Goal: Information Seeking & Learning: Compare options

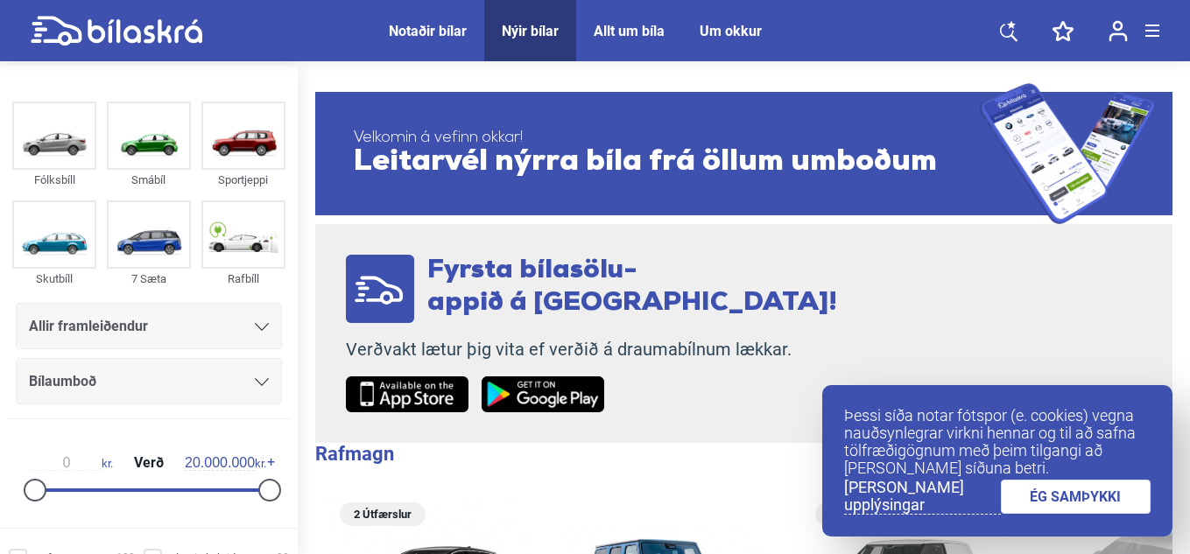
click at [1068, 517] on div "Þessi síða notar fótspor (e. cookies) vegna nauðsynlegrar virkni hennar og til …" at bounding box center [997, 461] width 350 height 152
click at [1066, 509] on link "ÉG SAMÞYKKI" at bounding box center [1076, 497] width 151 height 34
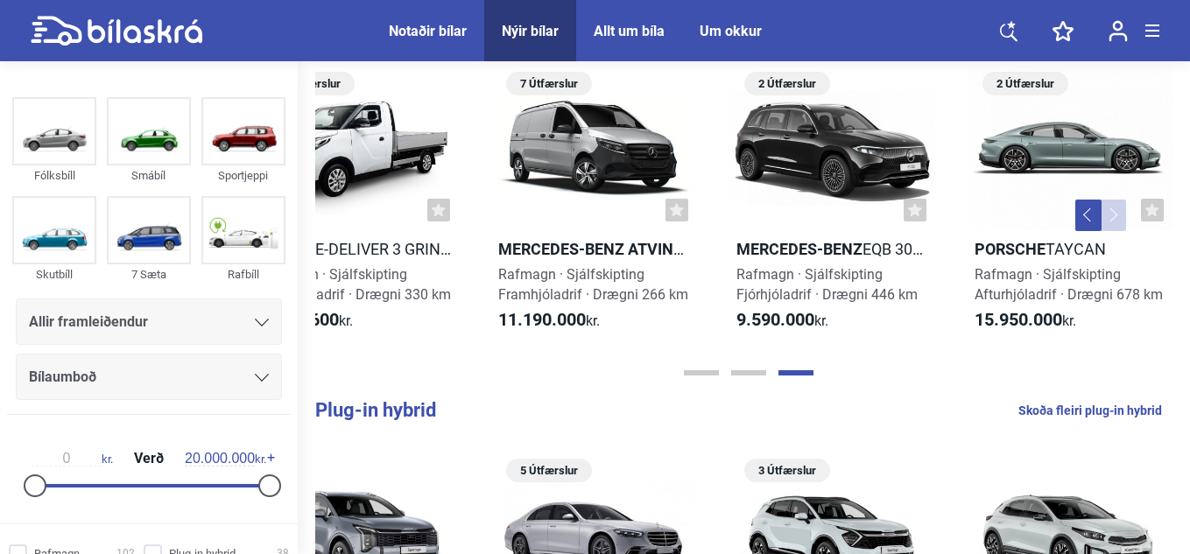
scroll to position [426, 0]
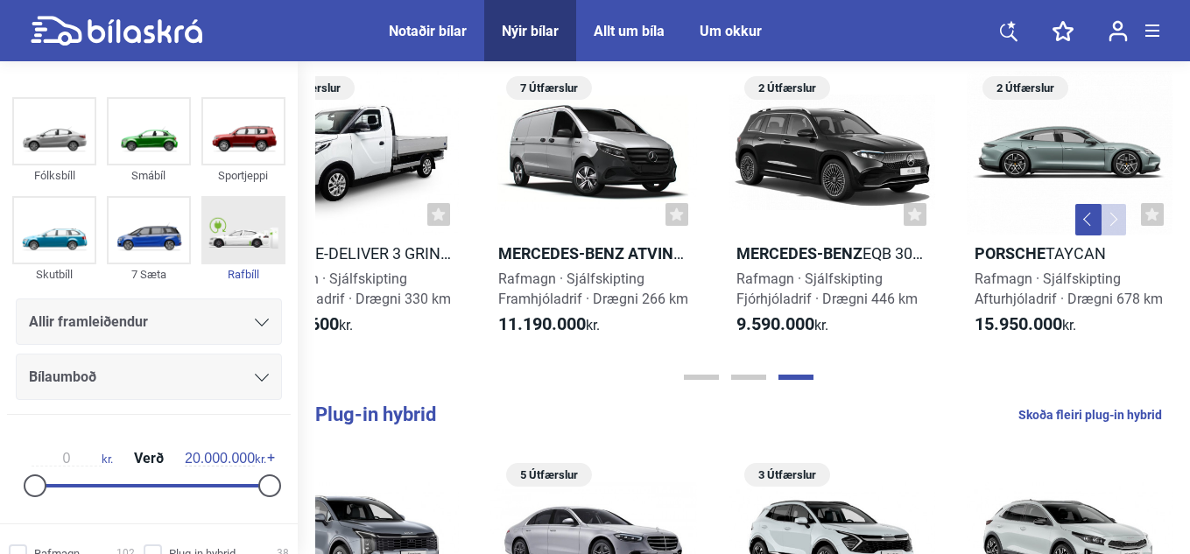
click at [204, 237] on img at bounding box center [243, 230] width 81 height 65
checkbox input "true"
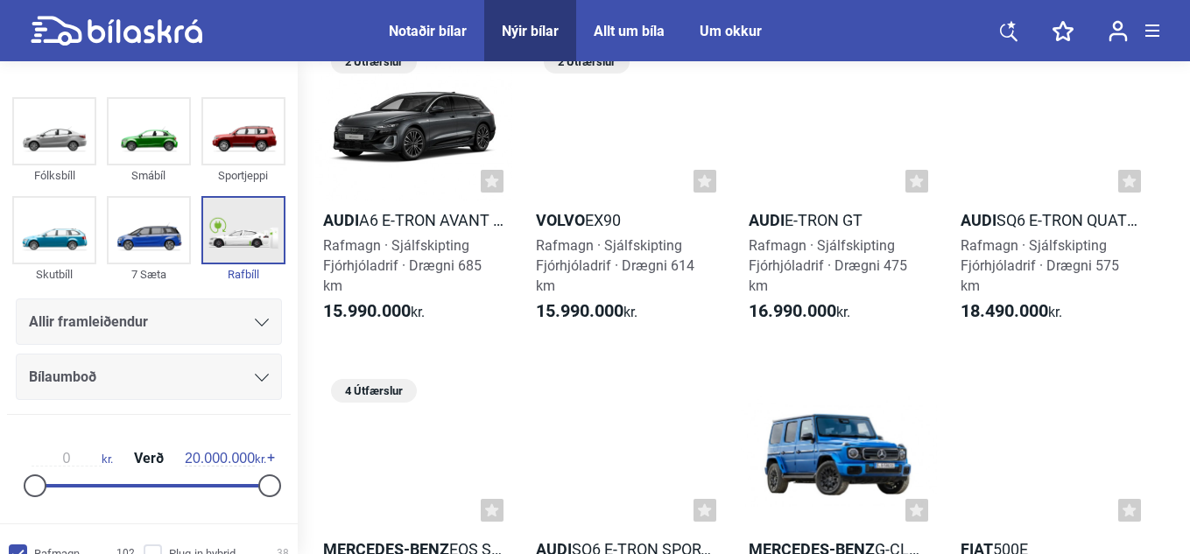
scroll to position [7691, 0]
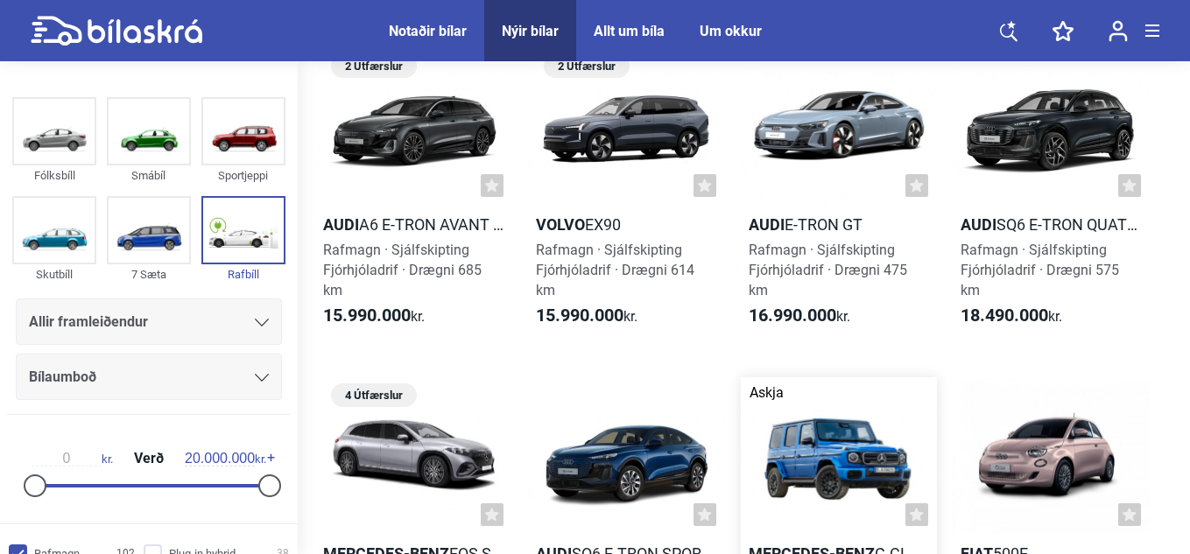
click at [849, 407] on div at bounding box center [839, 456] width 197 height 158
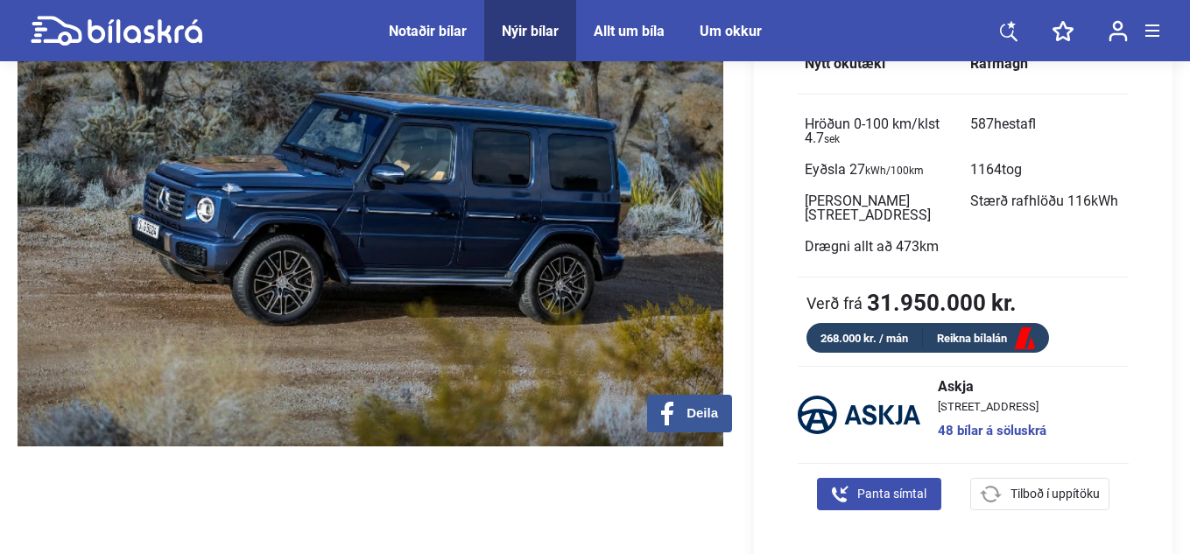
scroll to position [228, 0]
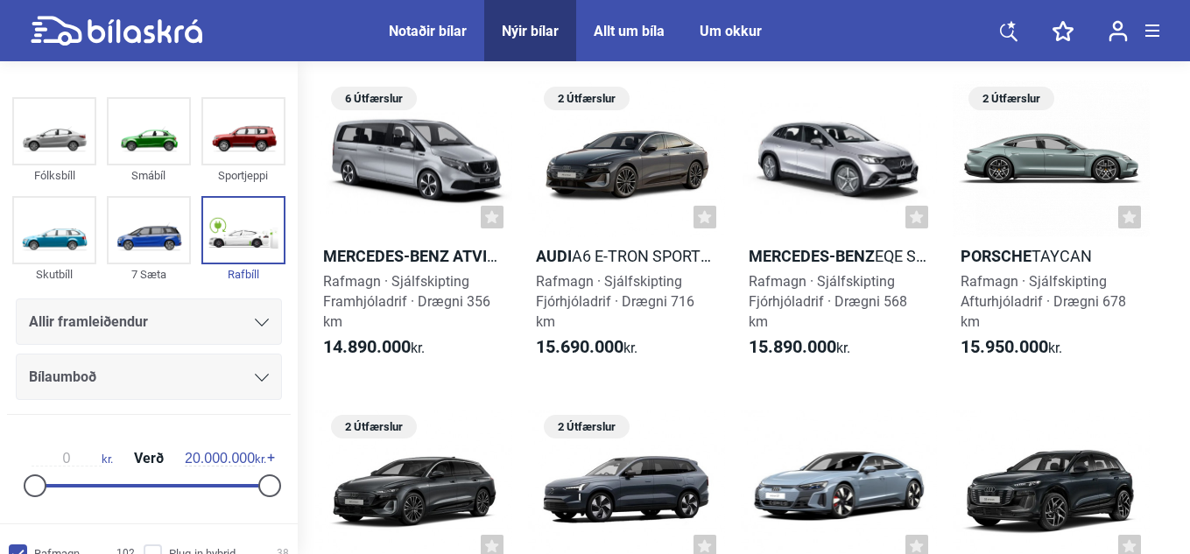
checkbox input "false"
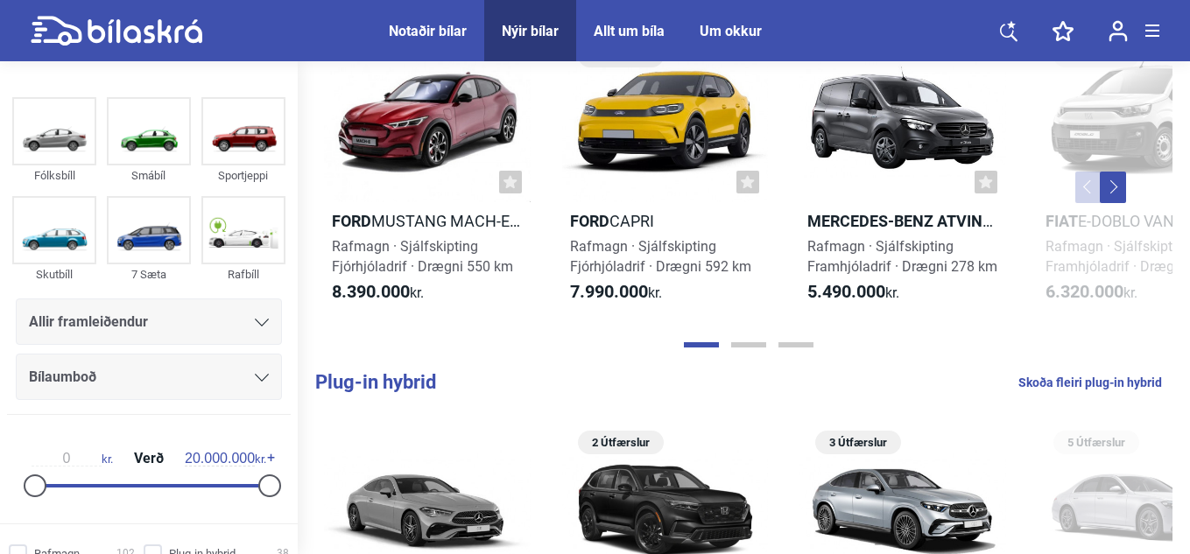
scroll to position [426, 0]
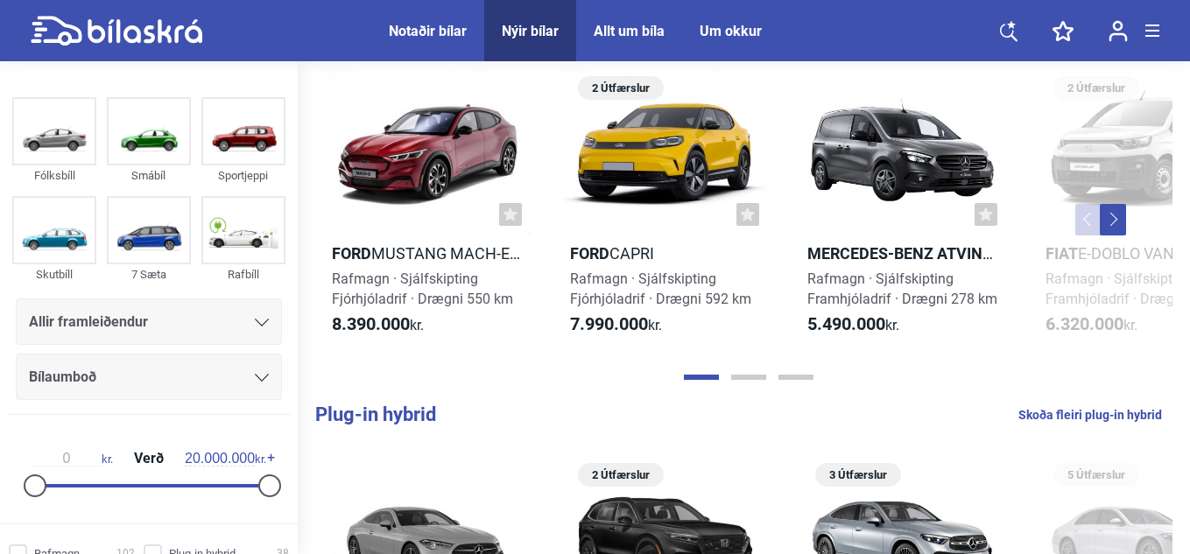
click at [602, 36] on div "Allt um bíla" at bounding box center [629, 31] width 71 height 17
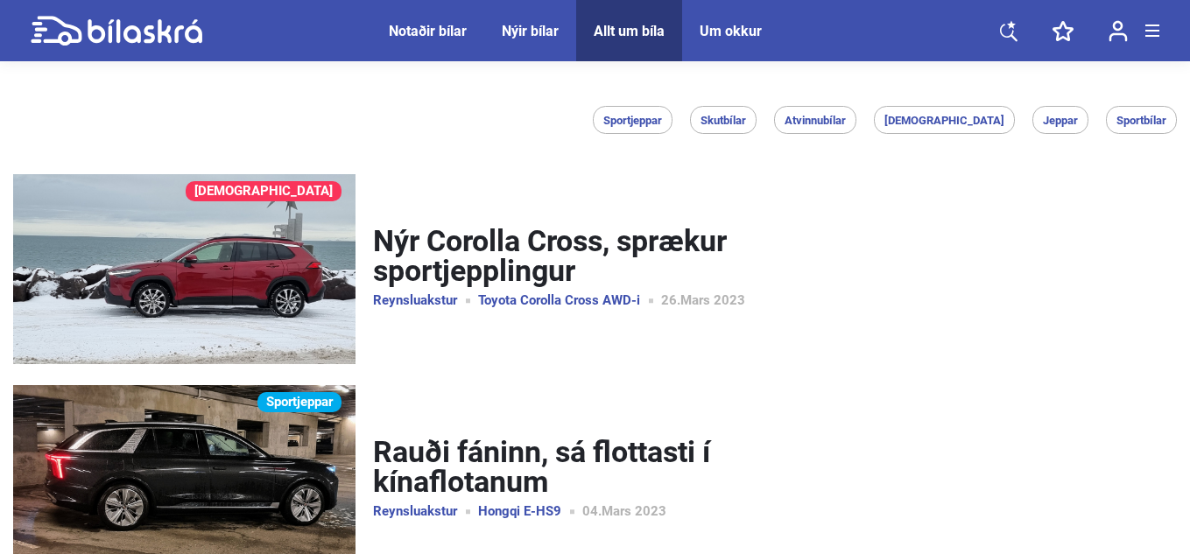
click at [748, 23] on div "Um okkur" at bounding box center [731, 31] width 62 height 17
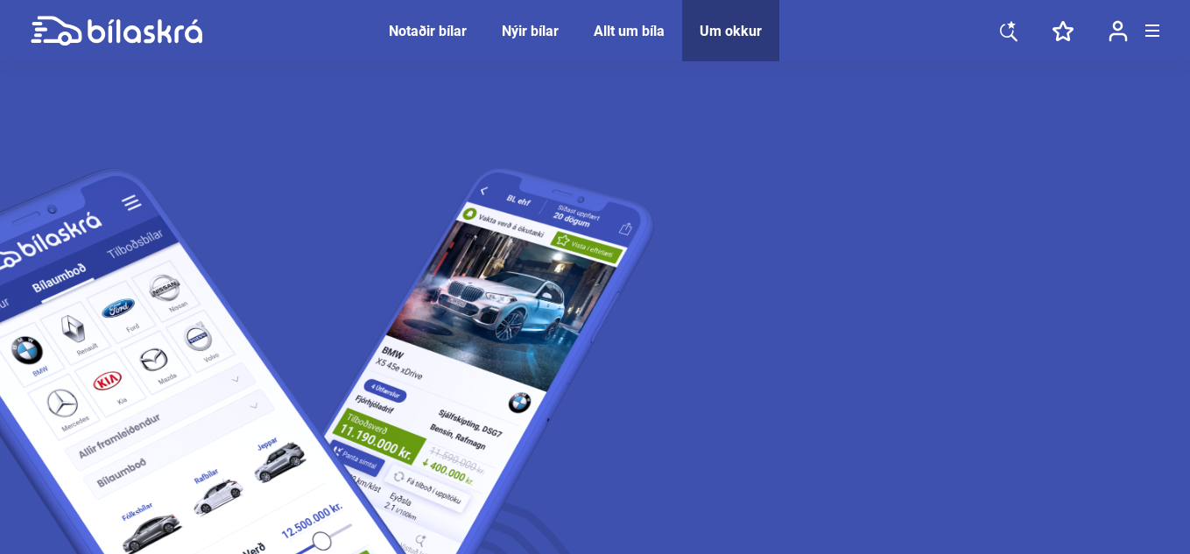
click at [423, 29] on div "Notaðir bílar" at bounding box center [428, 31] width 78 height 17
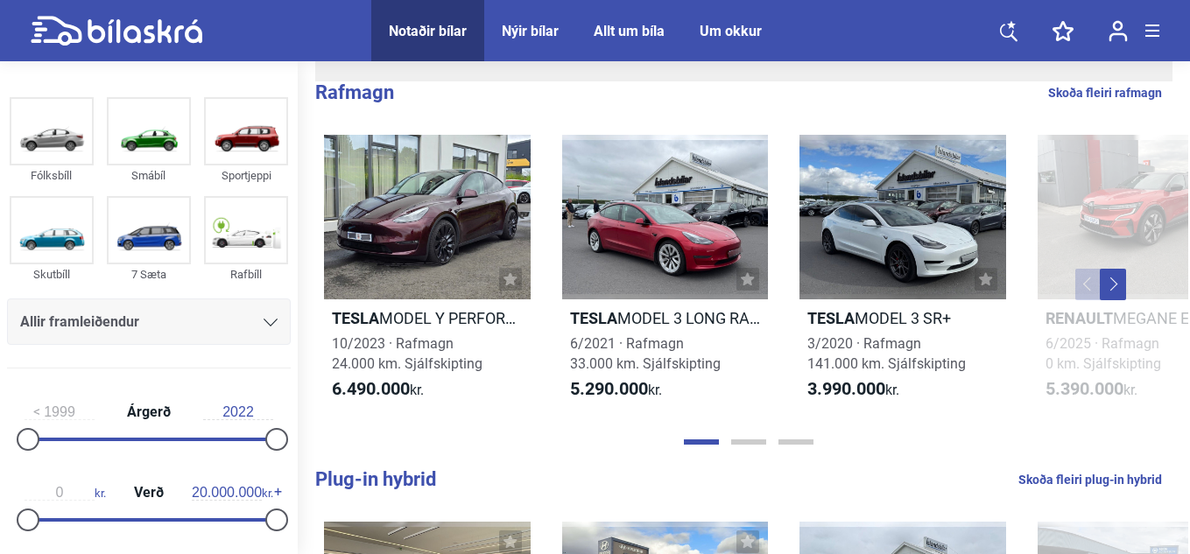
scroll to position [372, 0]
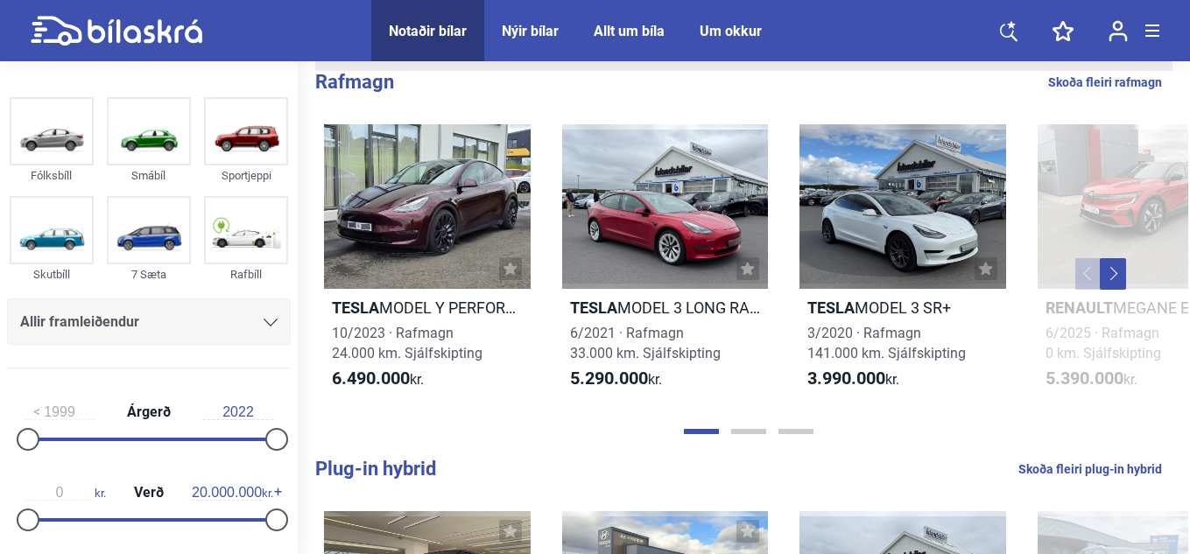
click at [1116, 282] on button "Next" at bounding box center [1113, 274] width 26 height 32
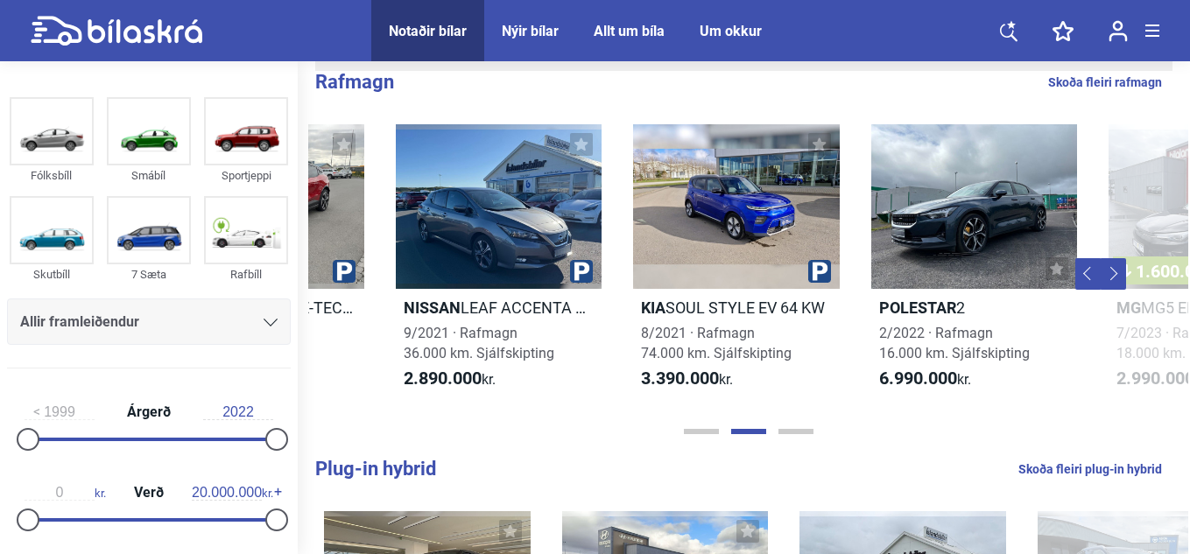
click at [1116, 282] on button "Next" at bounding box center [1113, 274] width 26 height 32
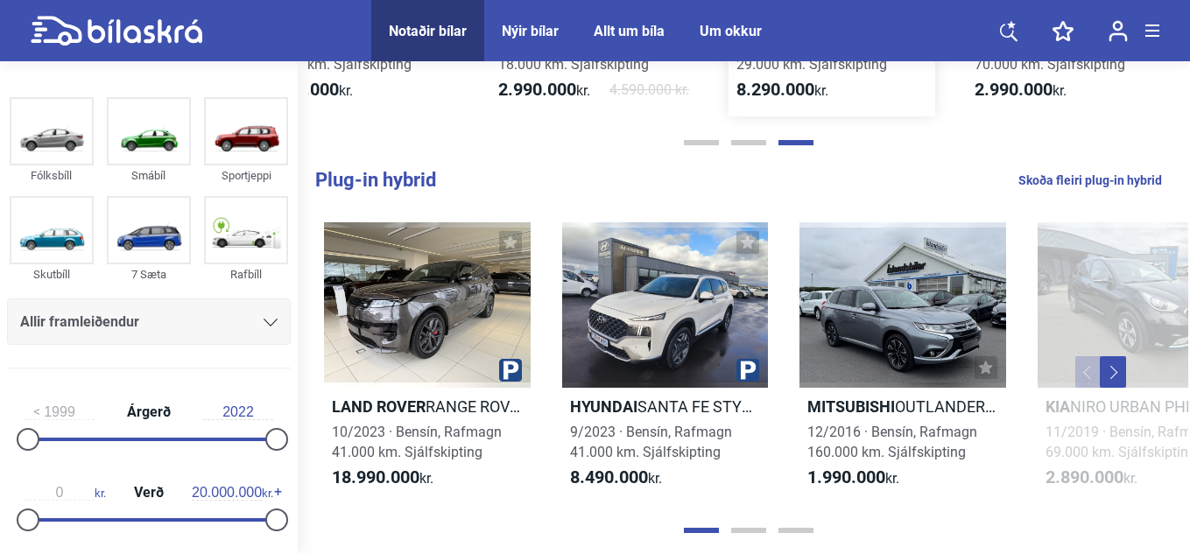
scroll to position [666, 0]
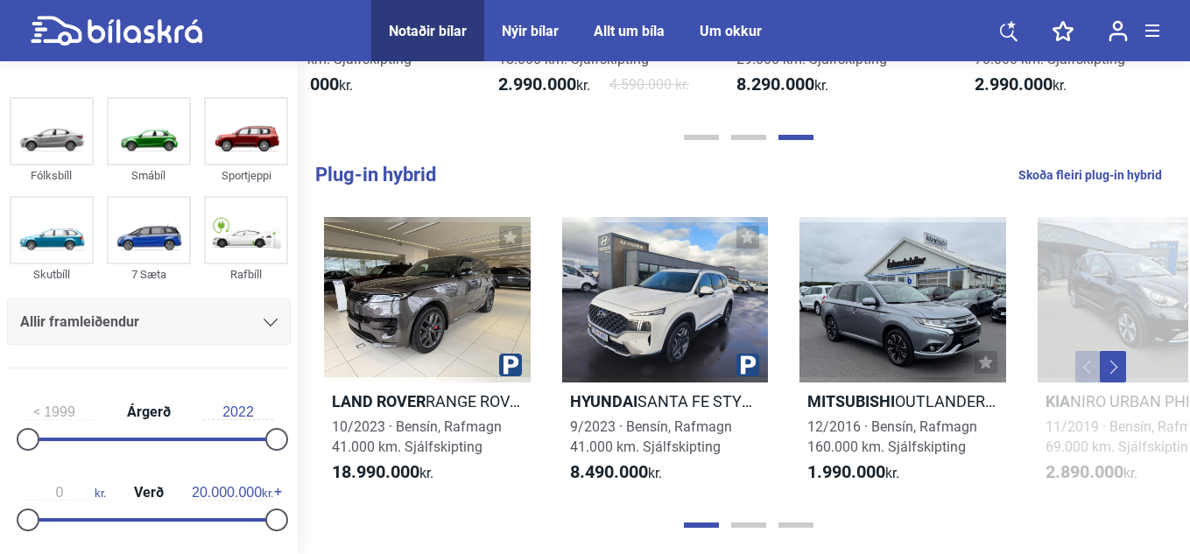
click at [1116, 369] on button "Next" at bounding box center [1113, 367] width 26 height 32
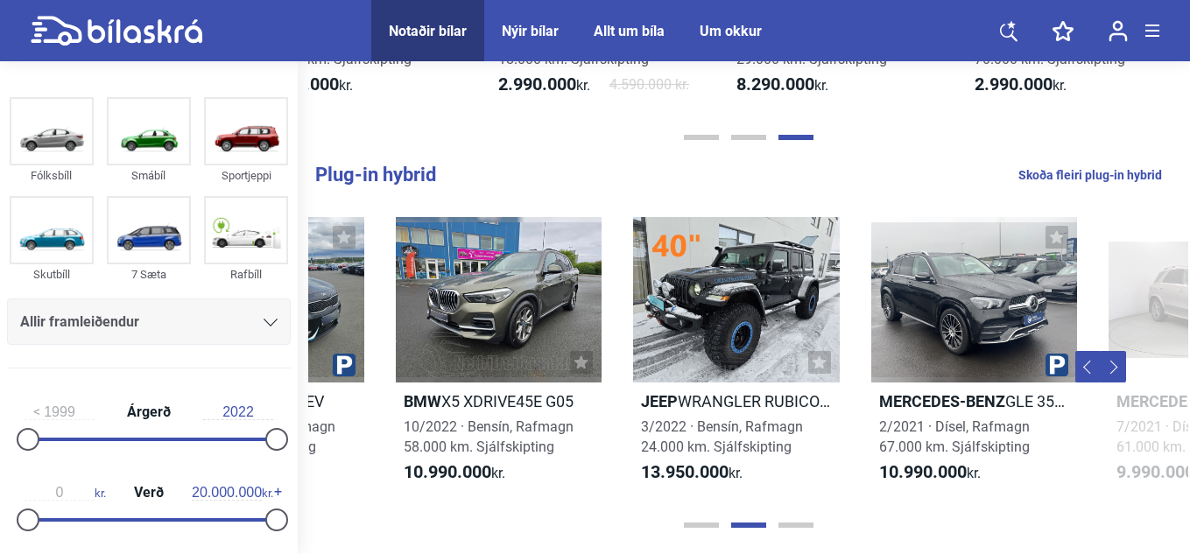
click at [1116, 369] on button "Next" at bounding box center [1113, 367] width 26 height 32
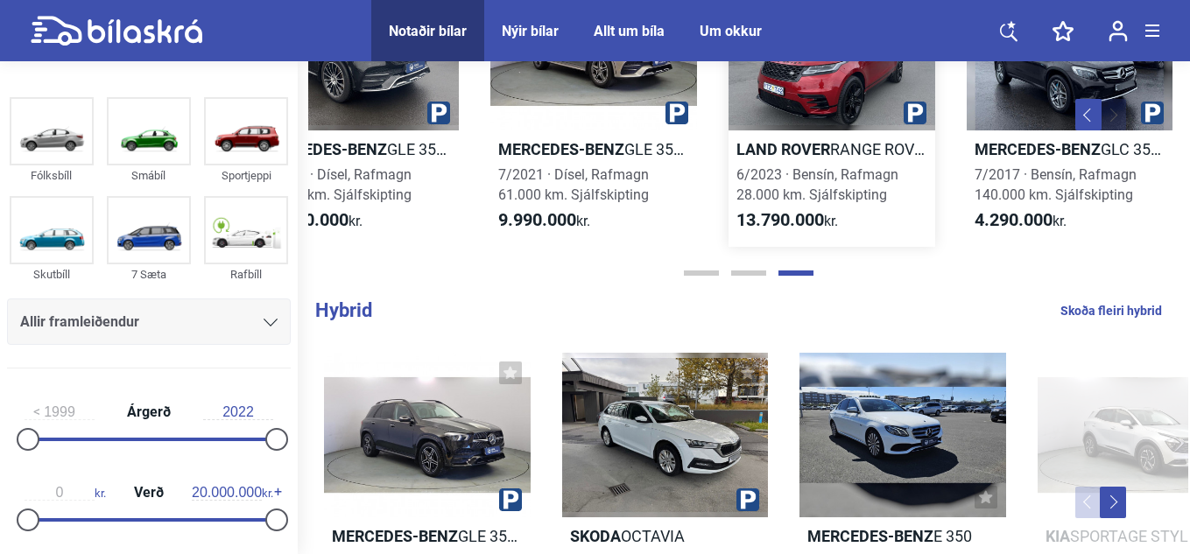
scroll to position [925, 0]
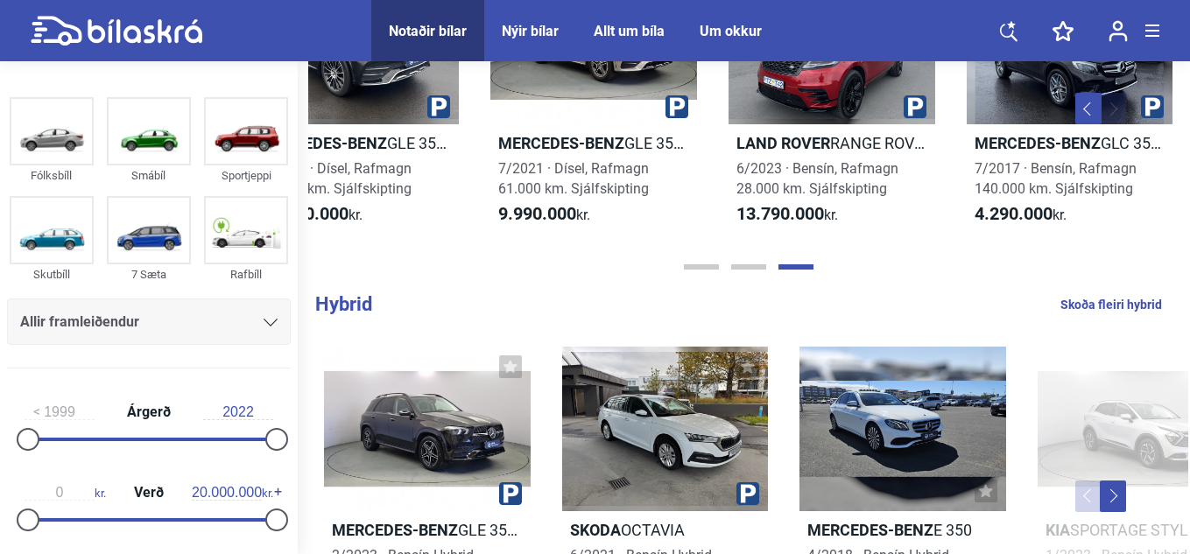
click at [1115, 489] on button "Next" at bounding box center [1113, 497] width 26 height 32
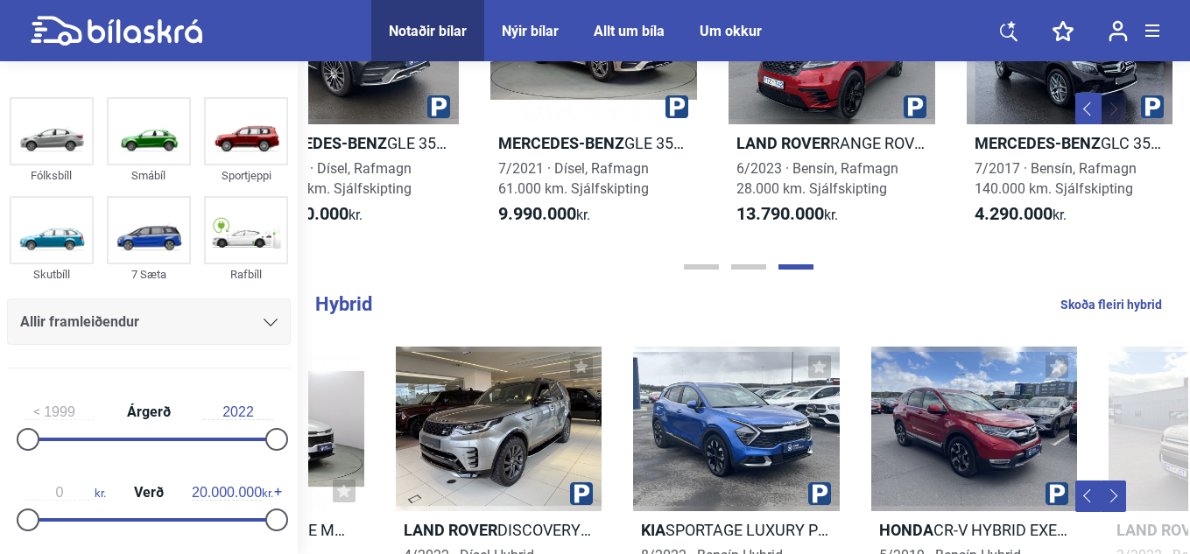
click at [1115, 489] on button "Next" at bounding box center [1113, 497] width 26 height 32
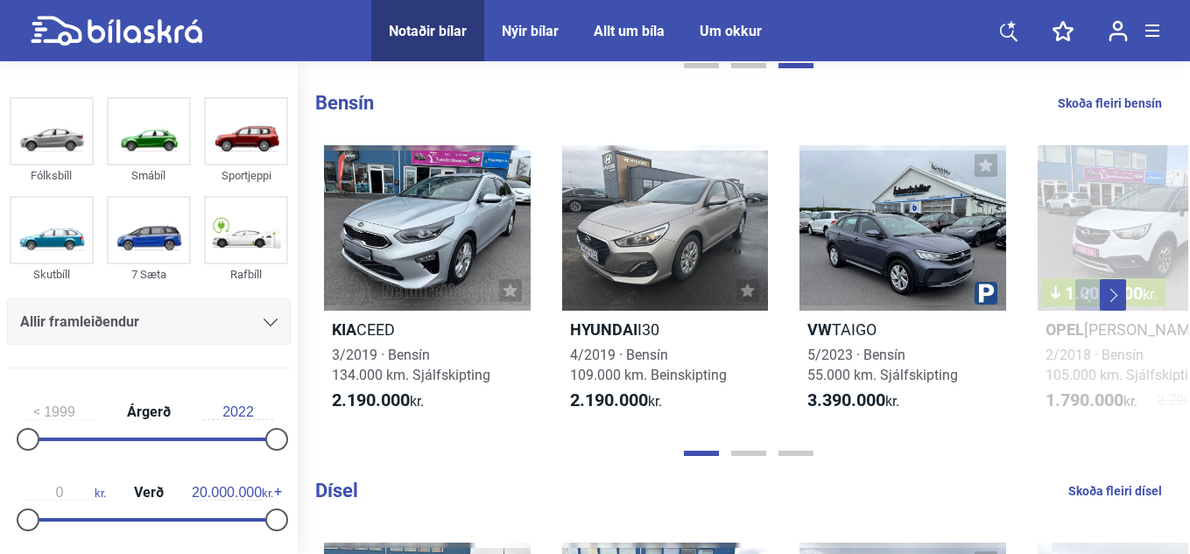
scroll to position [1534, 0]
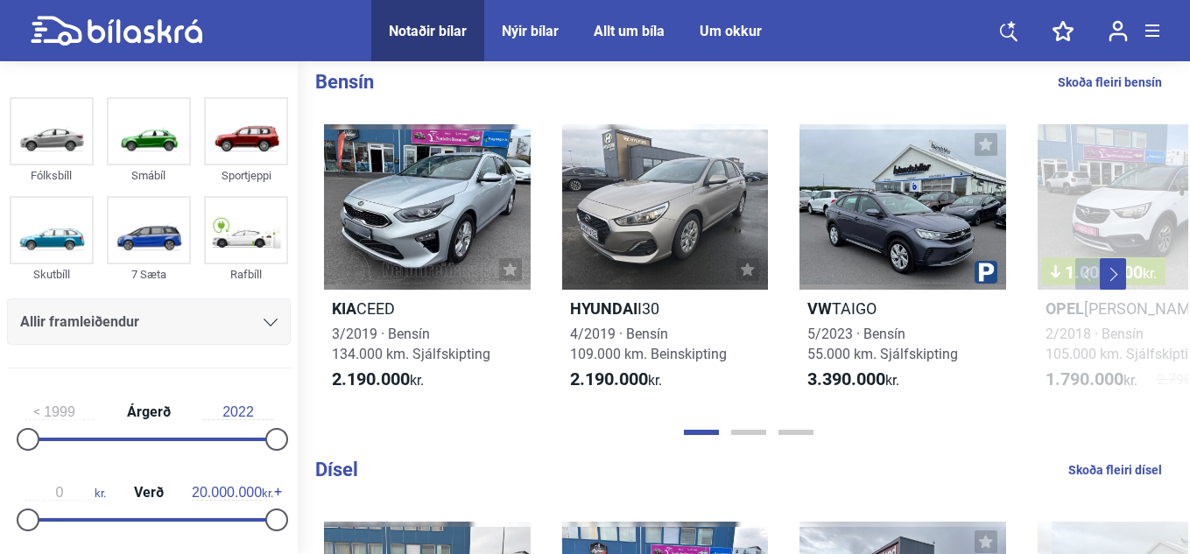
click at [1110, 278] on button "Next" at bounding box center [1113, 274] width 26 height 32
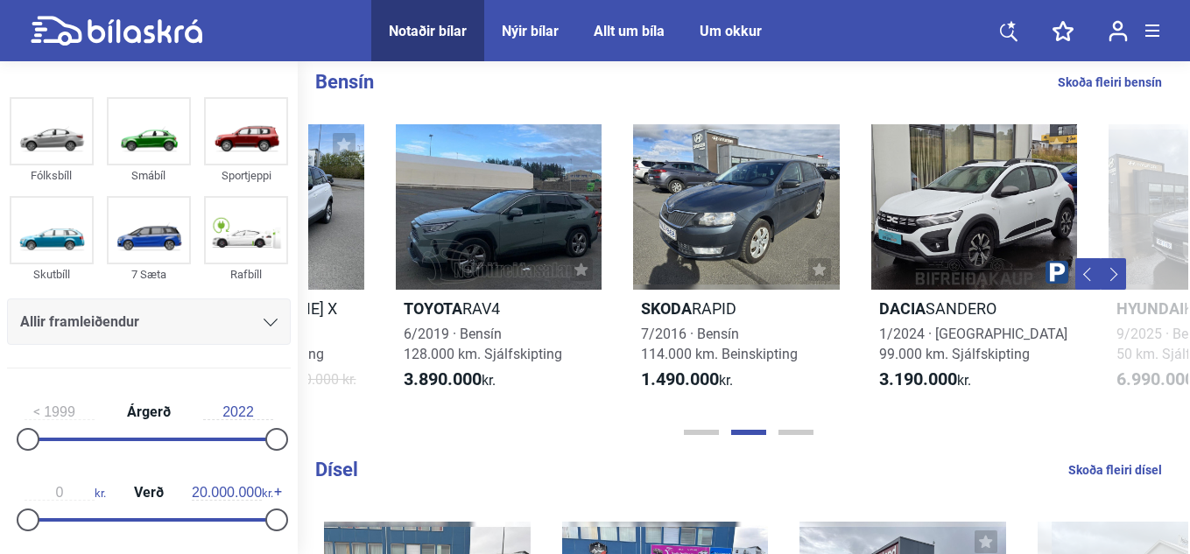
click at [1110, 278] on button "Next" at bounding box center [1113, 274] width 26 height 32
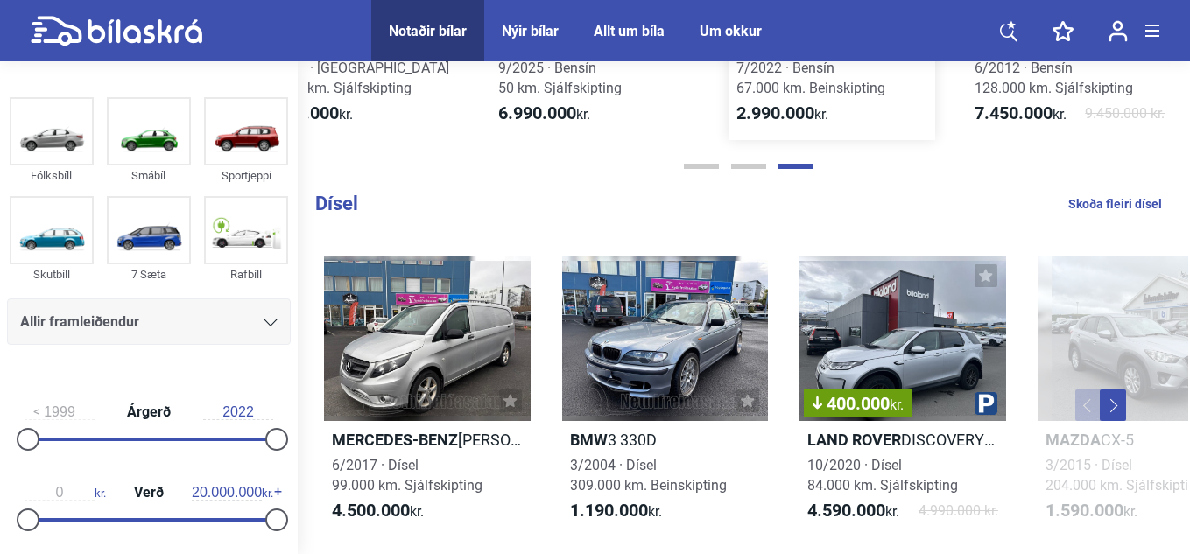
scroll to position [1816, 0]
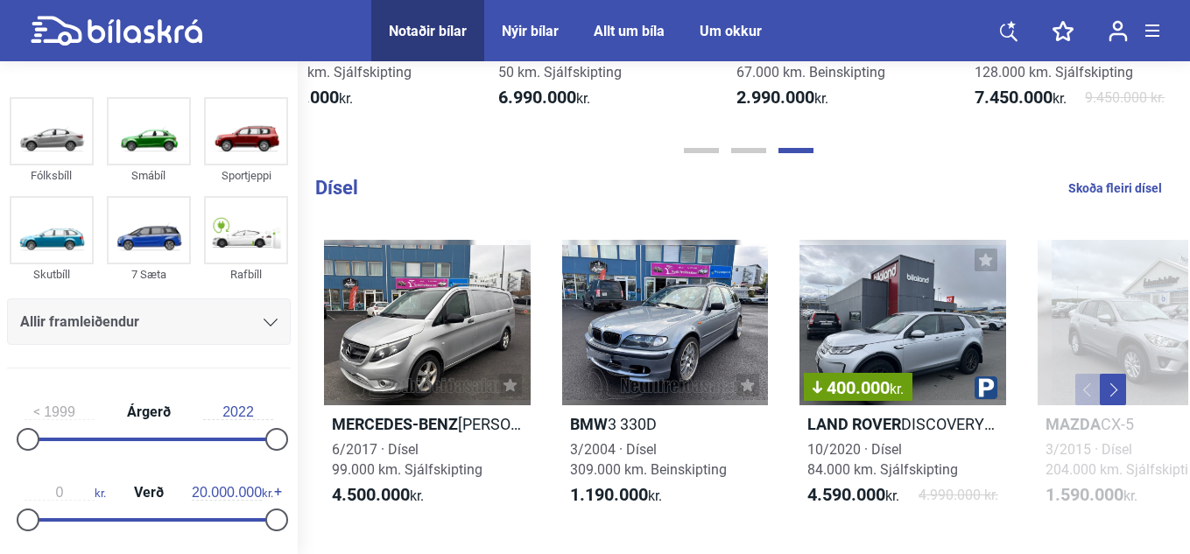
click at [1112, 386] on button "Next" at bounding box center [1113, 390] width 26 height 32
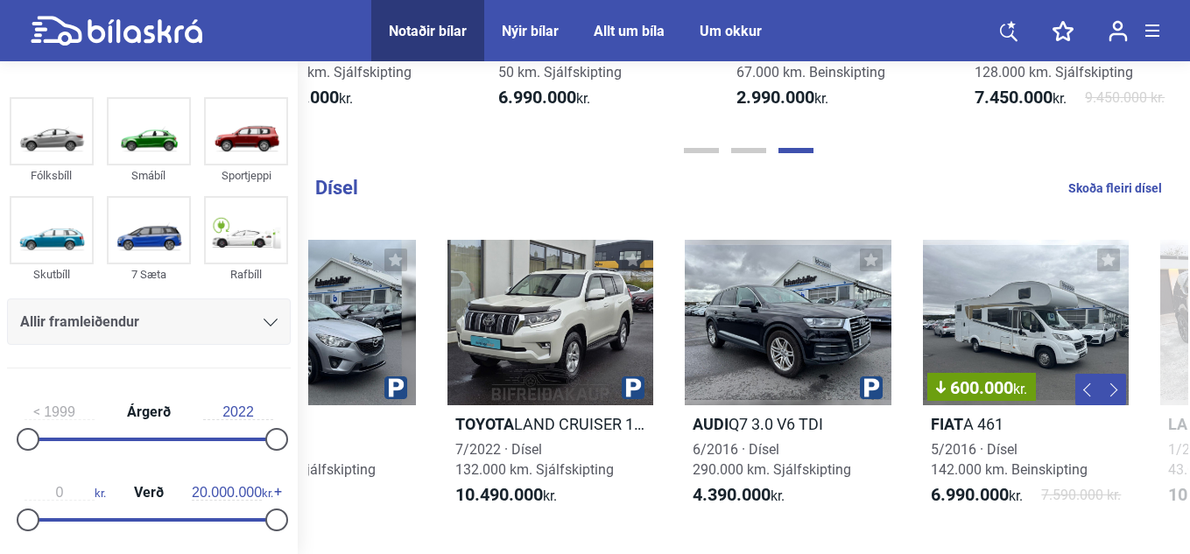
scroll to position [0, 880]
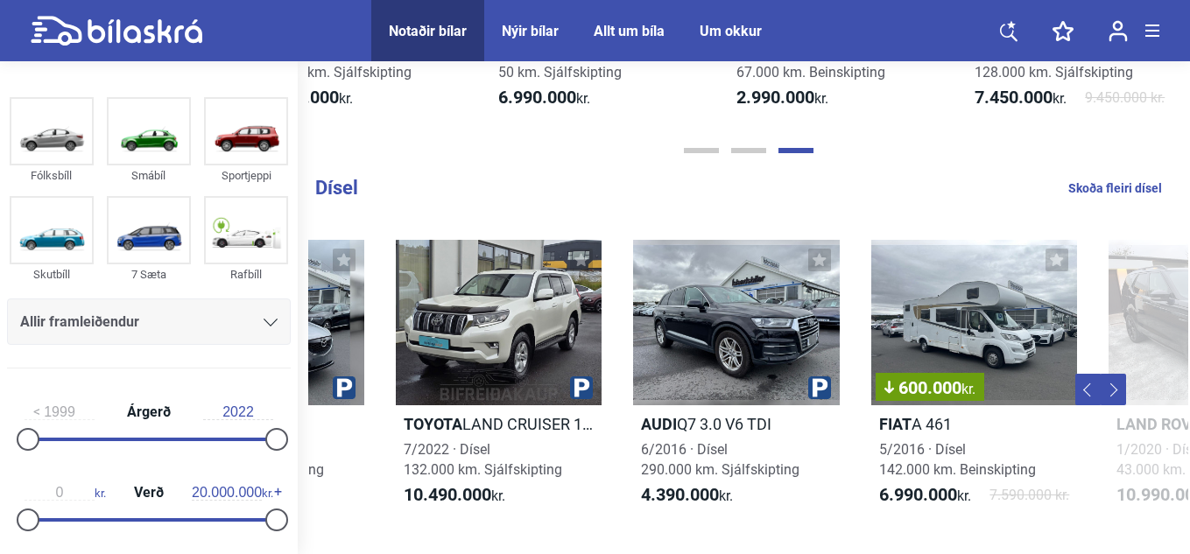
click at [1112, 386] on button "Next" at bounding box center [1113, 390] width 26 height 32
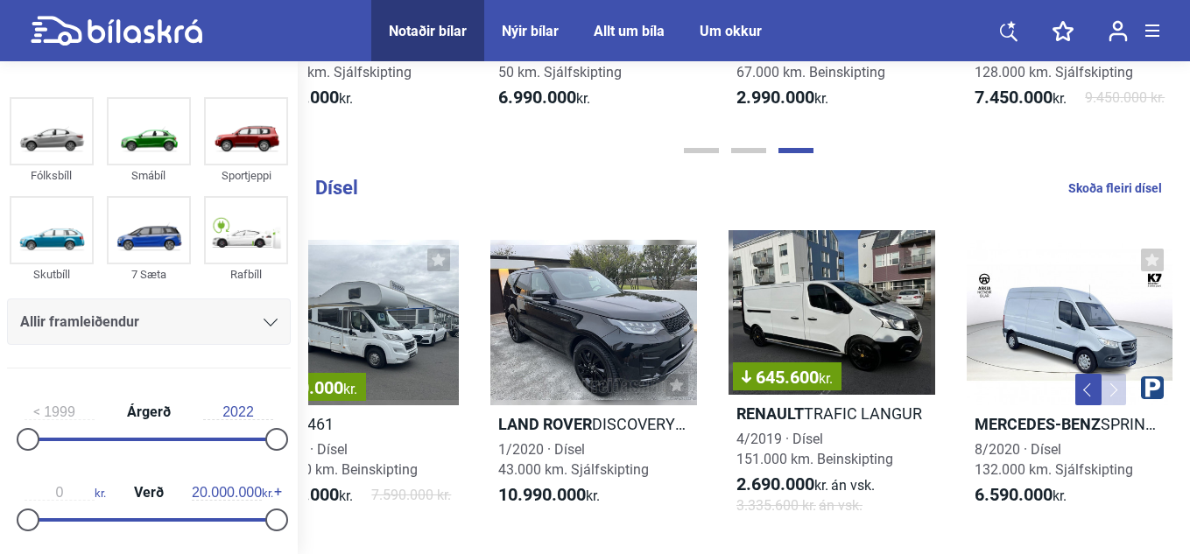
scroll to position [0, 1498]
click at [1083, 391] on button "Previous" at bounding box center [1088, 390] width 26 height 32
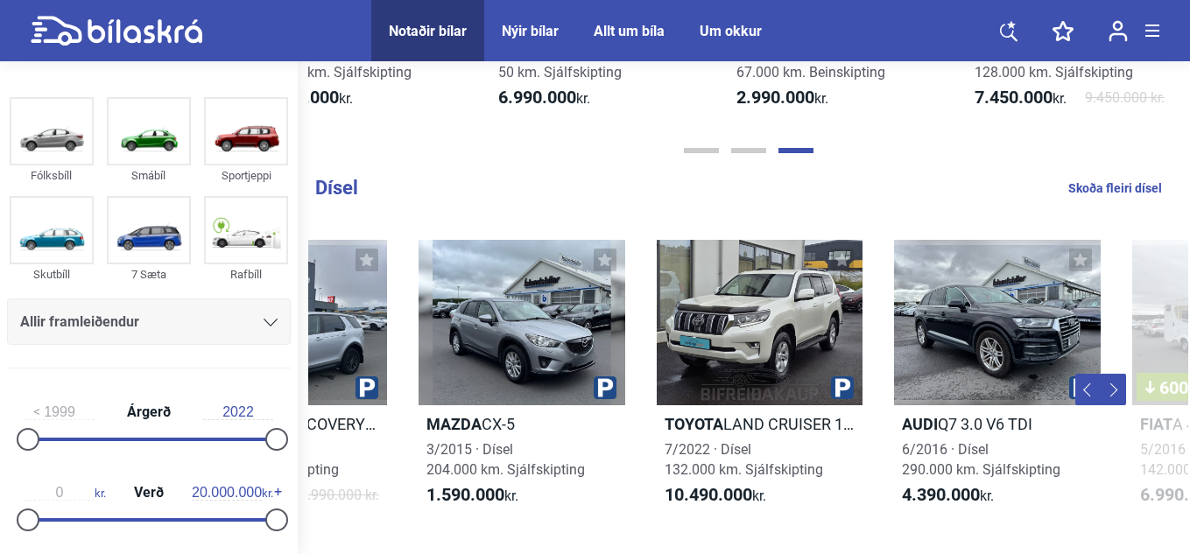
click at [1083, 391] on button "Previous" at bounding box center [1088, 390] width 26 height 32
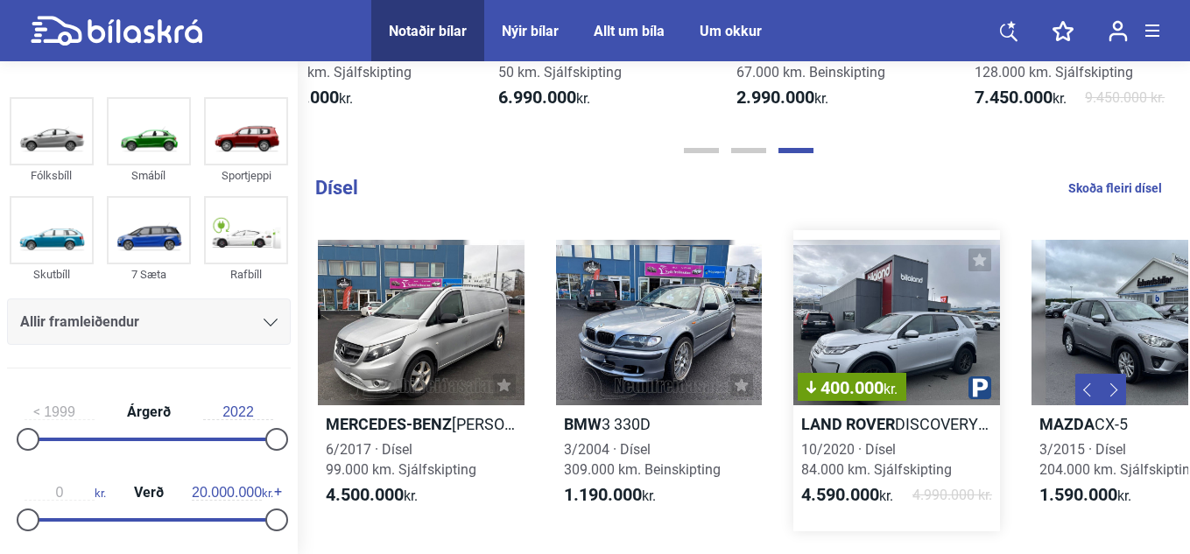
scroll to position [0, 0]
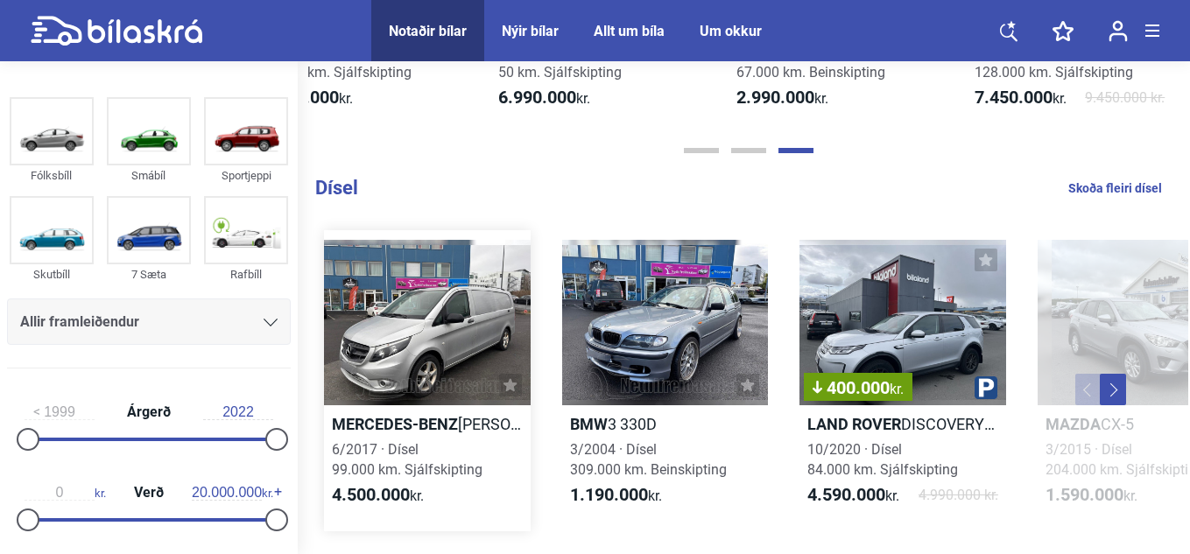
click at [440, 320] on div at bounding box center [427, 323] width 207 height 166
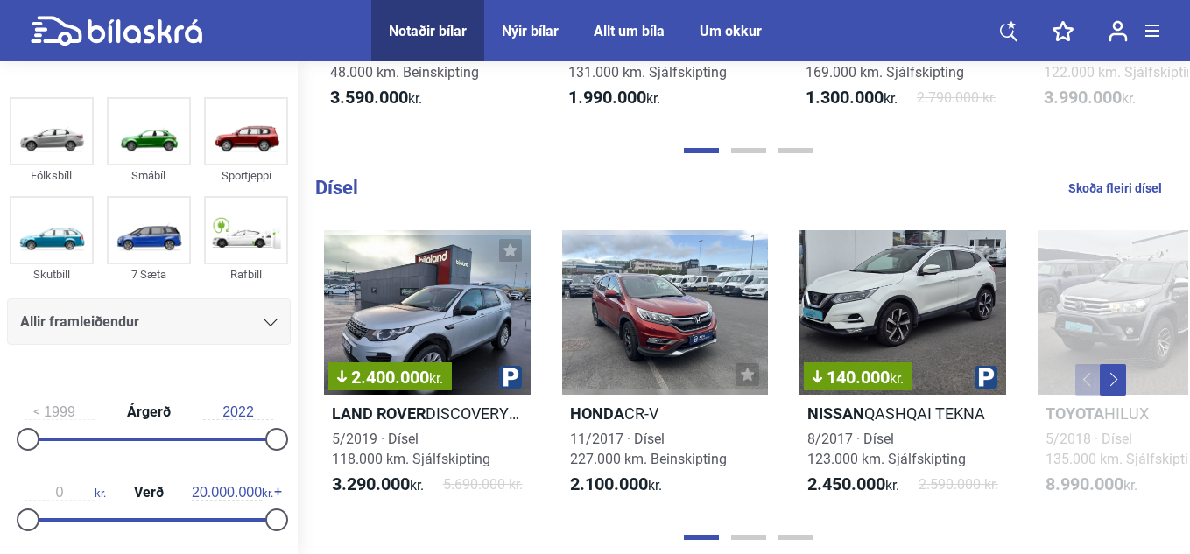
scroll to position [0, 1]
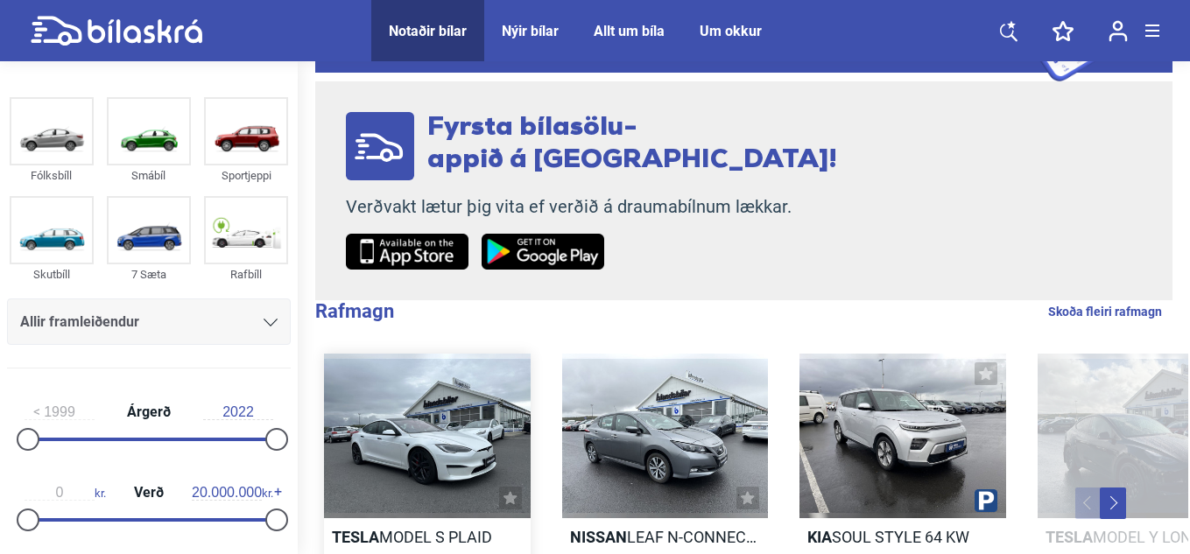
click at [430, 441] on div at bounding box center [427, 437] width 207 height 166
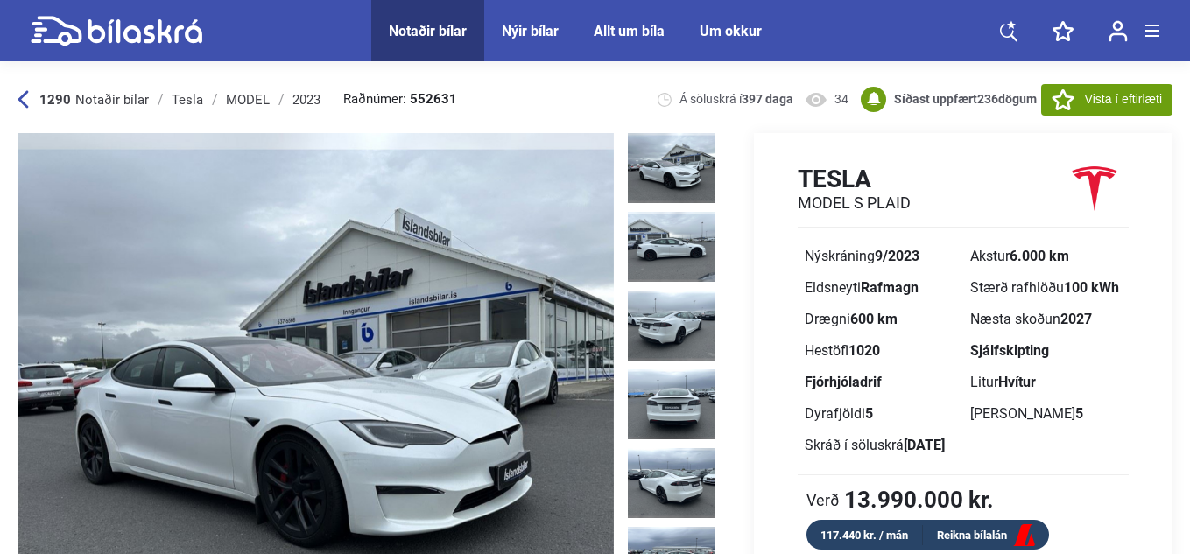
click at [673, 152] on img at bounding box center [672, 168] width 88 height 70
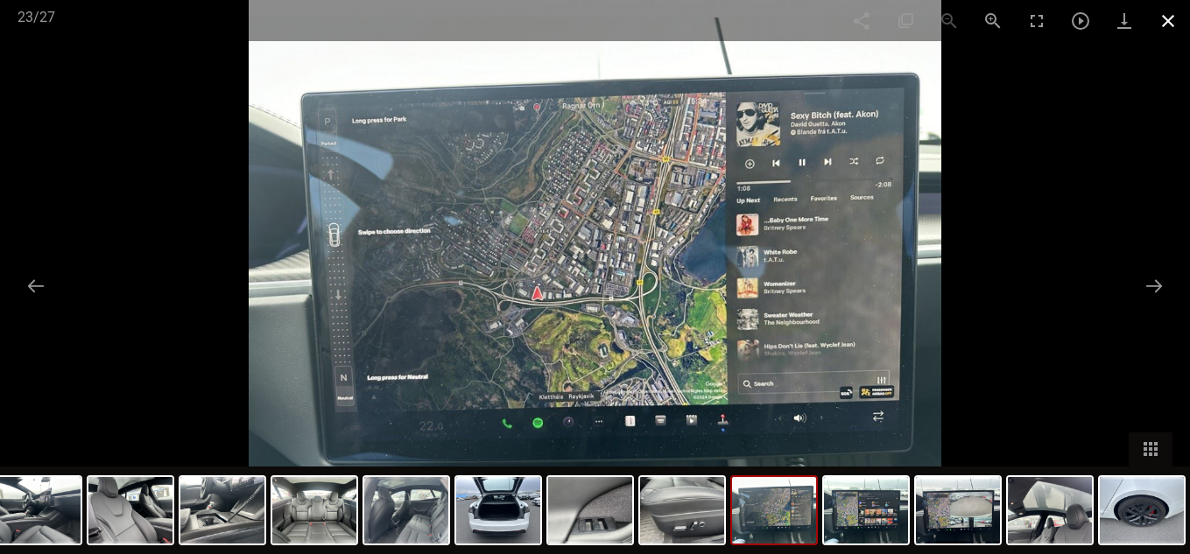
click at [1167, 23] on span at bounding box center [1168, 20] width 44 height 41
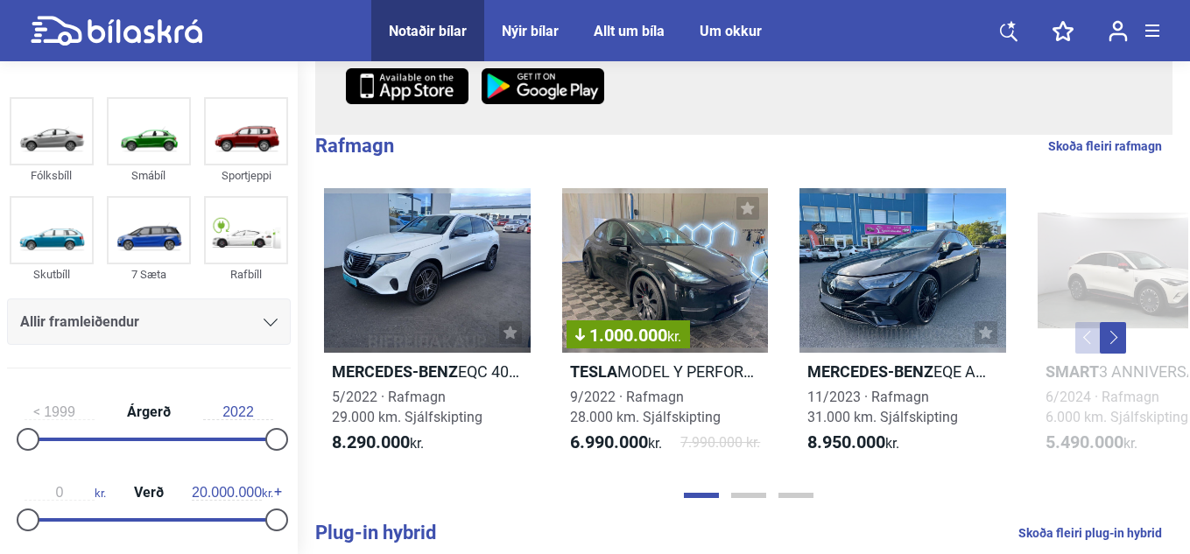
scroll to position [306, 0]
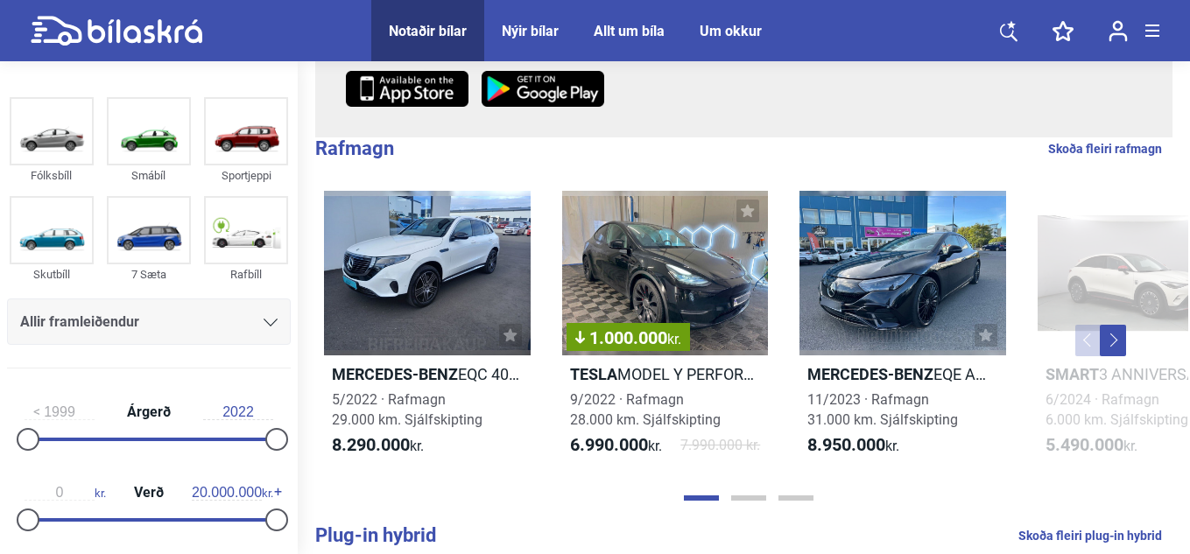
click at [1117, 344] on button "Next" at bounding box center [1113, 341] width 26 height 32
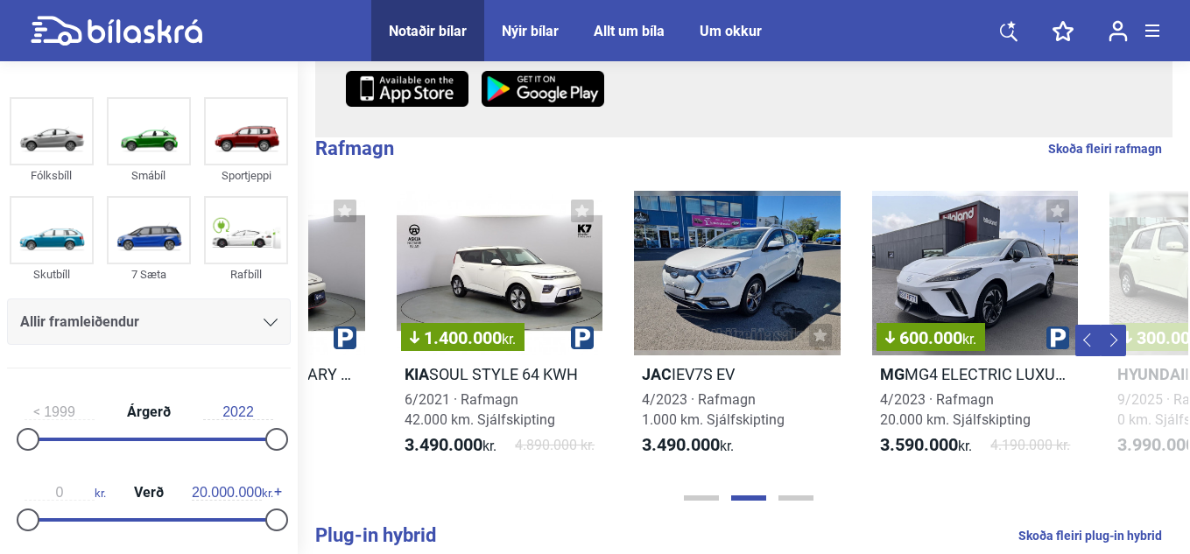
scroll to position [0, 880]
click at [443, 281] on div "1.400.000 kr." at bounding box center [499, 274] width 207 height 166
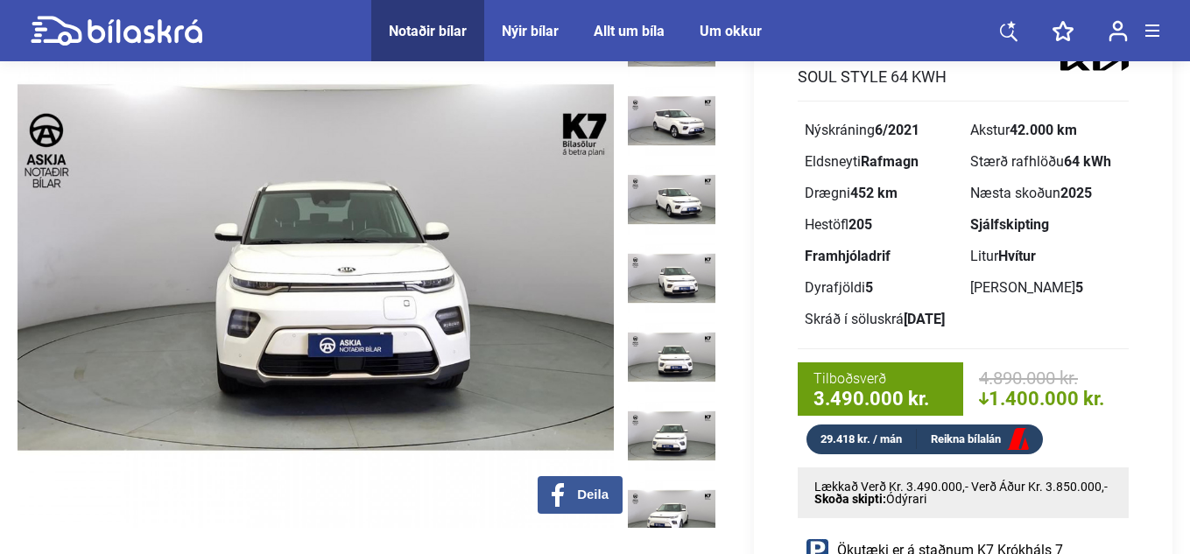
scroll to position [128, 0]
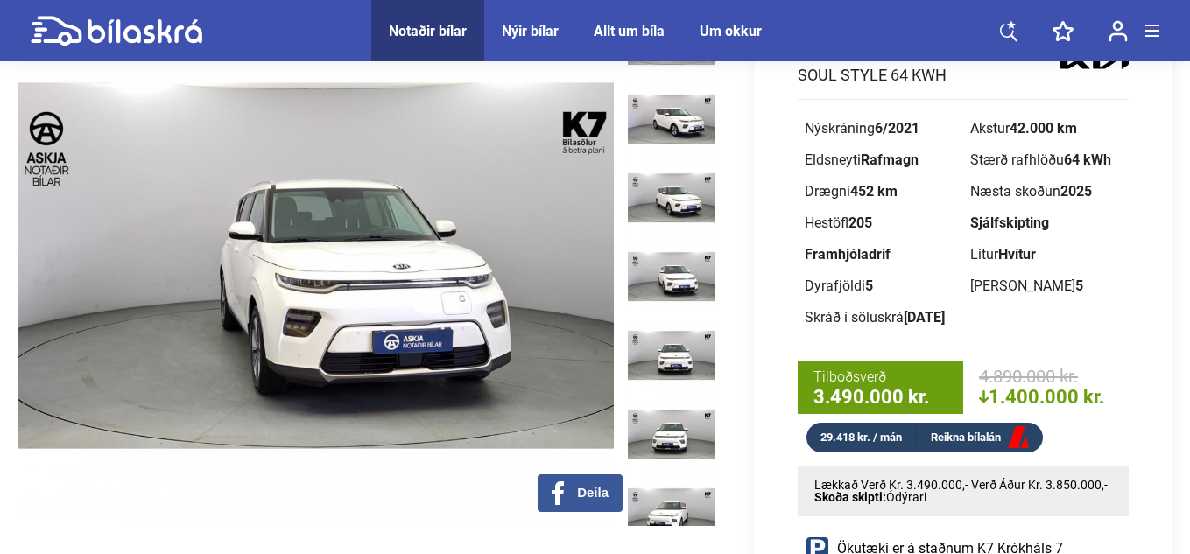
click at [680, 254] on img at bounding box center [672, 277] width 88 height 70
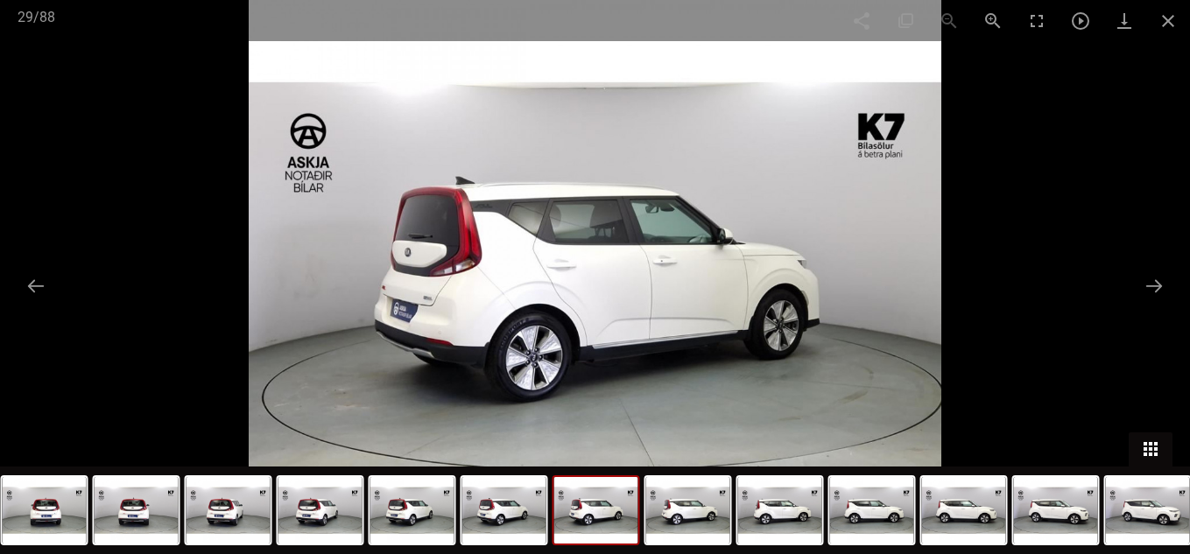
click at [1159, 435] on span at bounding box center [1151, 450] width 44 height 34
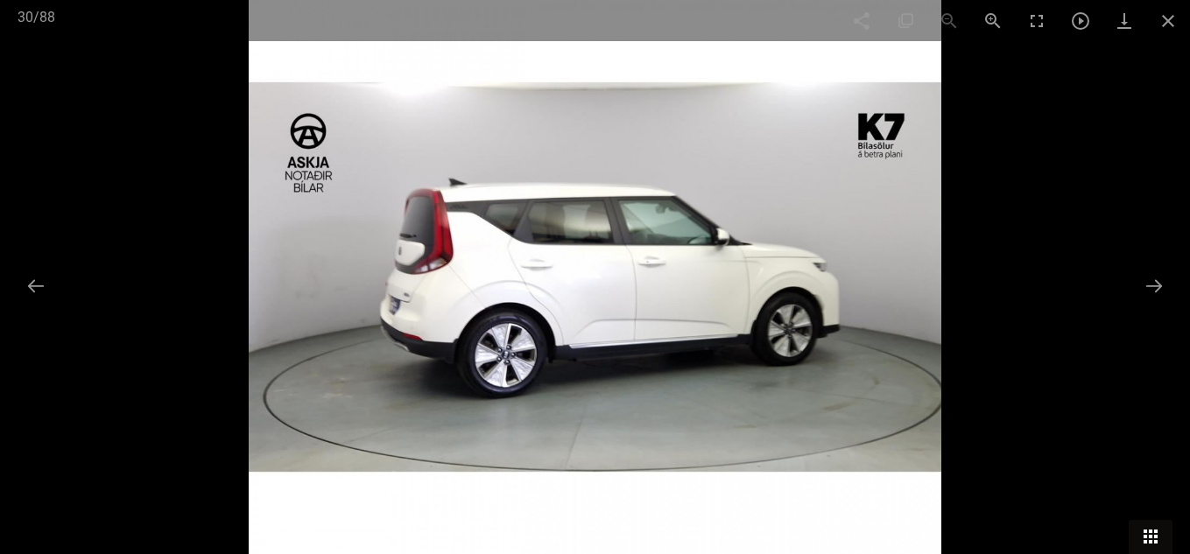
click at [1140, 542] on span at bounding box center [1151, 537] width 44 height 34
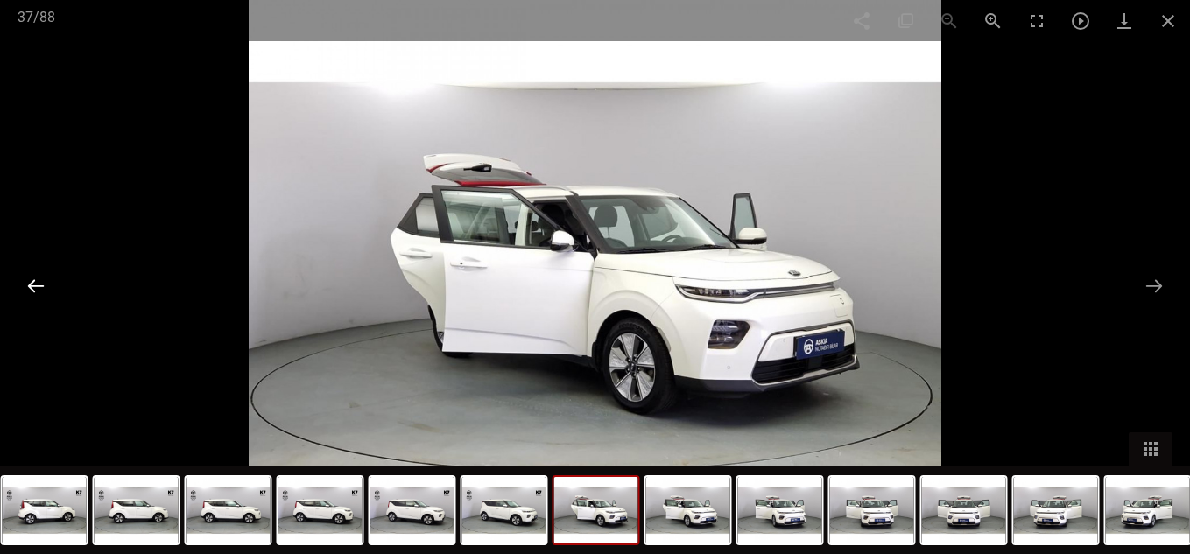
click at [46, 289] on button at bounding box center [36, 286] width 37 height 34
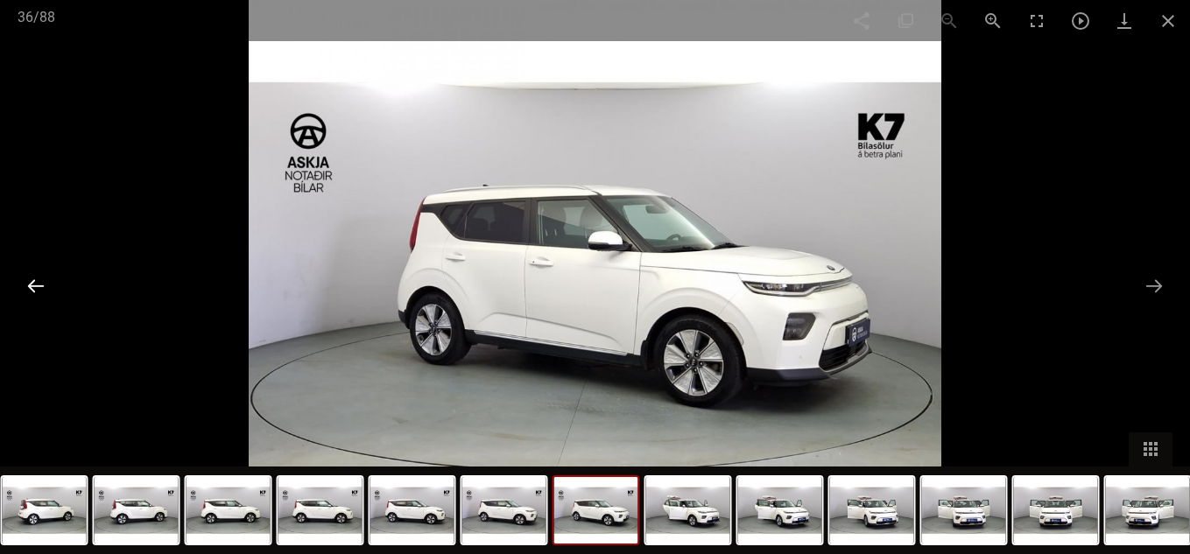
click at [46, 289] on button at bounding box center [36, 286] width 37 height 34
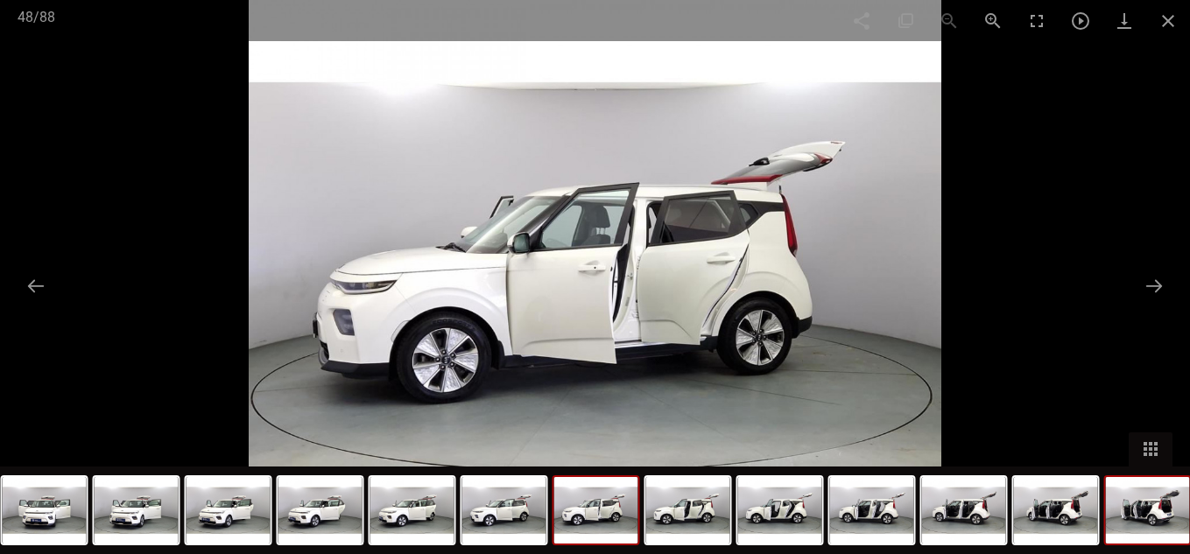
click at [1106, 499] on img at bounding box center [1148, 510] width 84 height 67
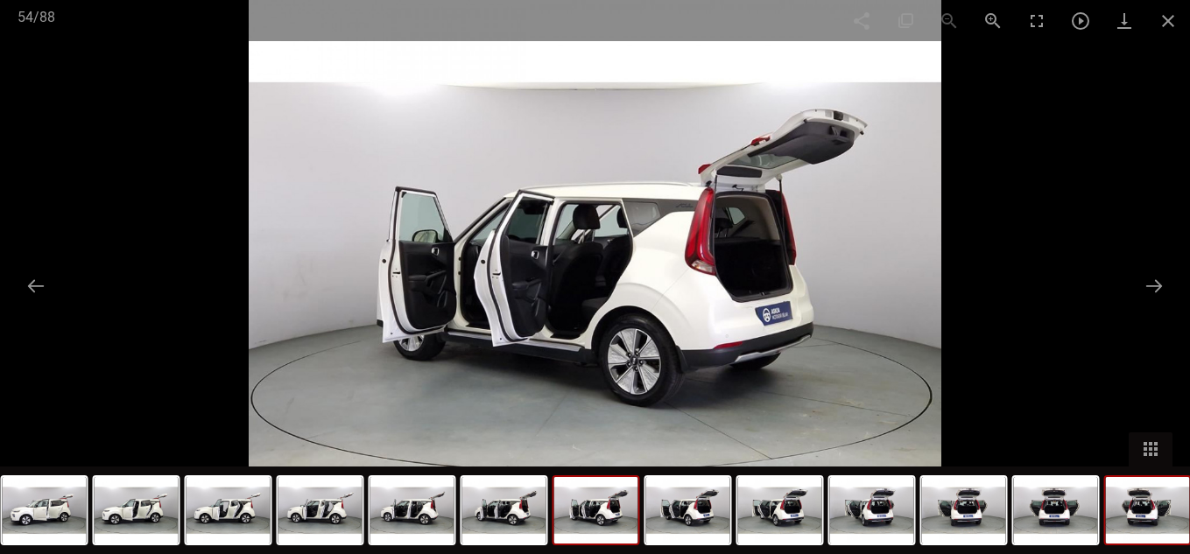
click at [1149, 507] on img at bounding box center [1148, 510] width 84 height 67
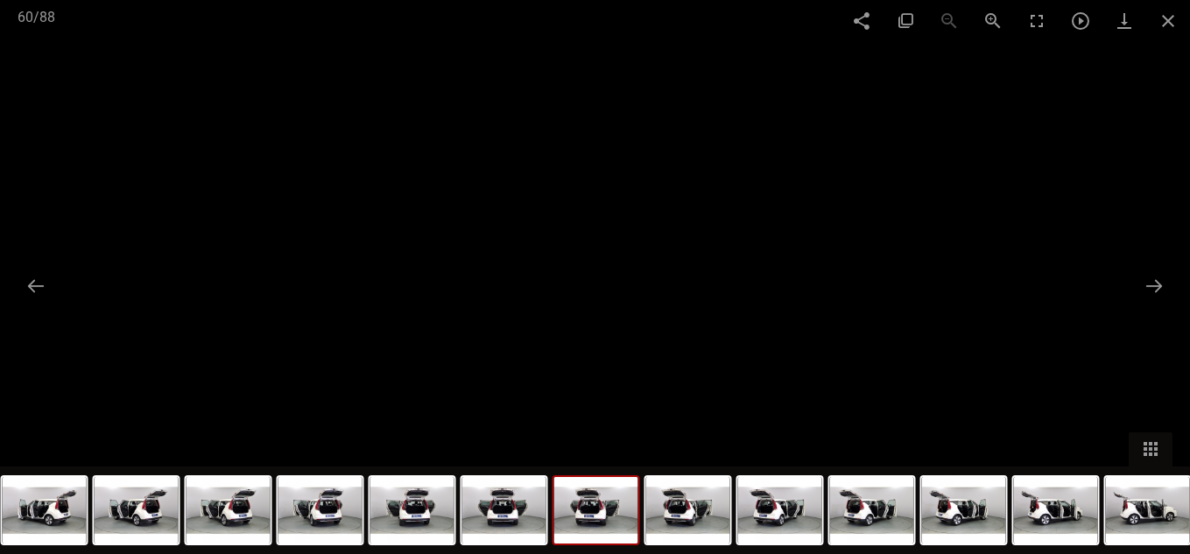
click at [1149, 507] on img at bounding box center [1148, 510] width 84 height 67
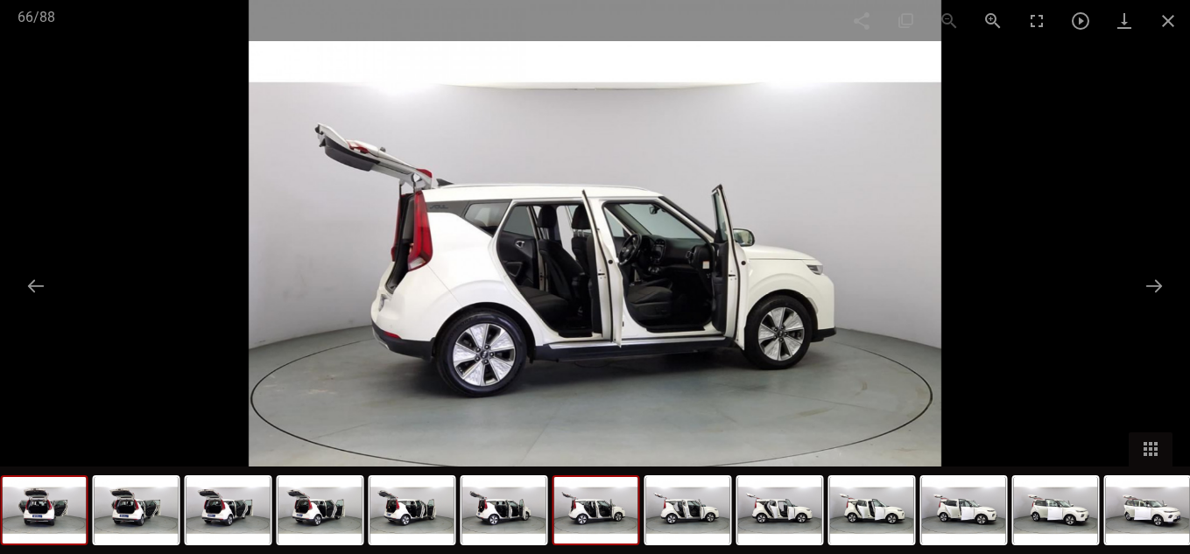
click at [1149, 507] on img at bounding box center [1148, 510] width 84 height 67
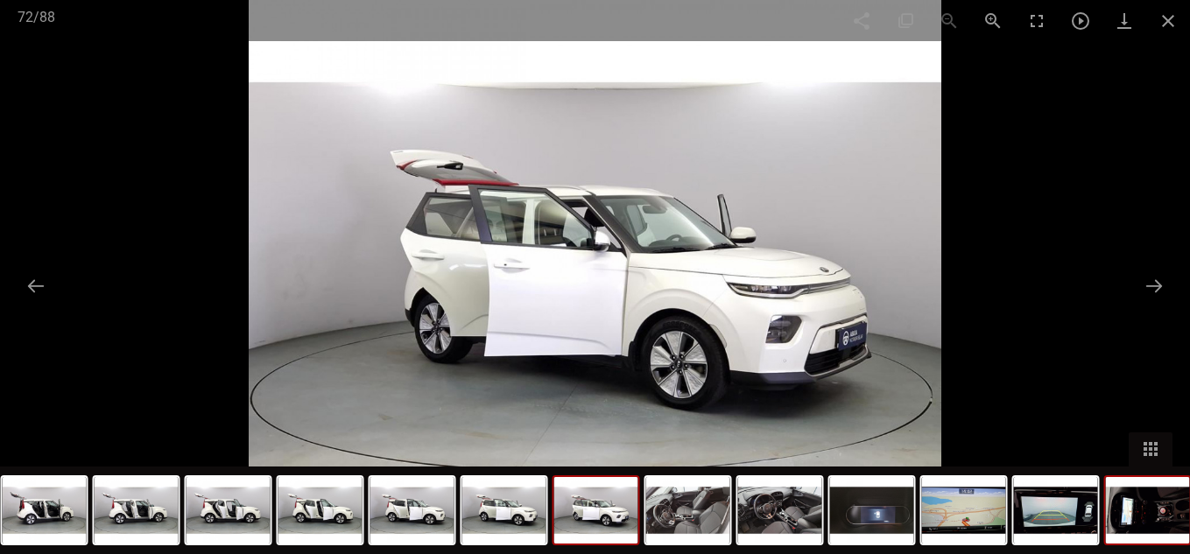
click at [1156, 522] on img at bounding box center [1148, 510] width 84 height 67
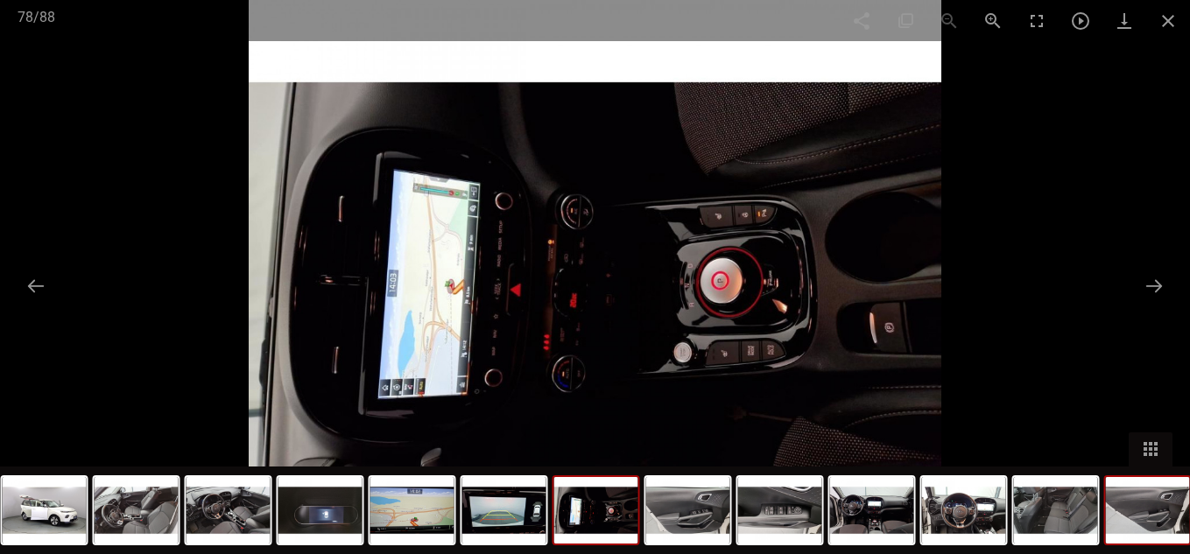
click at [1128, 504] on img at bounding box center [1148, 510] width 84 height 67
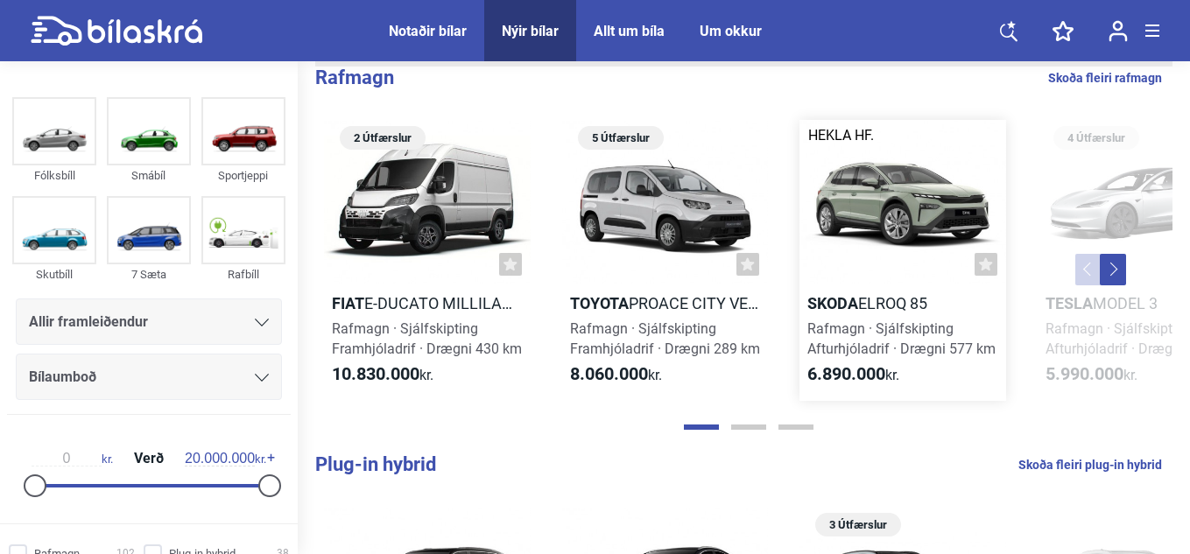
scroll to position [370, 0]
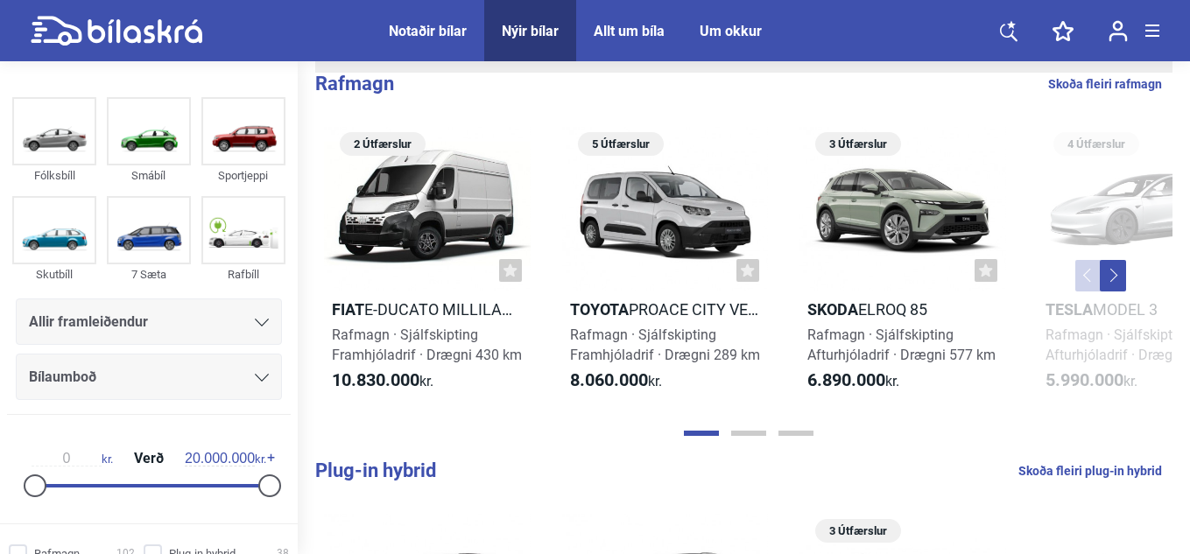
click at [1120, 269] on button "Next" at bounding box center [1113, 276] width 26 height 32
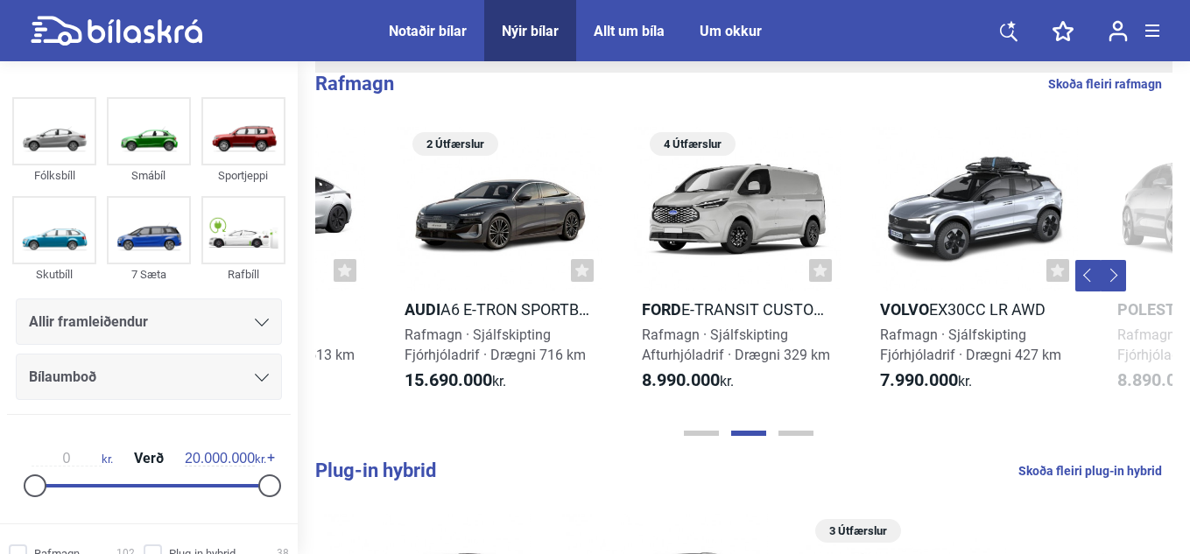
scroll to position [0, 880]
click at [1111, 273] on button "Next" at bounding box center [1113, 276] width 26 height 32
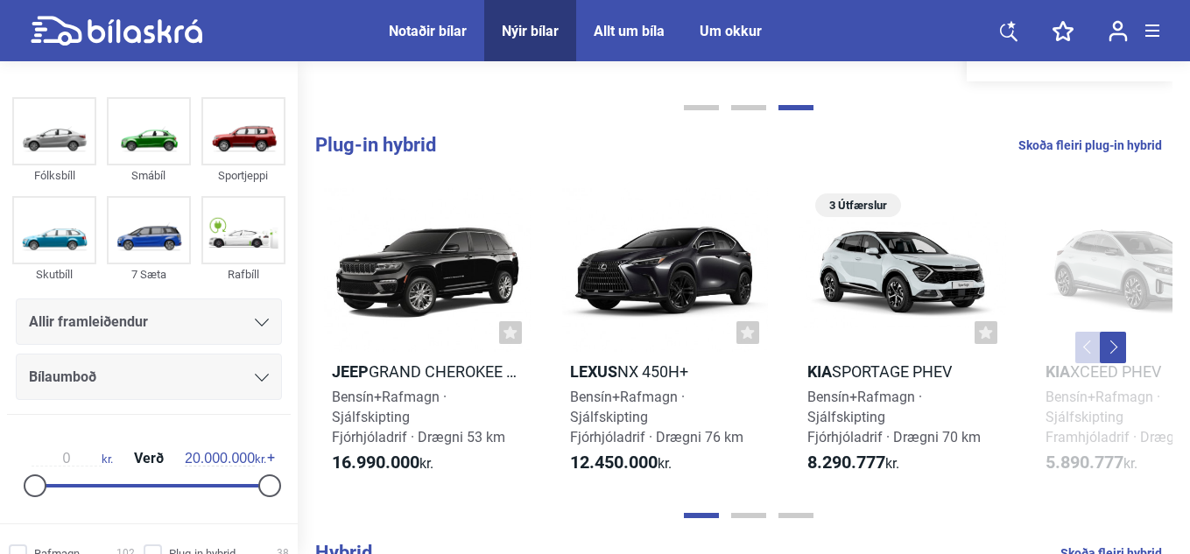
scroll to position [704, 0]
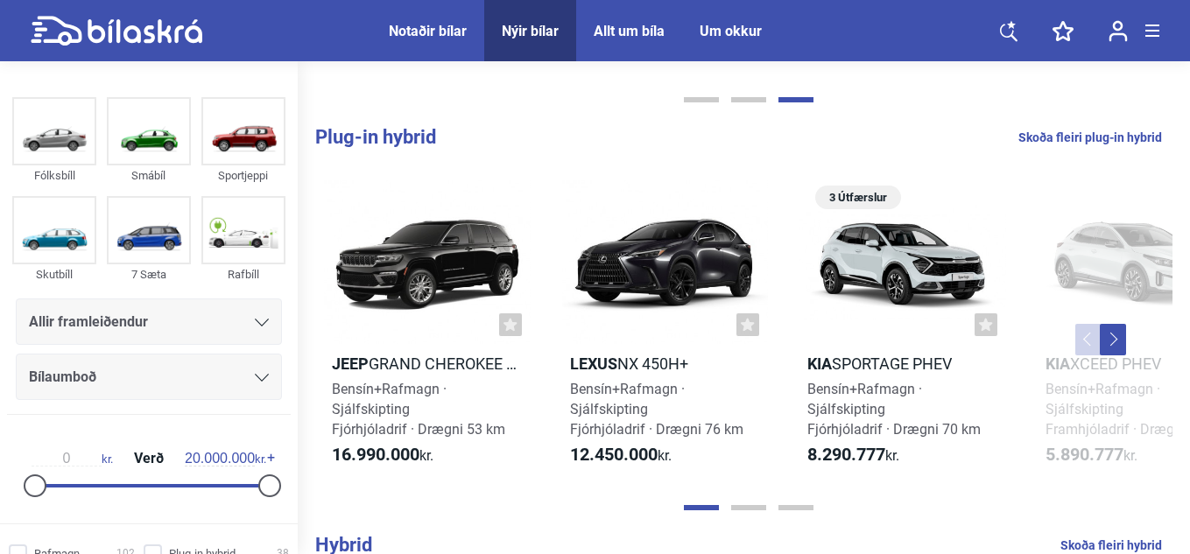
click at [1112, 348] on button "Next" at bounding box center [1113, 340] width 26 height 32
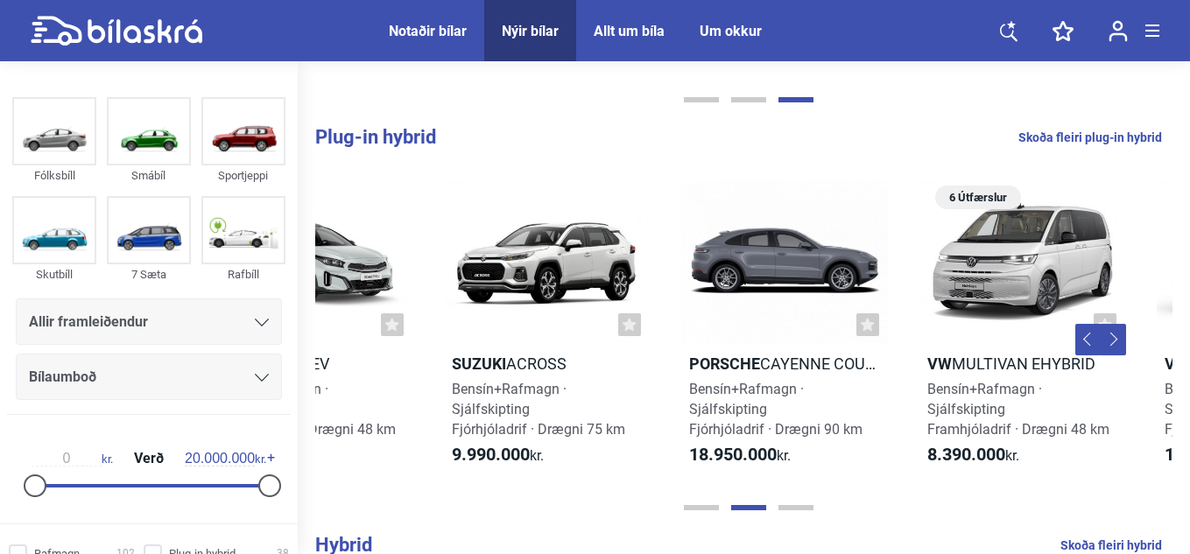
scroll to position [0, 880]
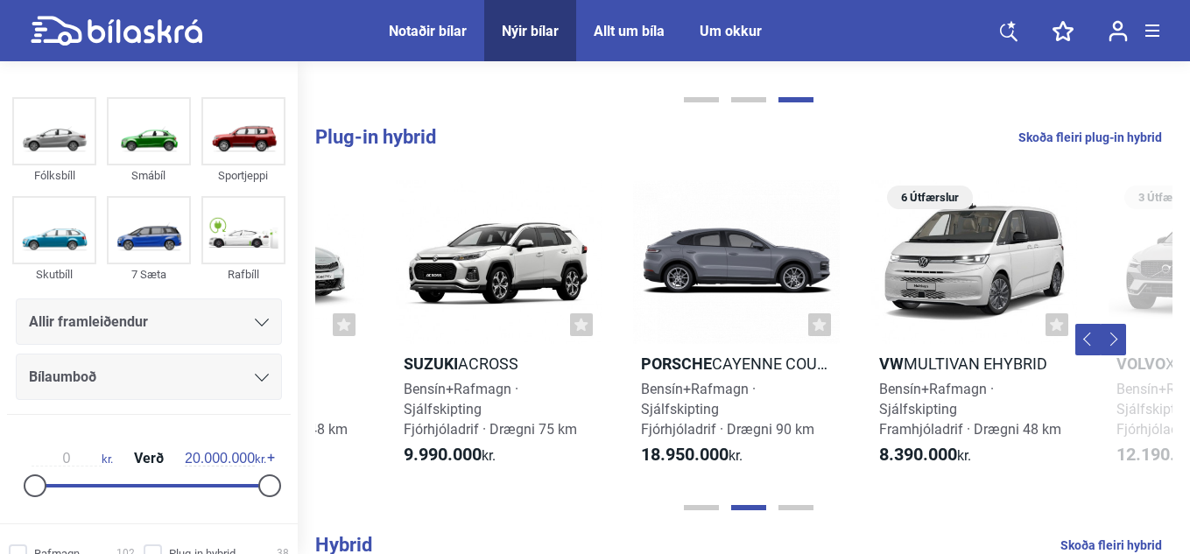
click at [1110, 348] on button "Next" at bounding box center [1113, 340] width 26 height 32
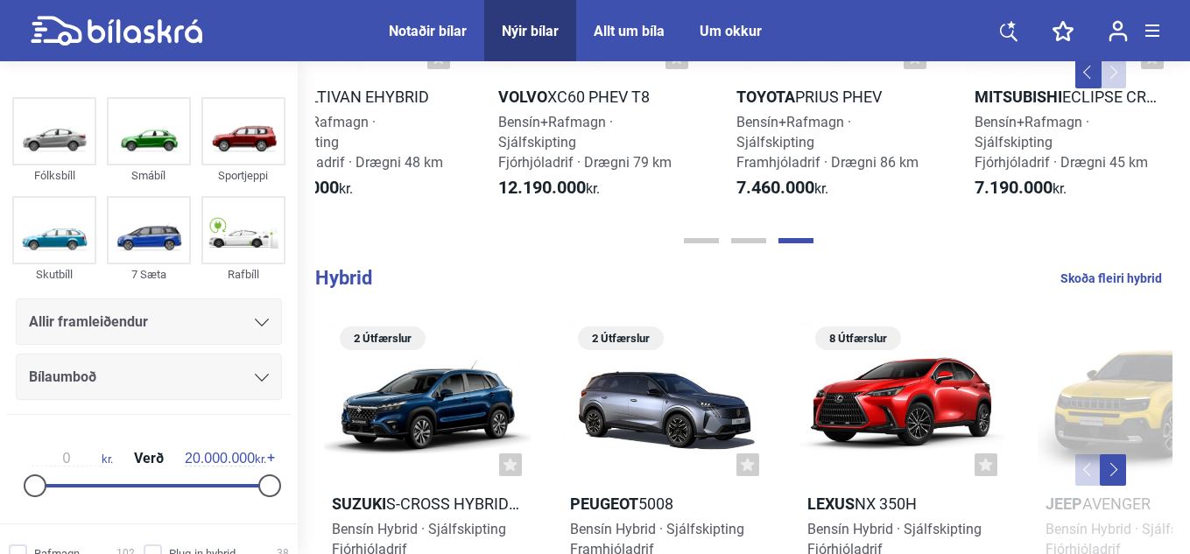
scroll to position [1016, 0]
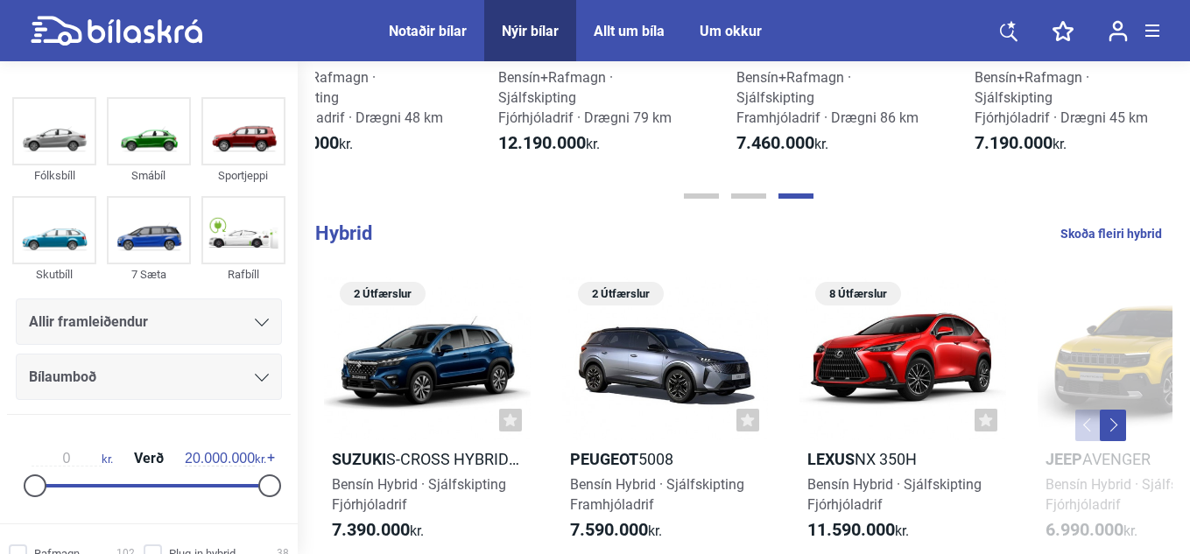
click at [1118, 427] on button "Next" at bounding box center [1113, 426] width 26 height 32
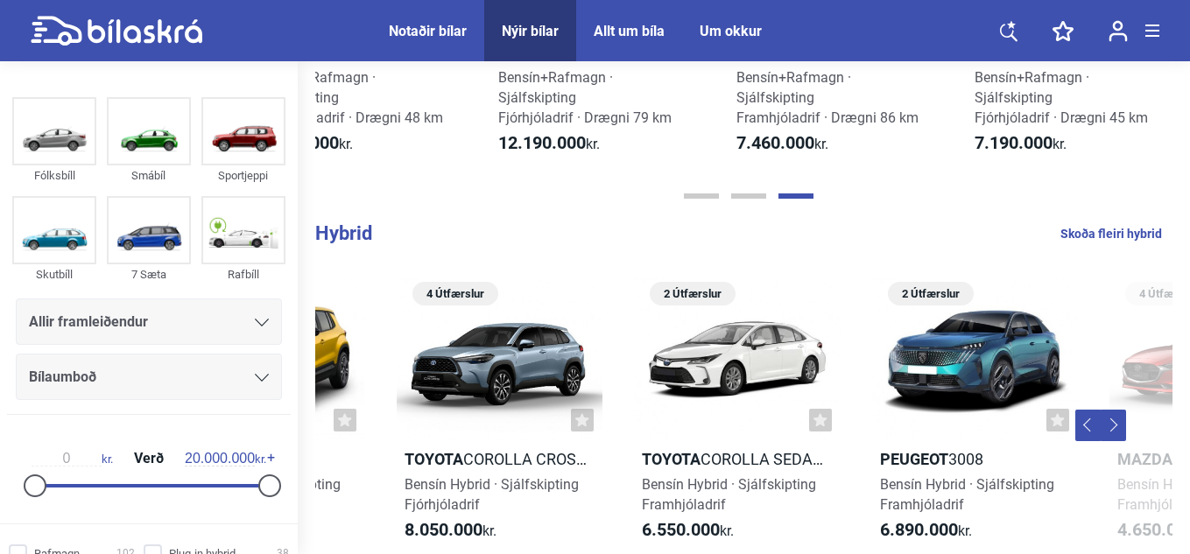
scroll to position [0, 880]
click at [1118, 427] on button "Next" at bounding box center [1113, 426] width 26 height 32
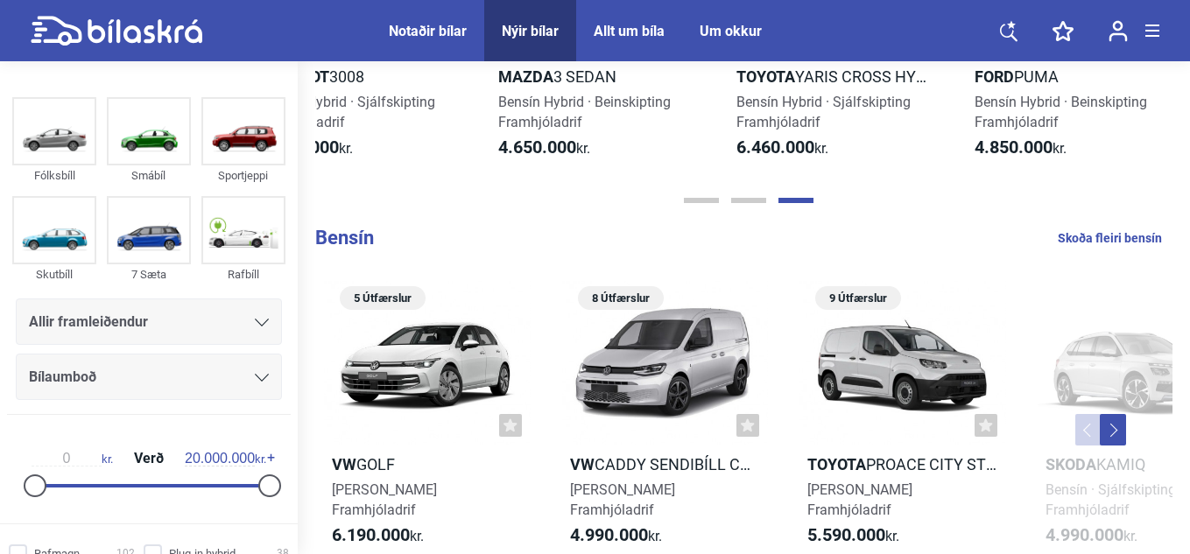
scroll to position [1404, 0]
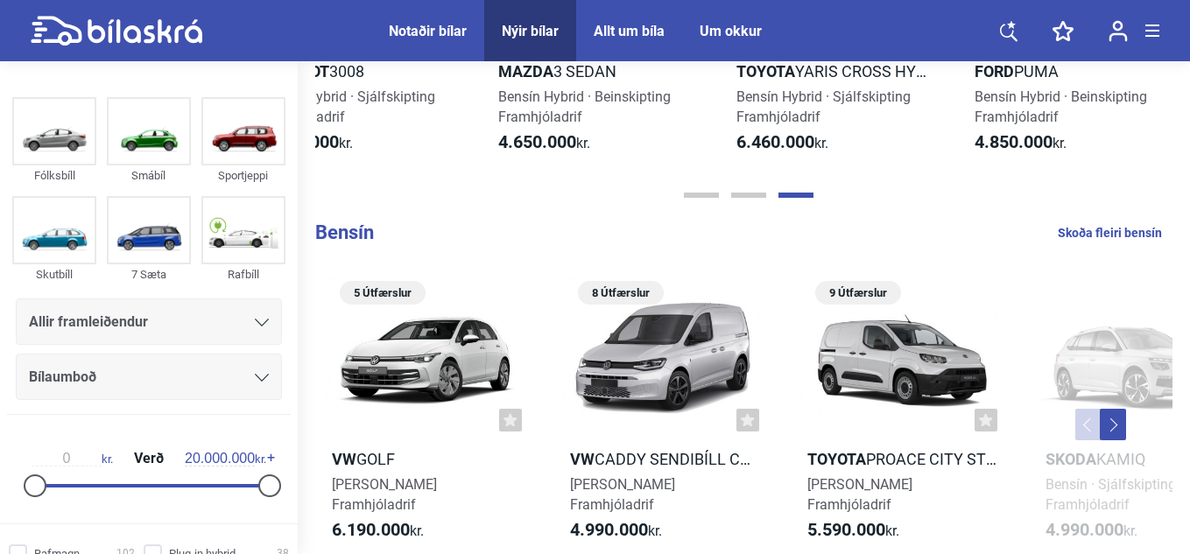
click at [1118, 429] on button "Next" at bounding box center [1113, 425] width 26 height 32
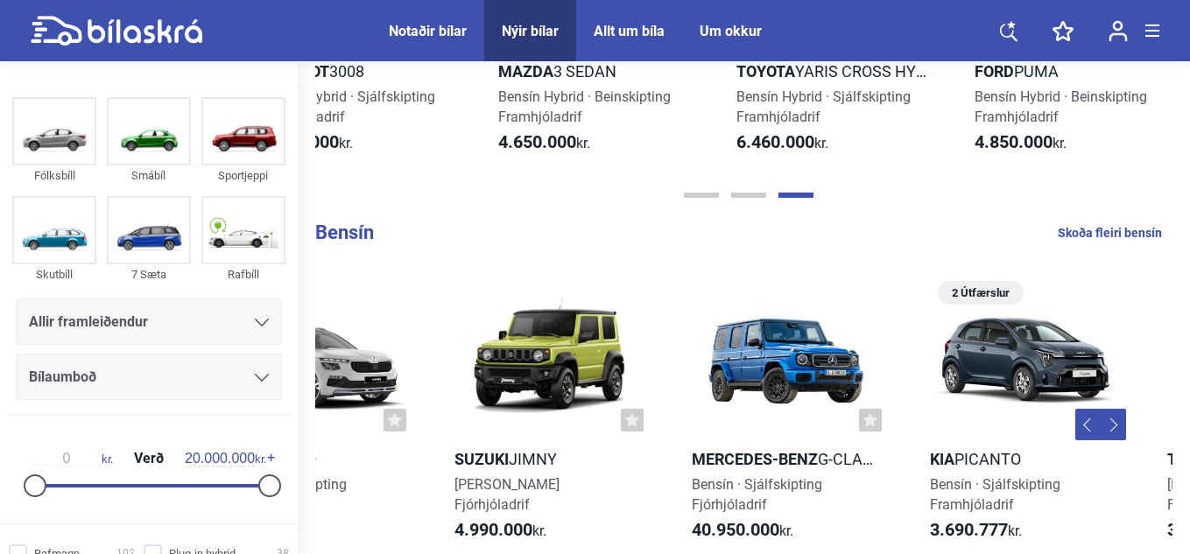
scroll to position [0, 880]
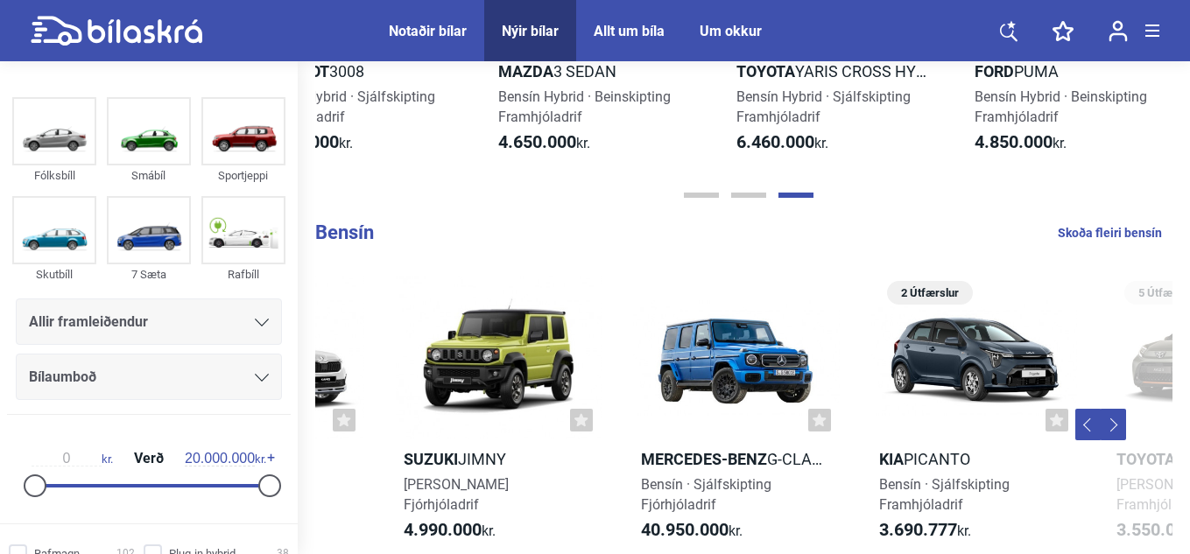
click at [1118, 429] on button "Next" at bounding box center [1113, 425] width 26 height 32
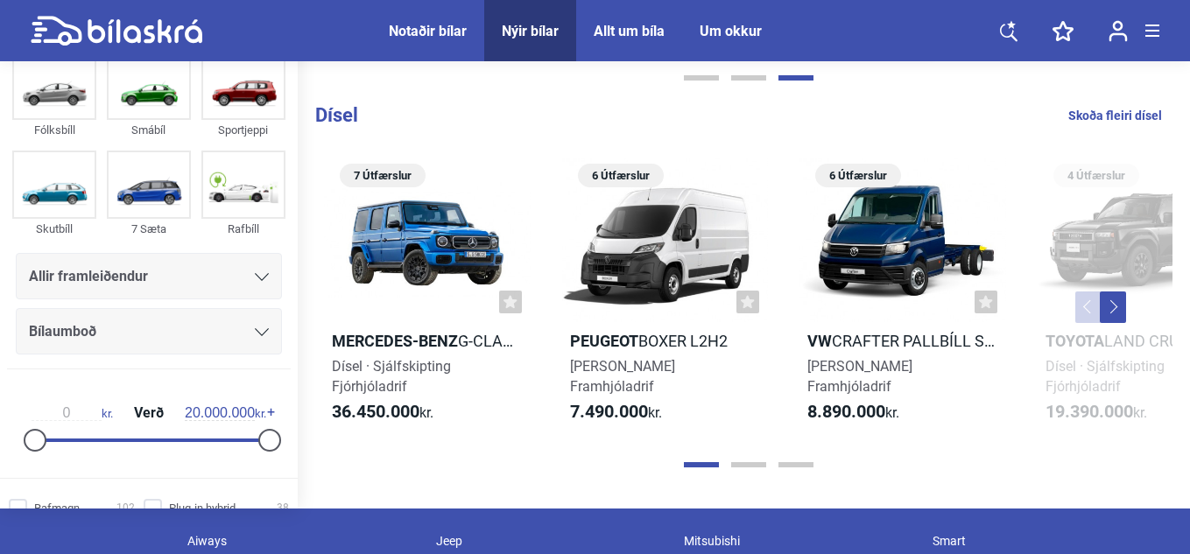
scroll to position [1912, 0]
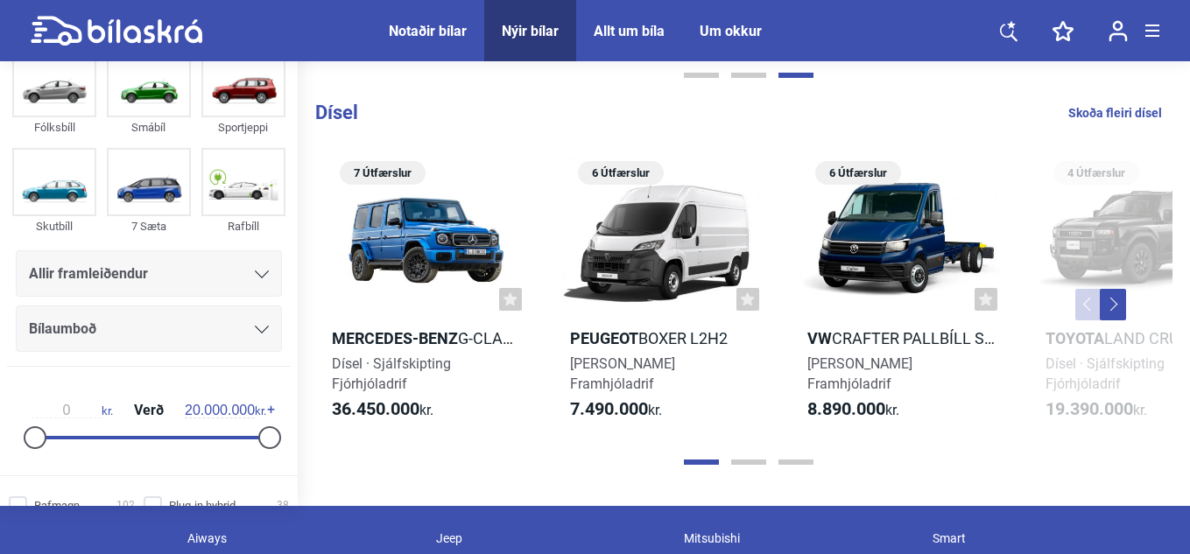
click at [1115, 312] on button "Next" at bounding box center [1113, 305] width 26 height 32
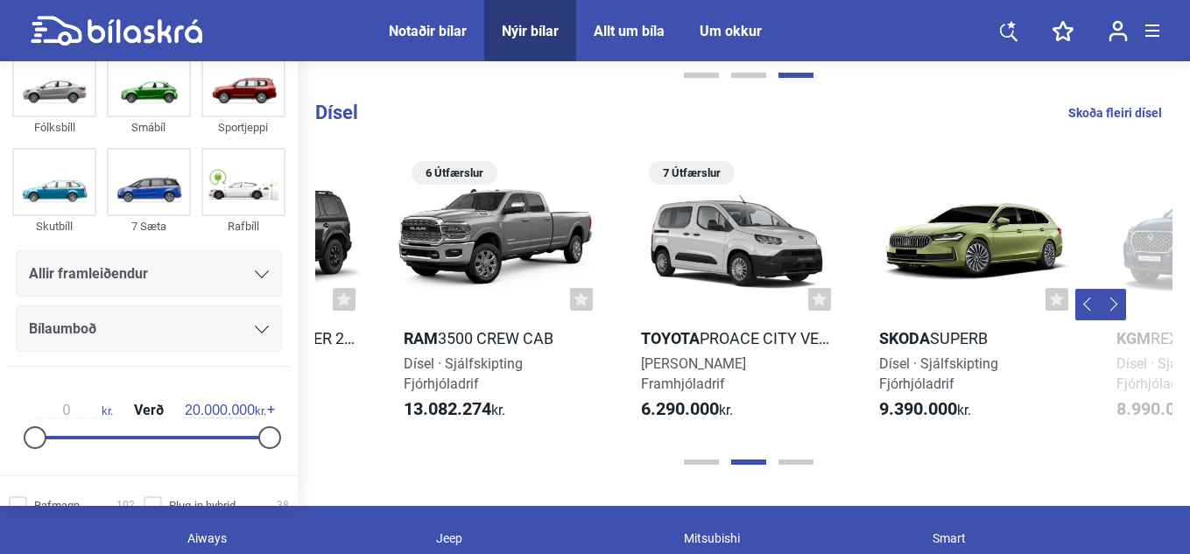
click at [1115, 312] on button "Next" at bounding box center [1113, 305] width 26 height 32
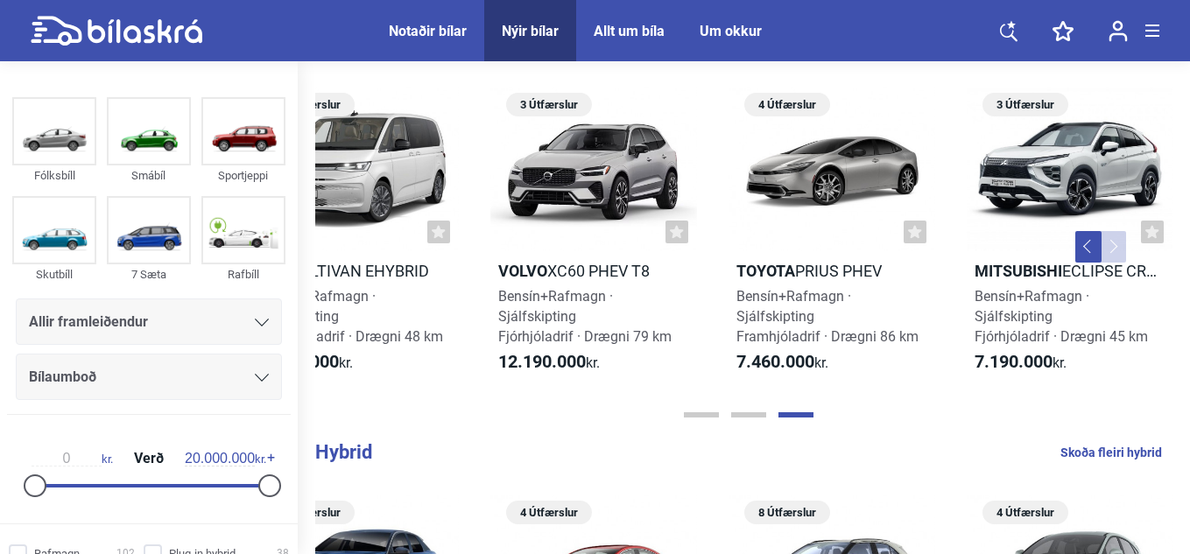
scroll to position [423, 0]
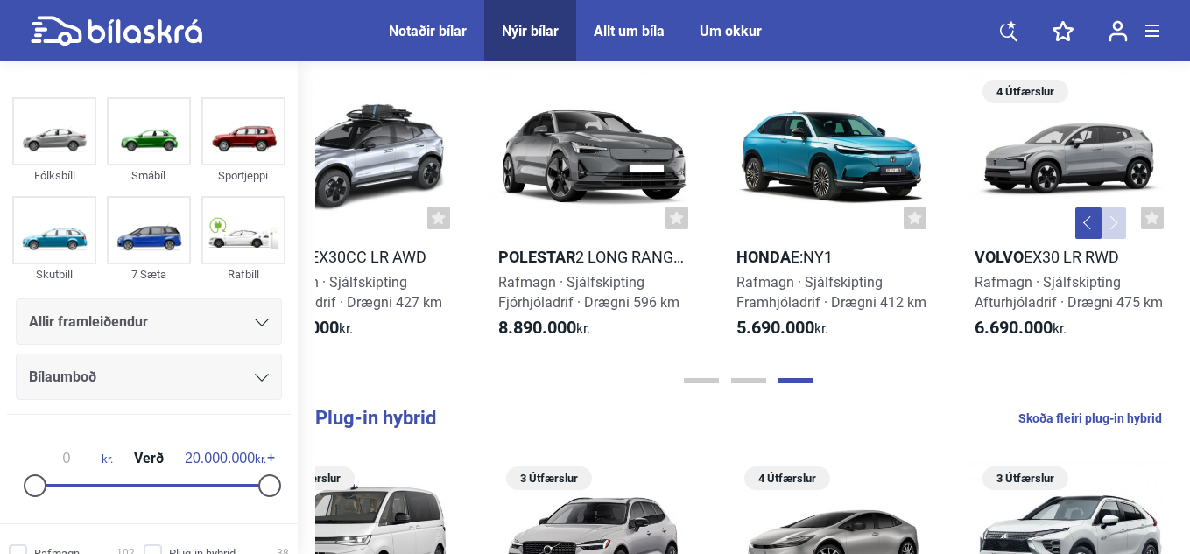
click at [613, 28] on div "Allt um bíla" at bounding box center [629, 31] width 71 height 17
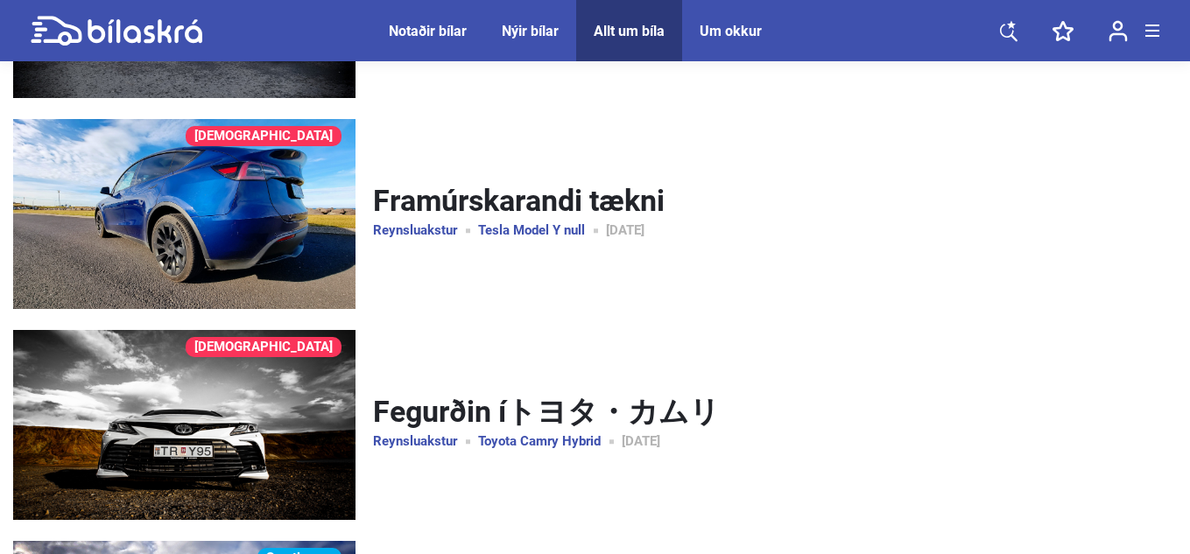
scroll to position [6271, 0]
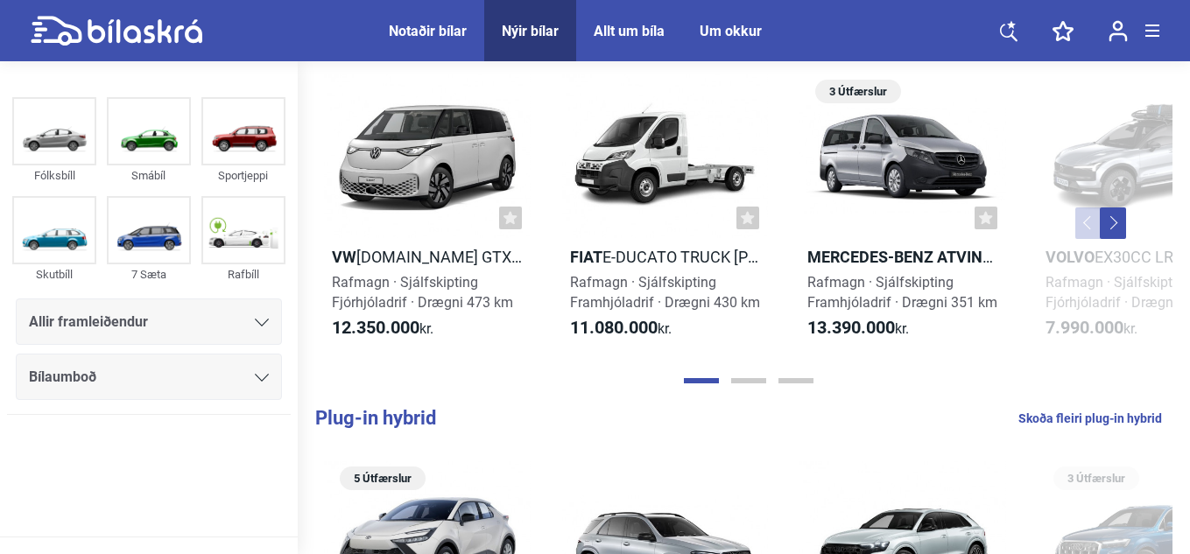
scroll to position [783, 0]
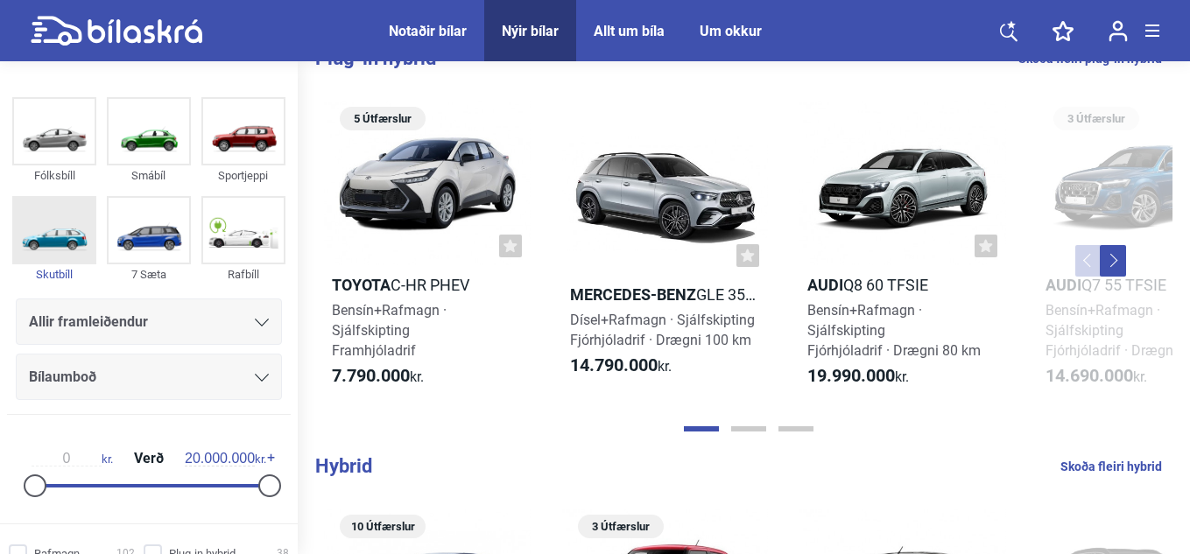
click at [53, 228] on img at bounding box center [54, 230] width 81 height 65
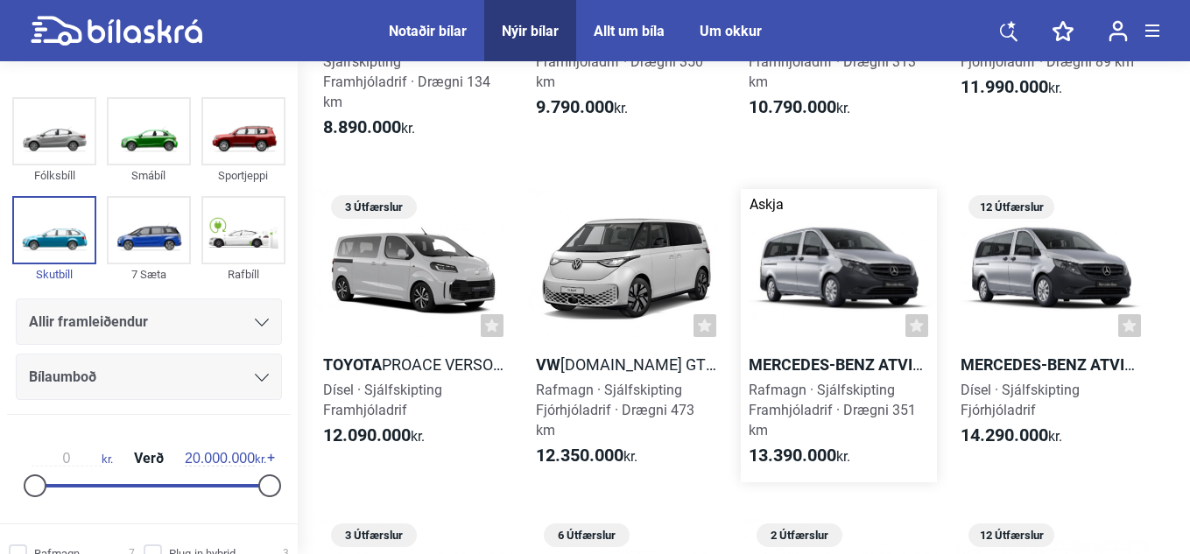
scroll to position [648, 0]
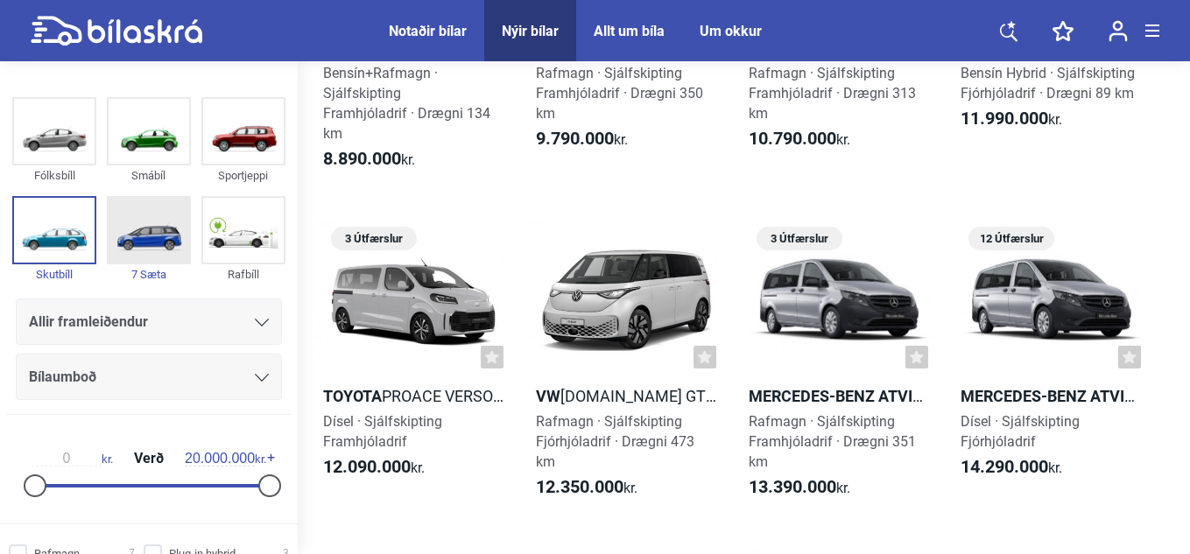
click at [137, 236] on img at bounding box center [149, 230] width 81 height 65
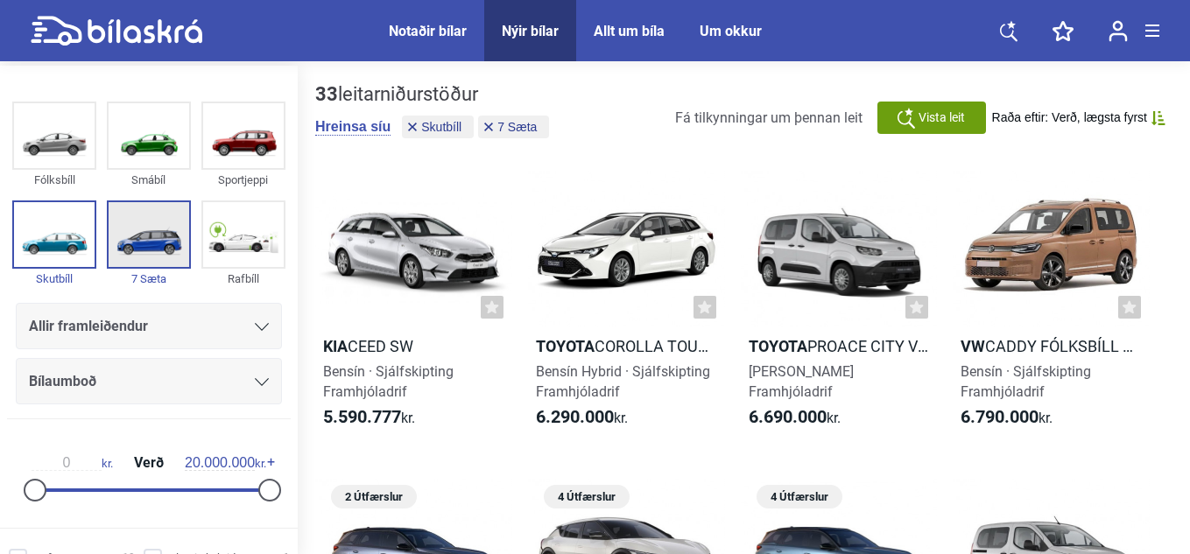
click at [137, 236] on img at bounding box center [149, 234] width 81 height 65
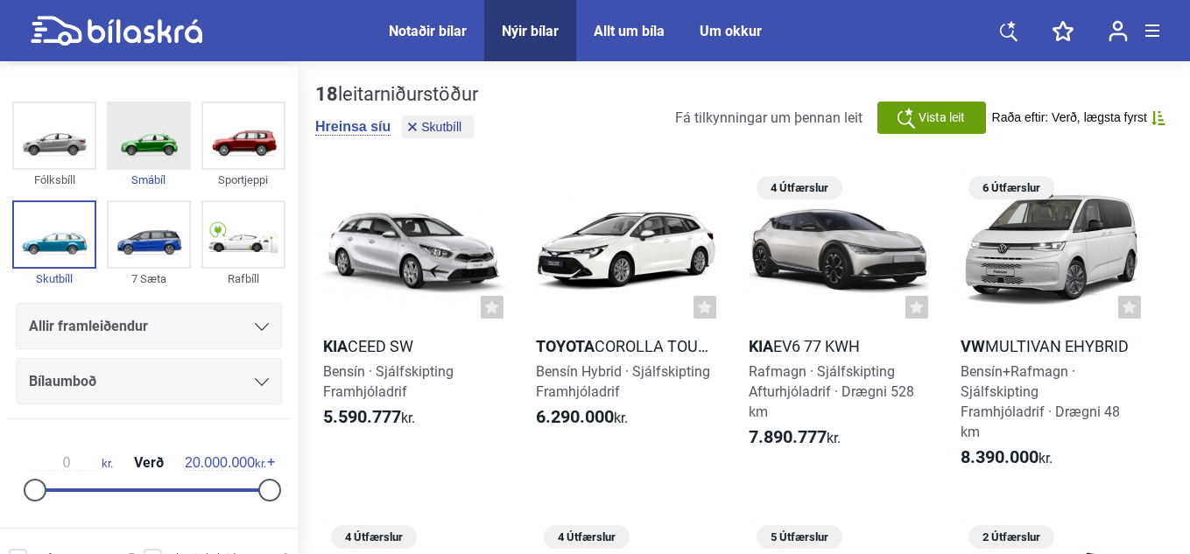
click at [173, 129] on img at bounding box center [149, 135] width 81 height 65
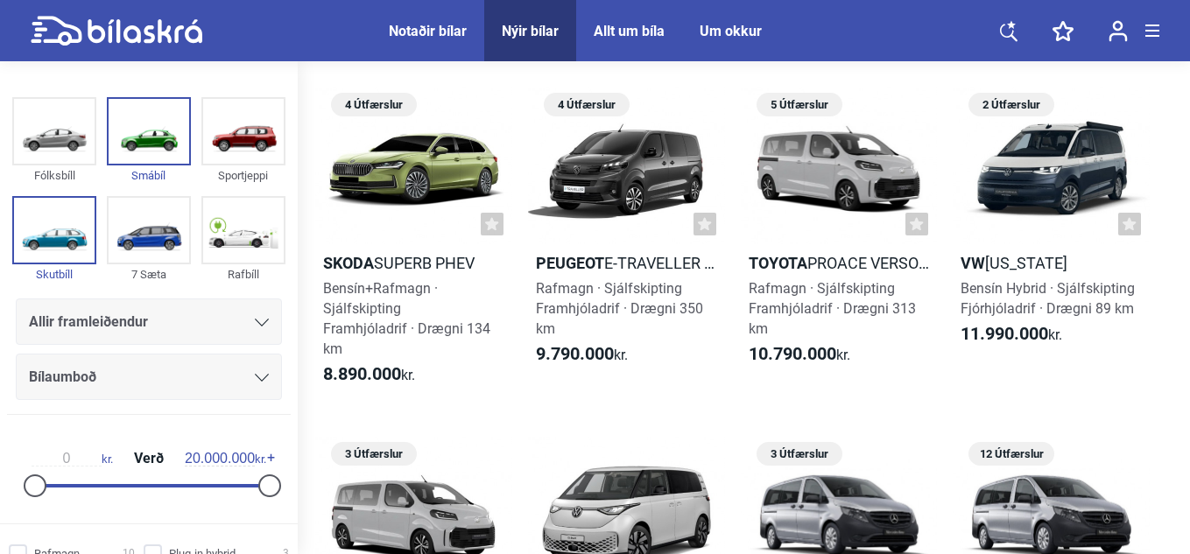
scroll to position [1033, 0]
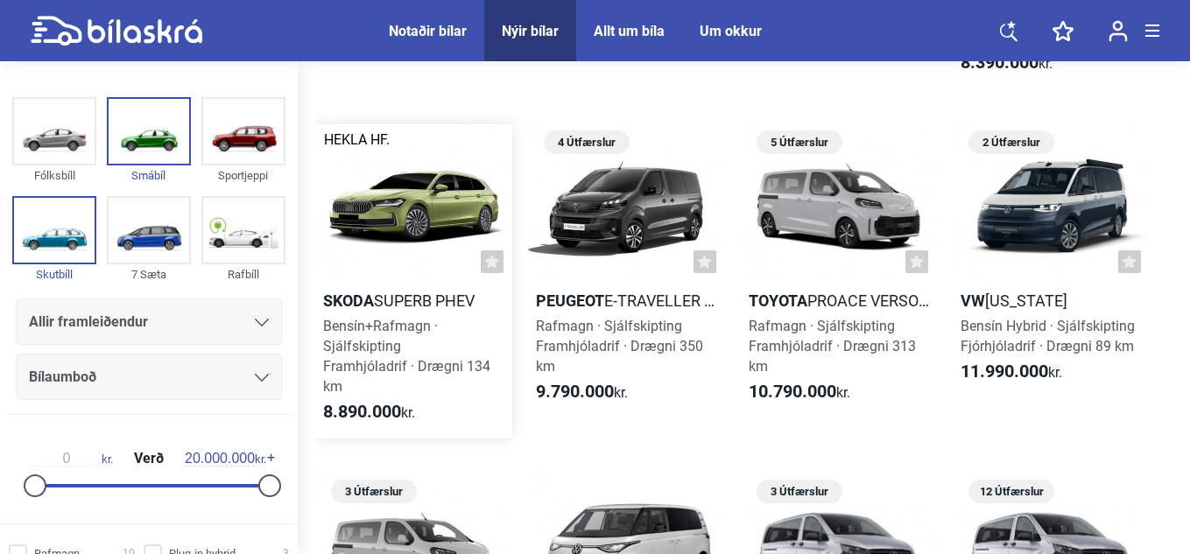
click at [407, 184] on div at bounding box center [413, 203] width 197 height 158
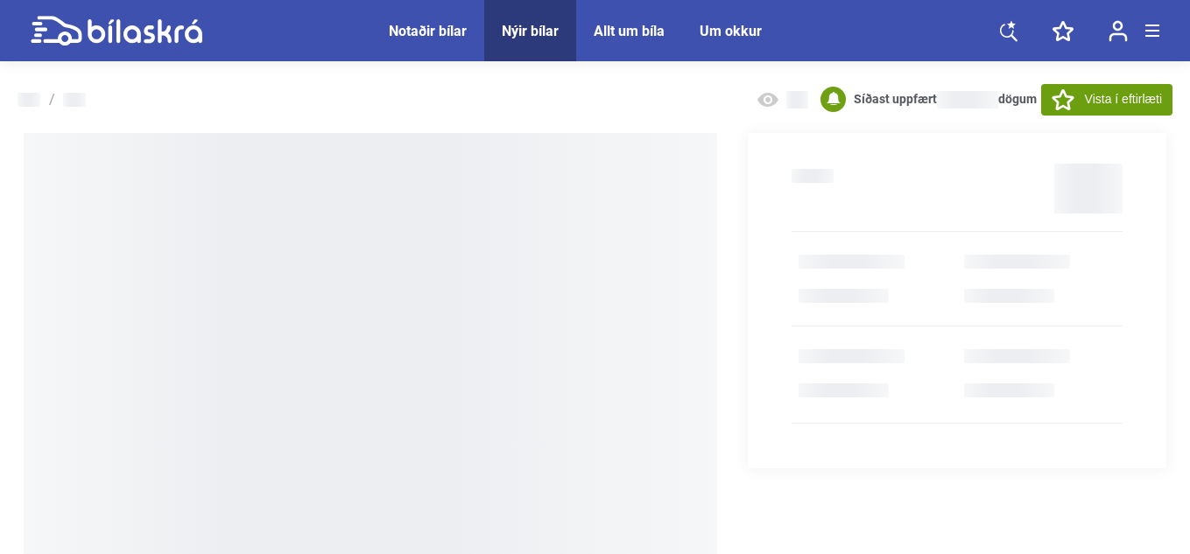
click at [610, 316] on div at bounding box center [370, 382] width 693 height 499
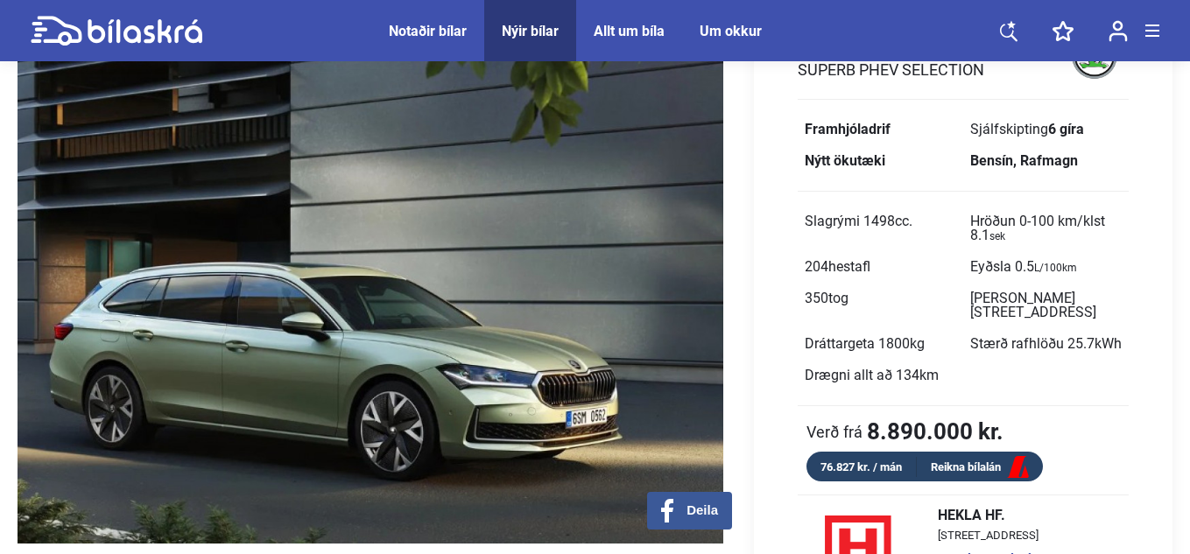
scroll to position [133, 0]
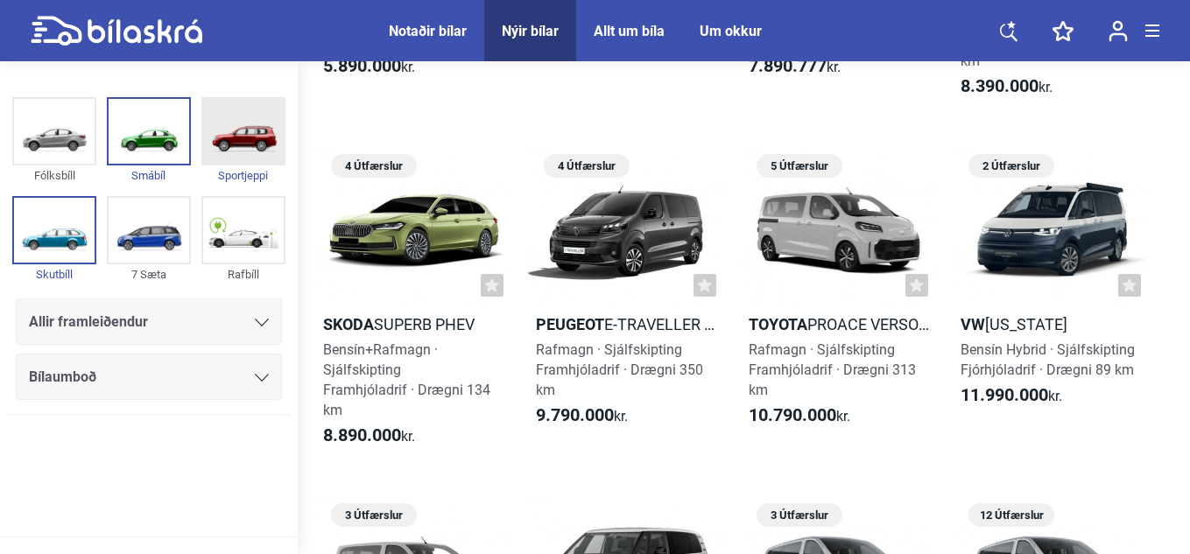
scroll to position [1033, 0]
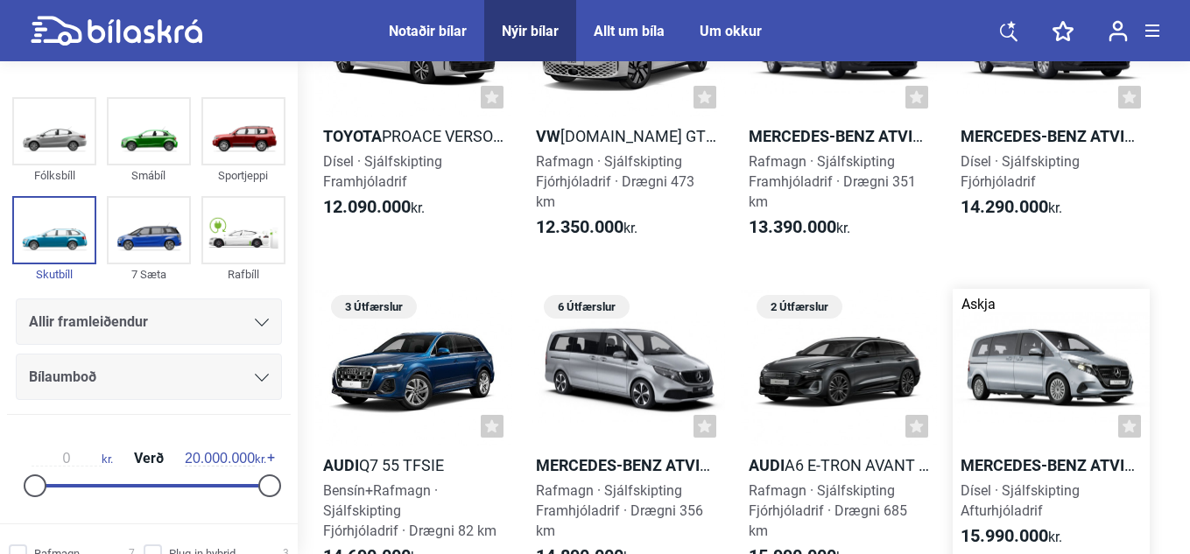
scroll to position [402, 0]
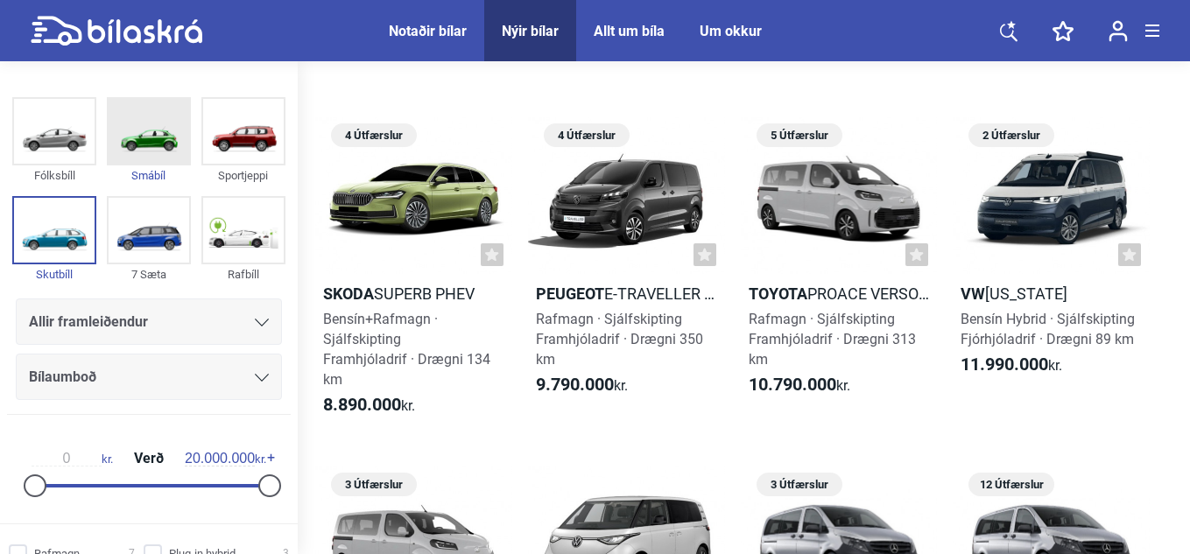
click at [168, 134] on img at bounding box center [149, 131] width 81 height 65
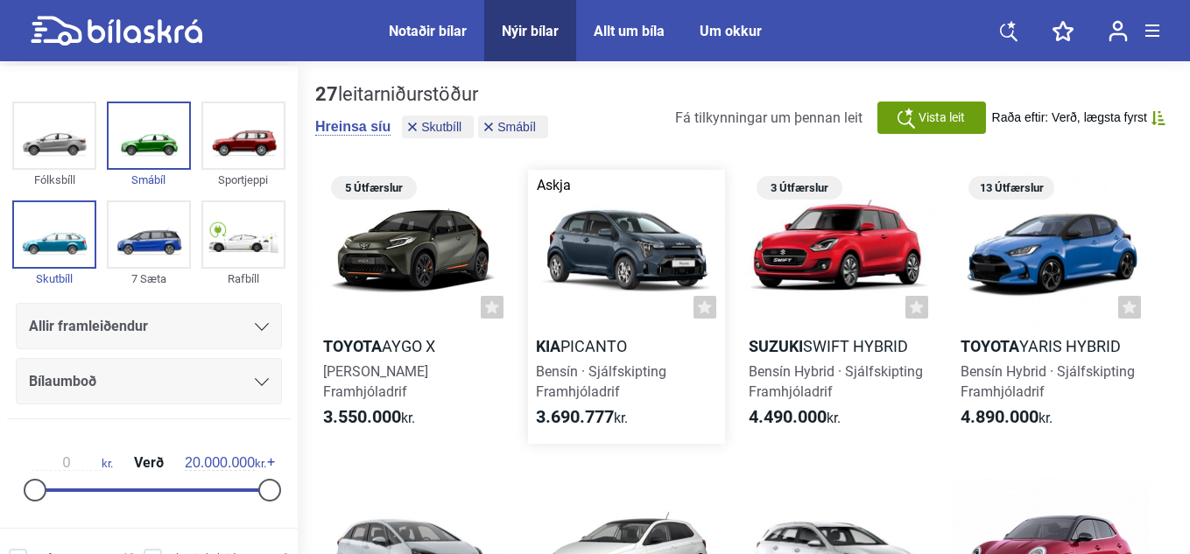
scroll to position [60, 0]
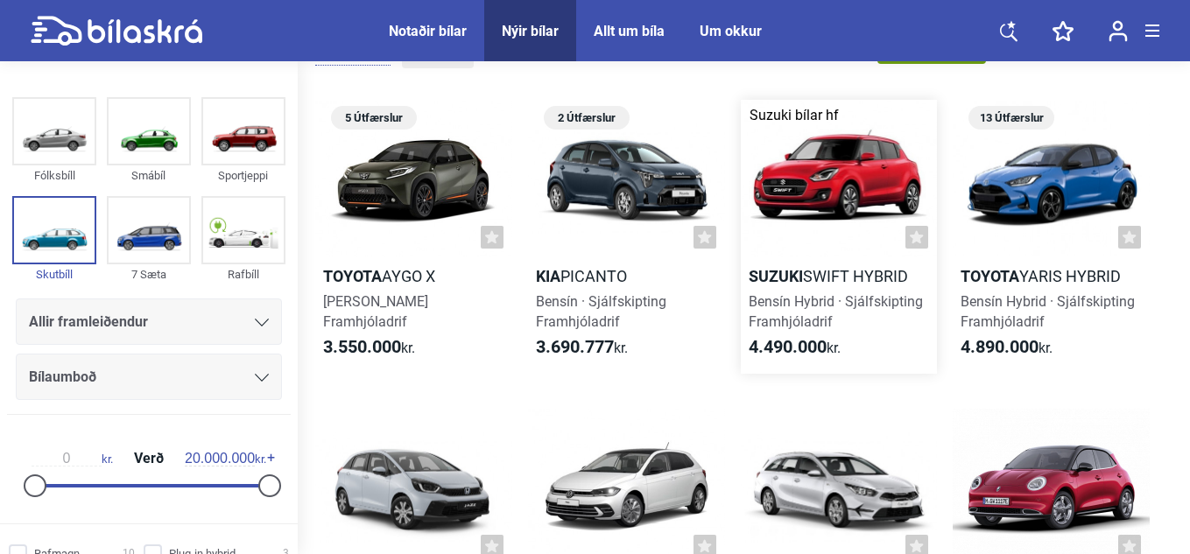
click at [858, 337] on div "4.490.000 kr." at bounding box center [839, 347] width 197 height 21
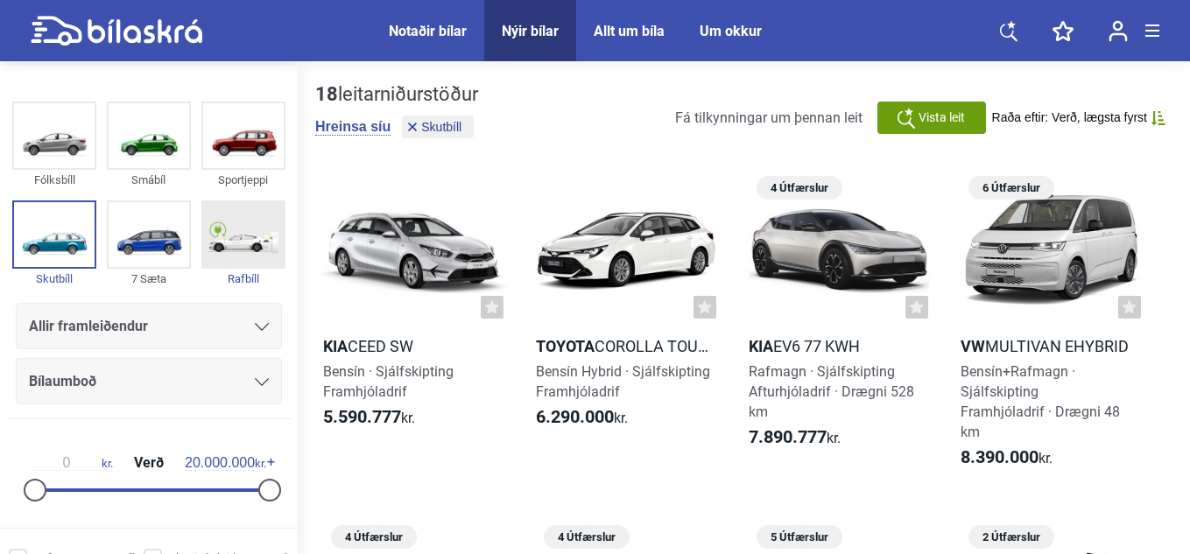
click at [263, 229] on img at bounding box center [243, 234] width 81 height 65
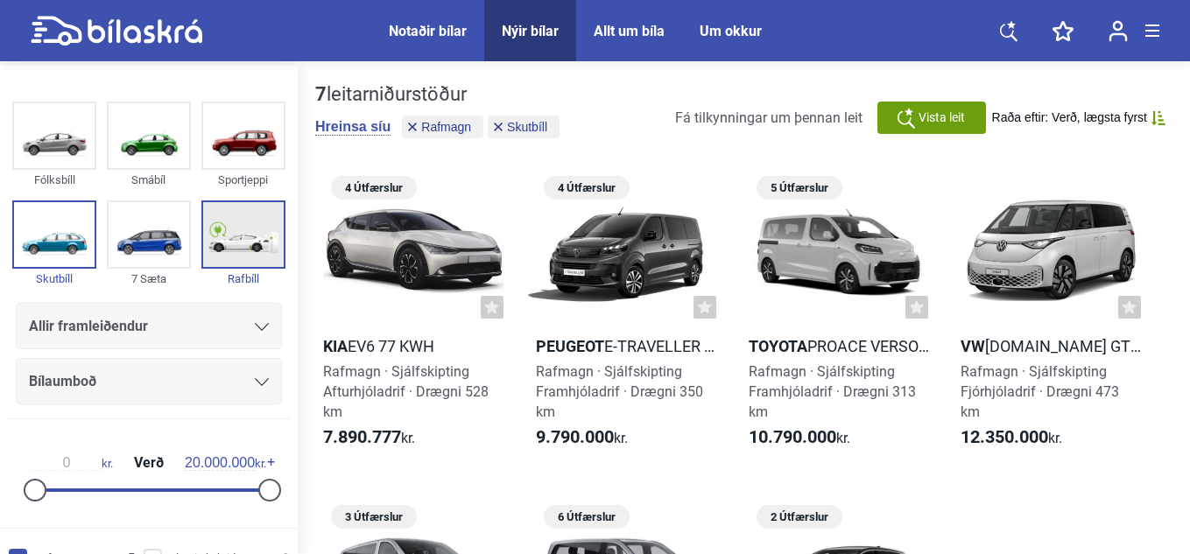
click at [274, 229] on img at bounding box center [243, 234] width 81 height 65
checkbox input "false"
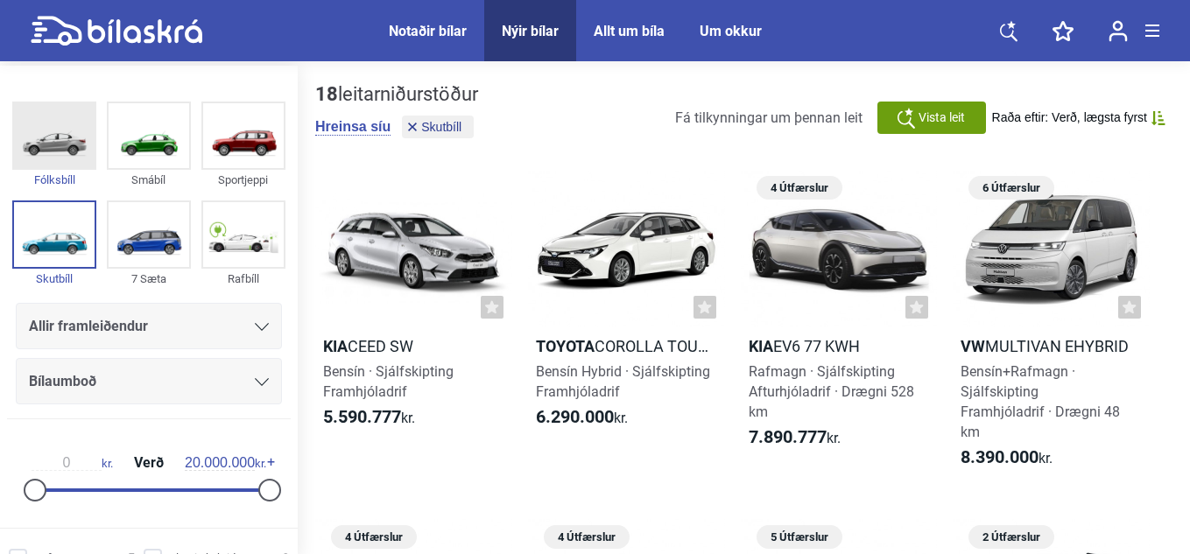
click at [42, 151] on img at bounding box center [54, 135] width 81 height 65
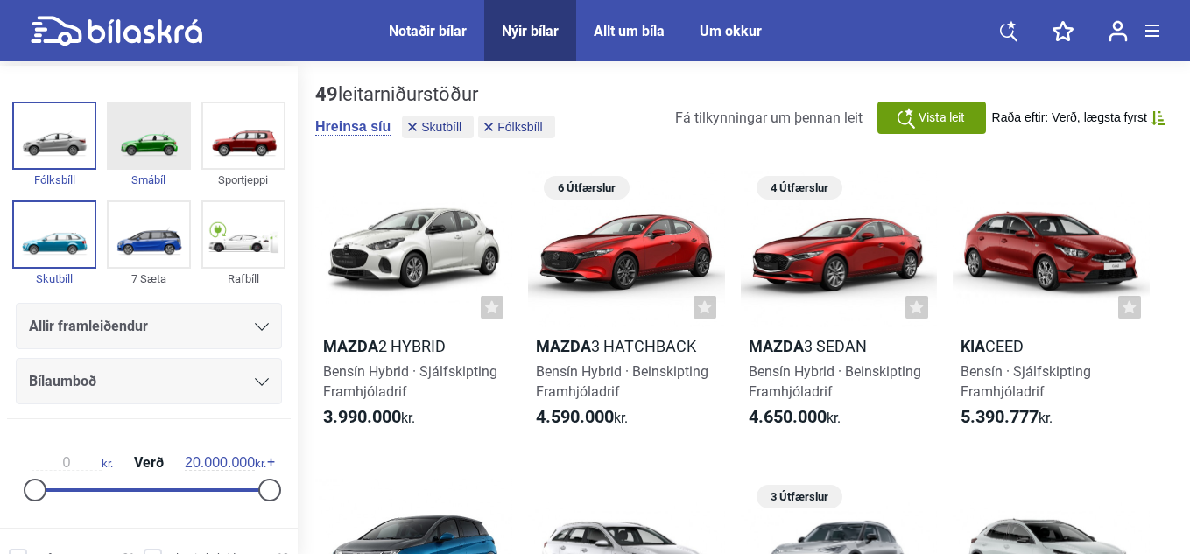
click at [158, 154] on img at bounding box center [149, 135] width 81 height 65
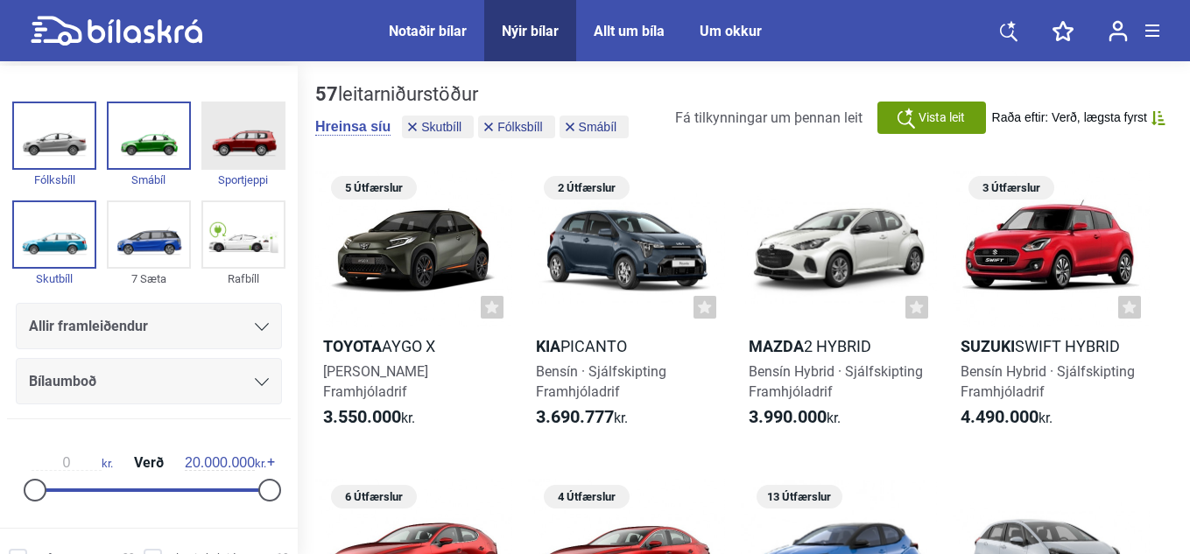
click at [203, 145] on img at bounding box center [243, 135] width 81 height 65
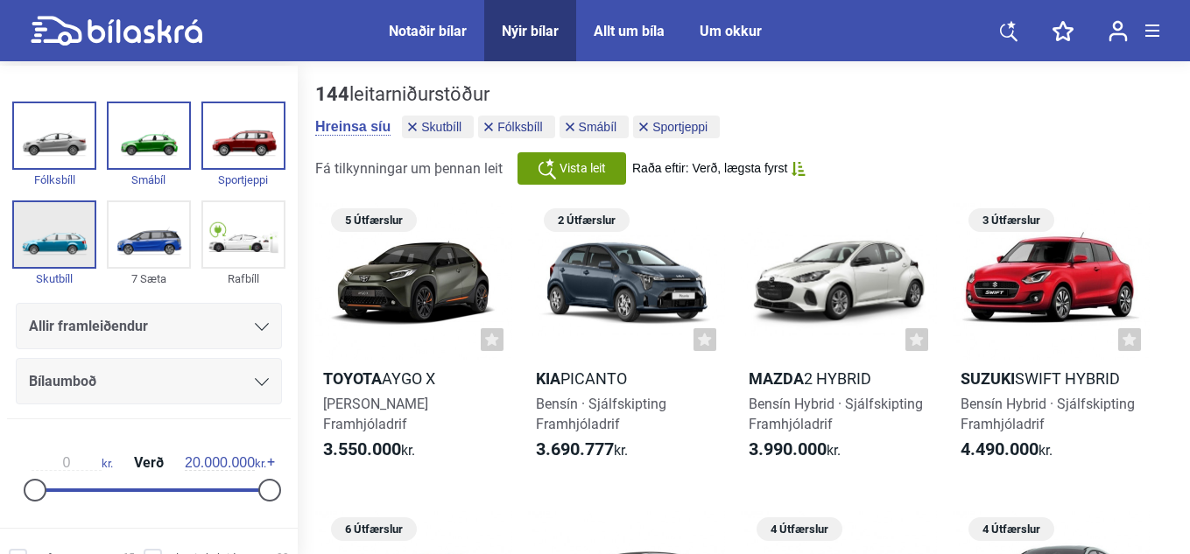
click at [51, 208] on img at bounding box center [54, 234] width 81 height 65
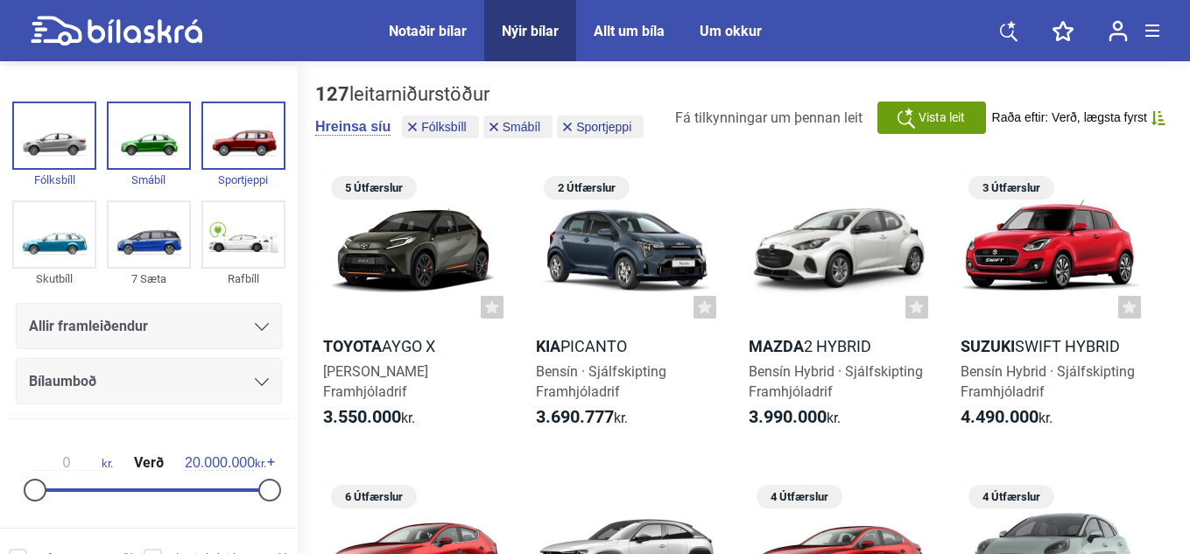
click at [422, 25] on div "Notaðir bílar" at bounding box center [428, 31] width 78 height 17
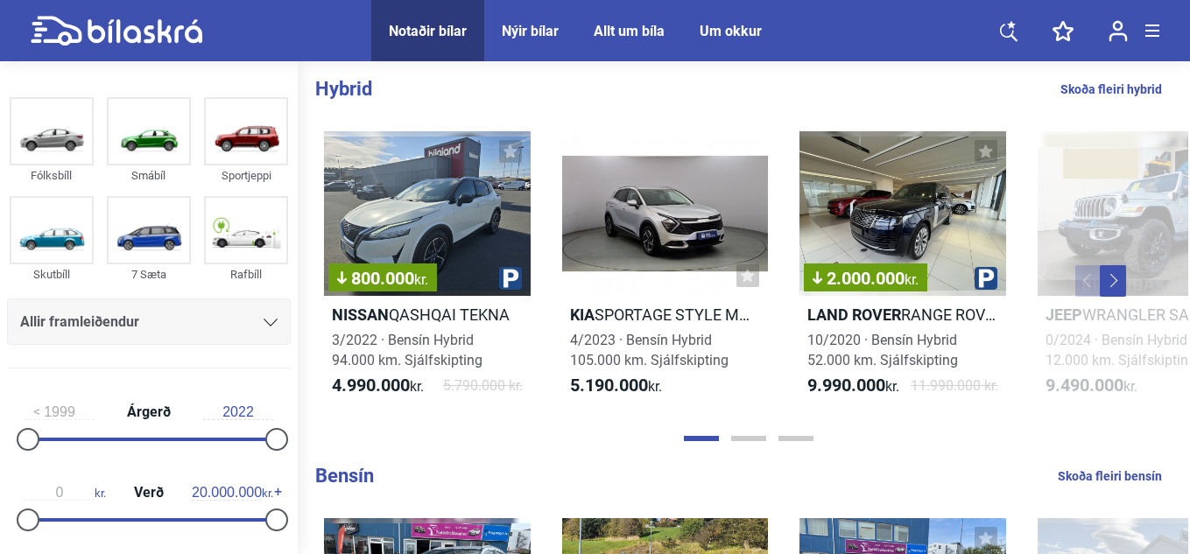
scroll to position [1146, 0]
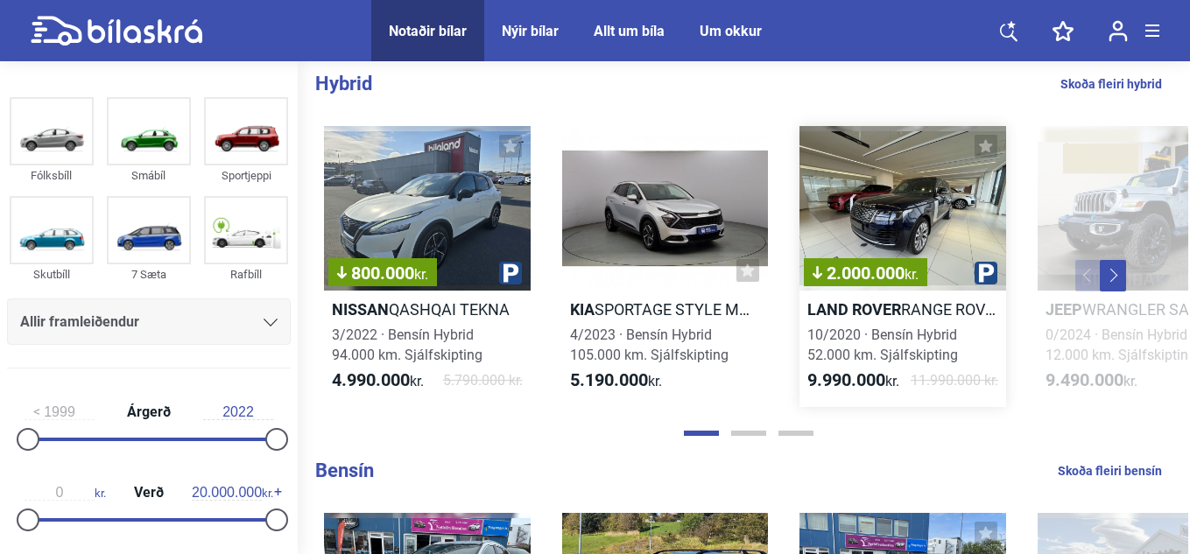
click at [935, 178] on div "2.000.000 kr." at bounding box center [903, 209] width 207 height 166
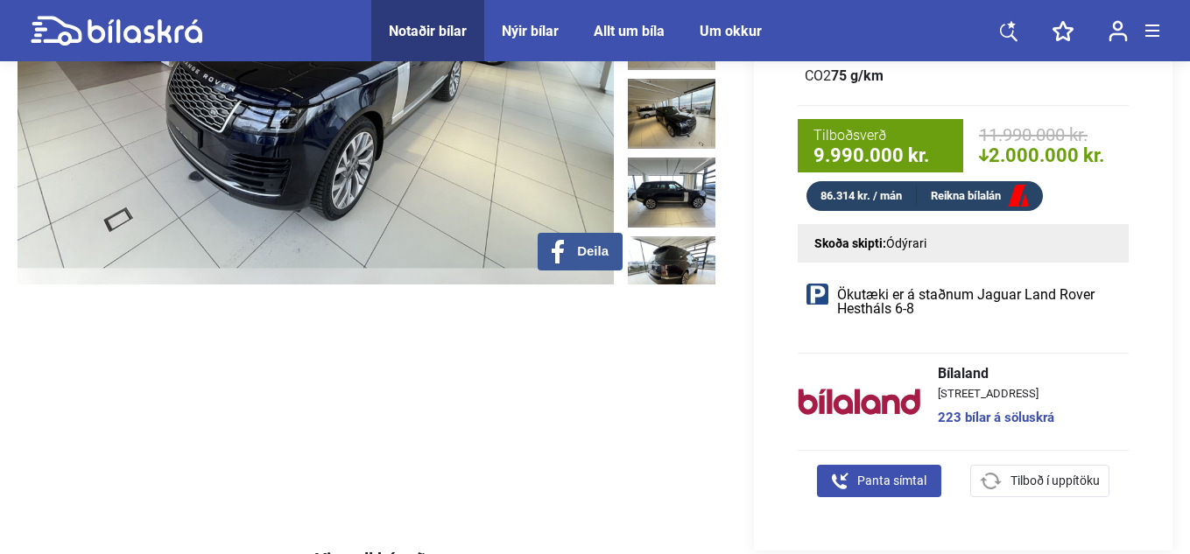
scroll to position [377, 0]
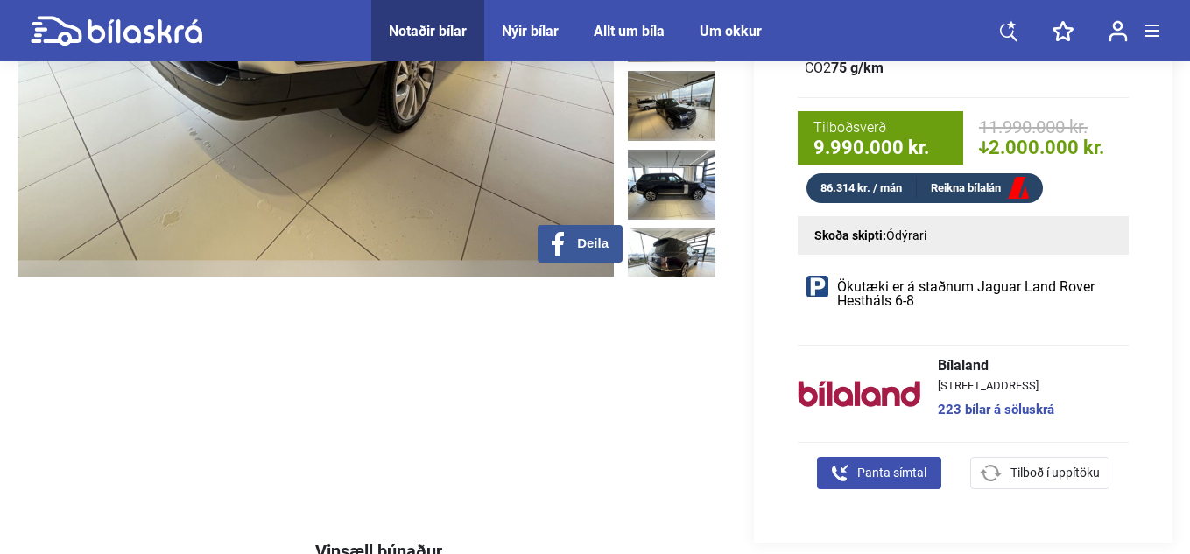
click at [652, 237] on img at bounding box center [672, 264] width 88 height 70
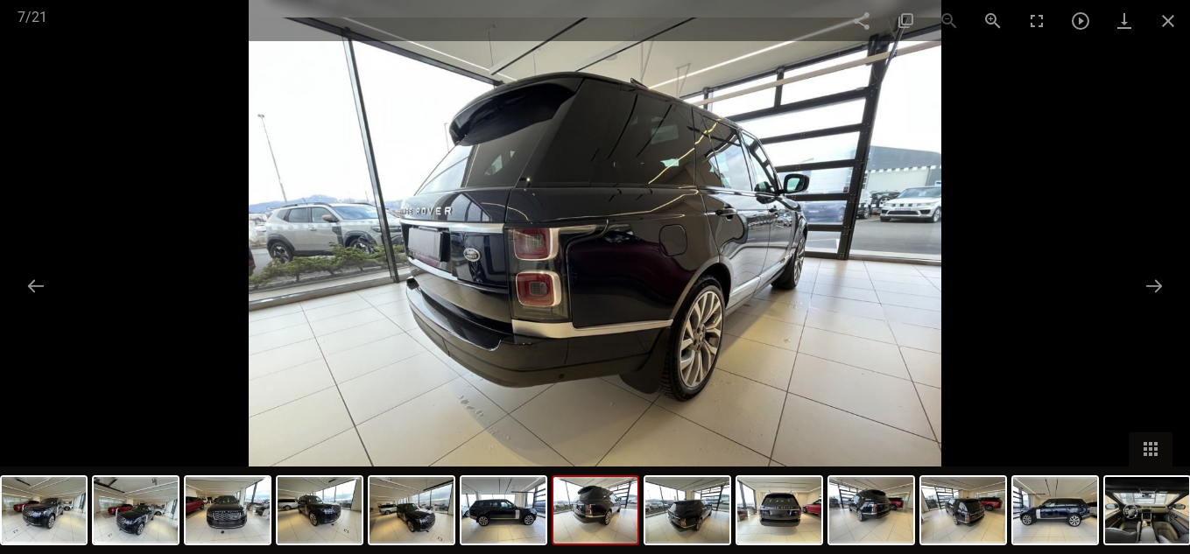
scroll to position [1146, 0]
click at [1137, 493] on img at bounding box center [1147, 510] width 84 height 67
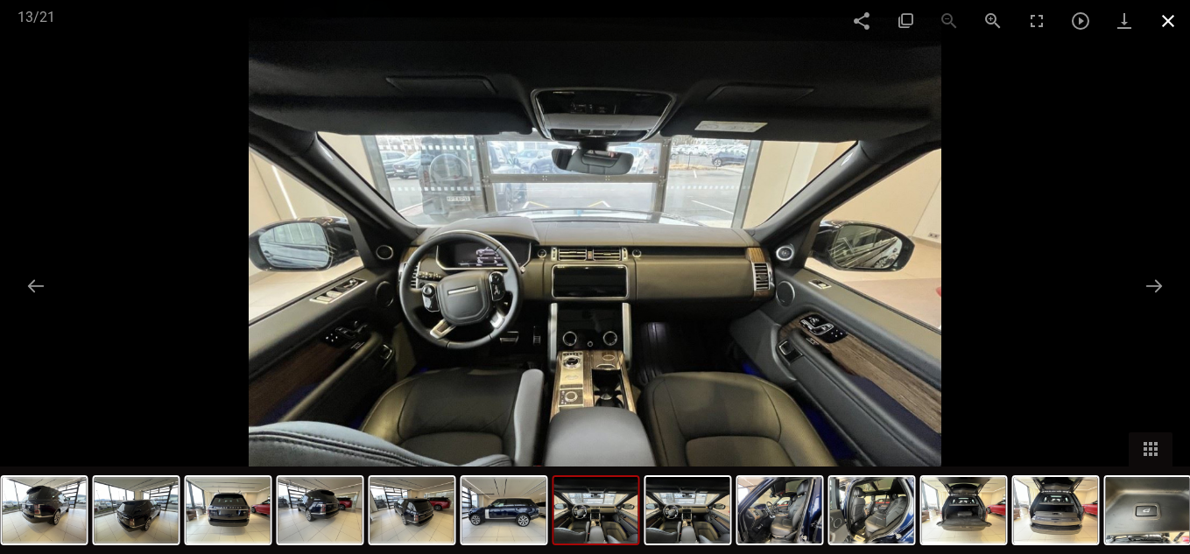
click at [1171, 15] on span at bounding box center [1168, 20] width 44 height 41
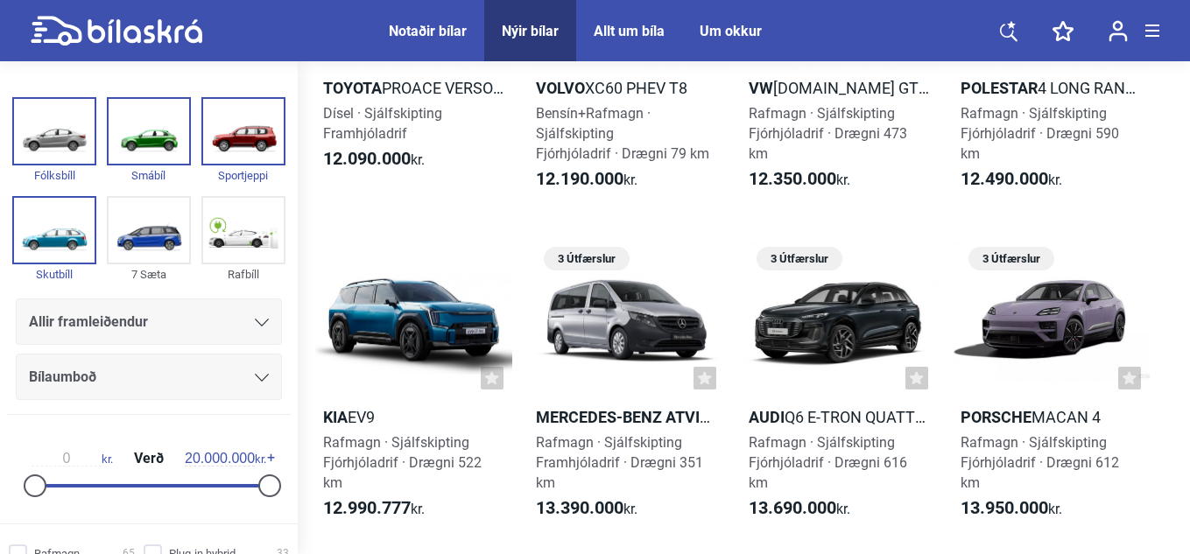
scroll to position [9288, 0]
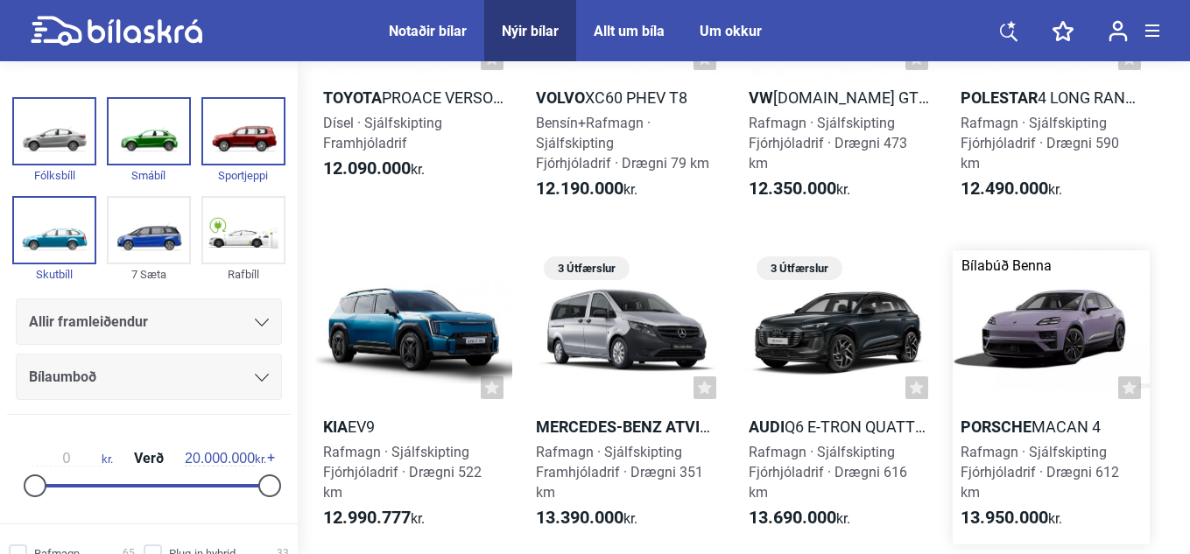
click at [1059, 250] on div at bounding box center [1051, 329] width 197 height 158
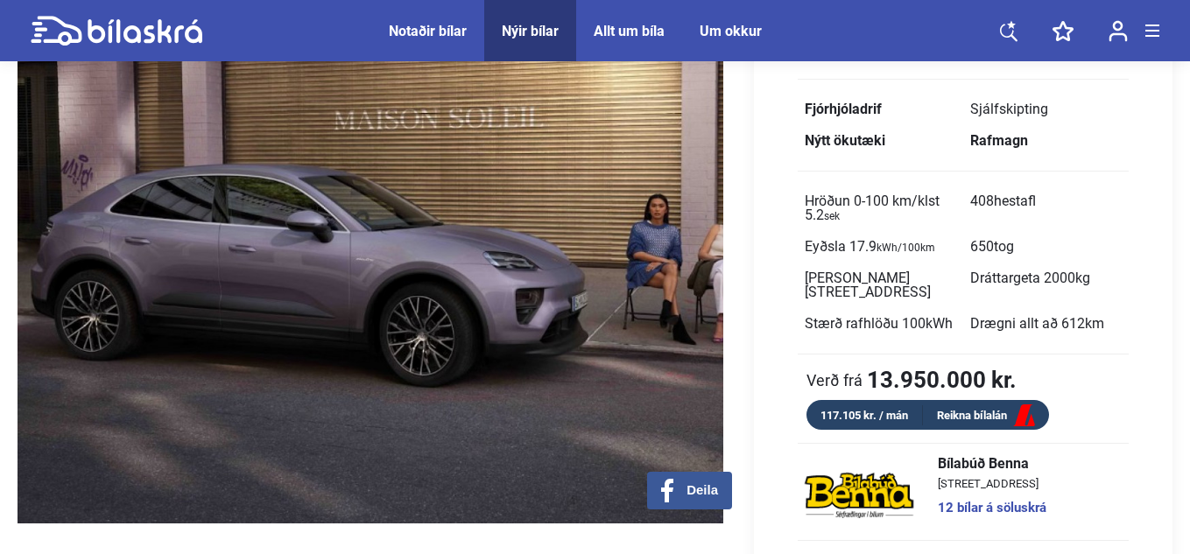
scroll to position [110, 0]
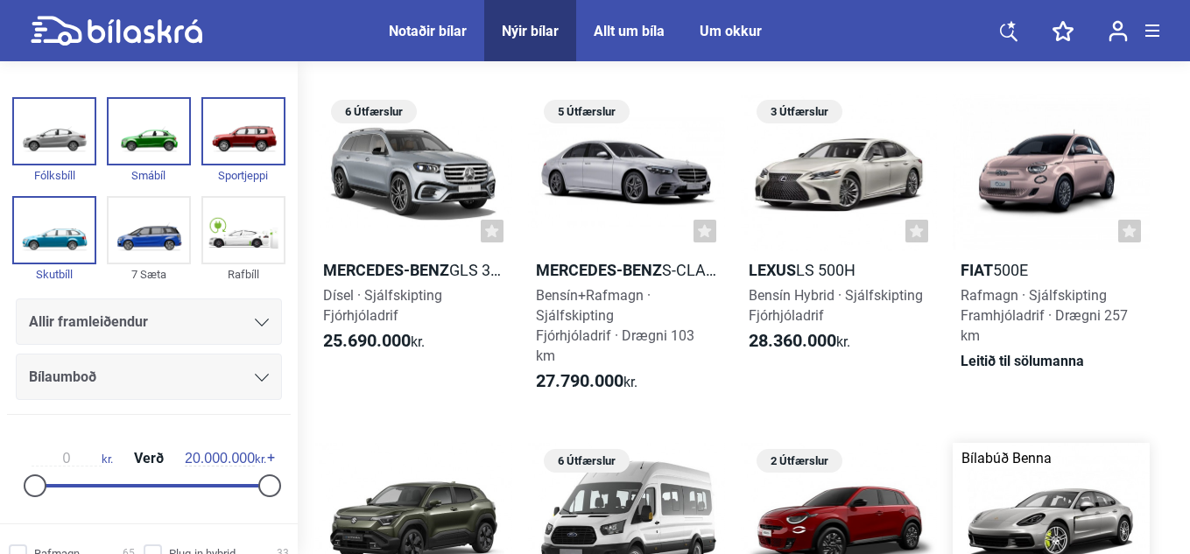
click at [1065, 443] on div at bounding box center [1051, 522] width 197 height 158
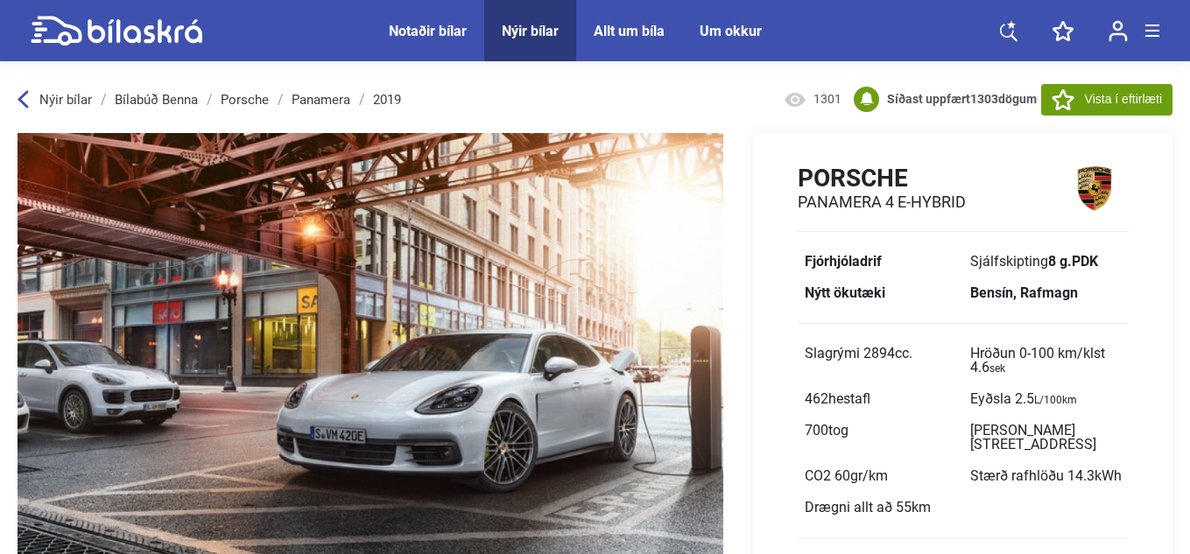
click at [172, 409] on img at bounding box center [371, 404] width 706 height 543
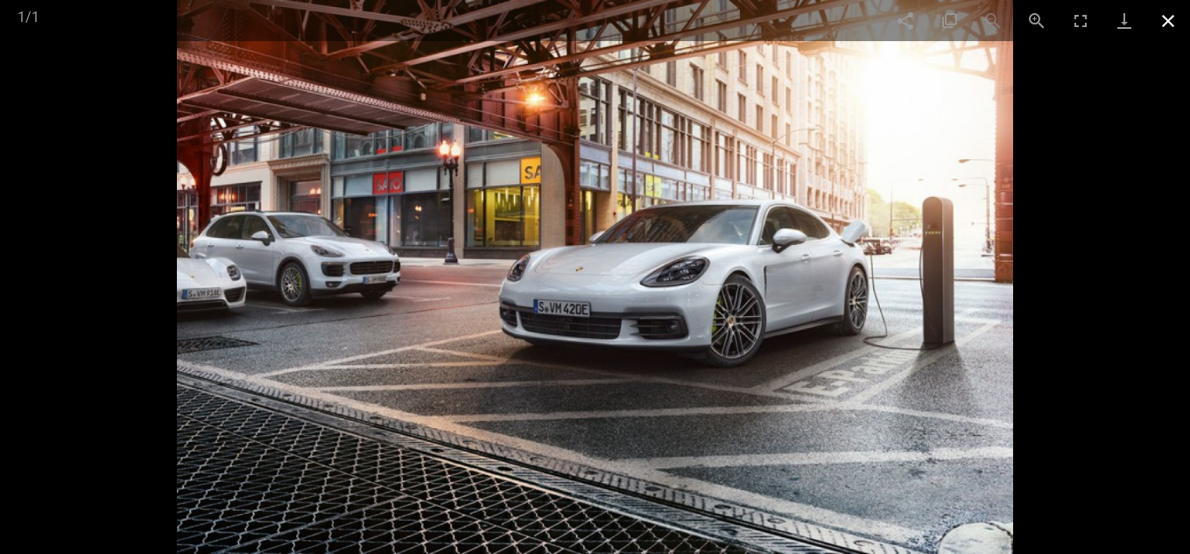
click at [1168, 20] on span at bounding box center [1168, 20] width 44 height 41
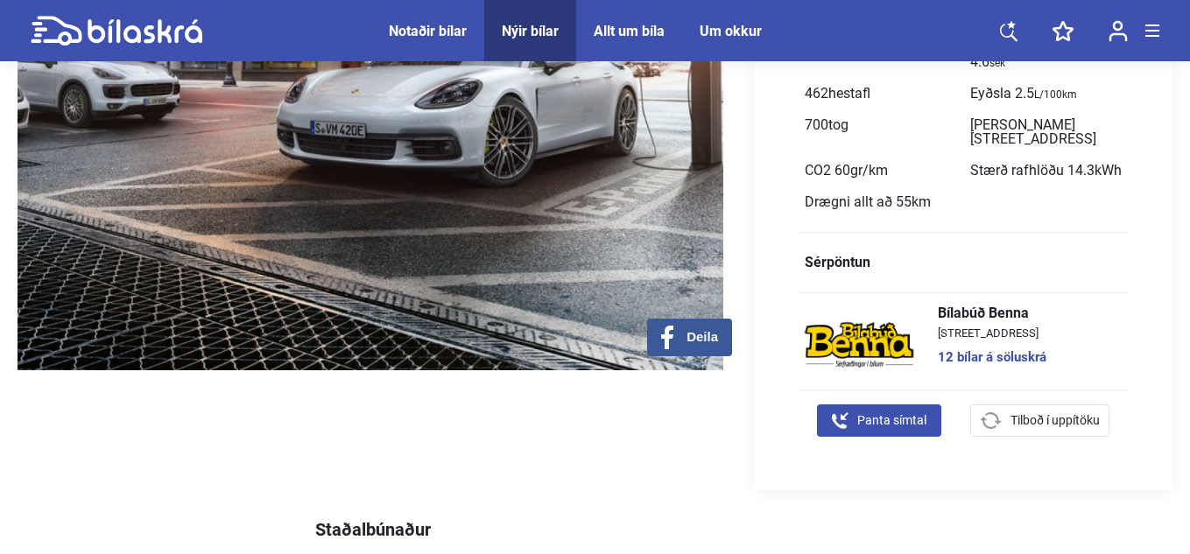
scroll to position [305, 0]
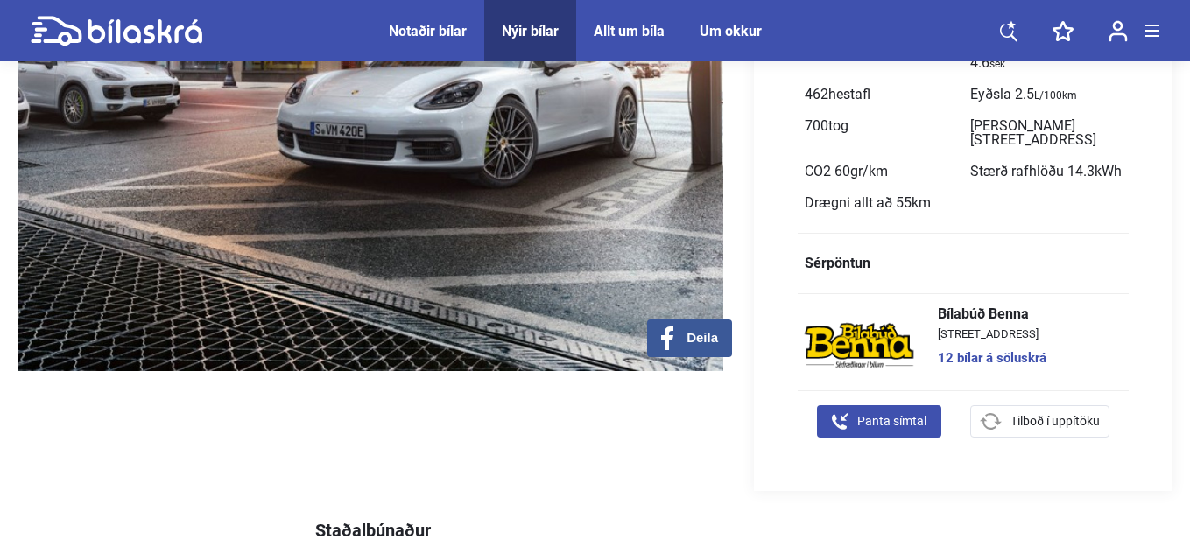
click at [983, 419] on icon at bounding box center [991, 421] width 22 height 17
checkbox input "true"
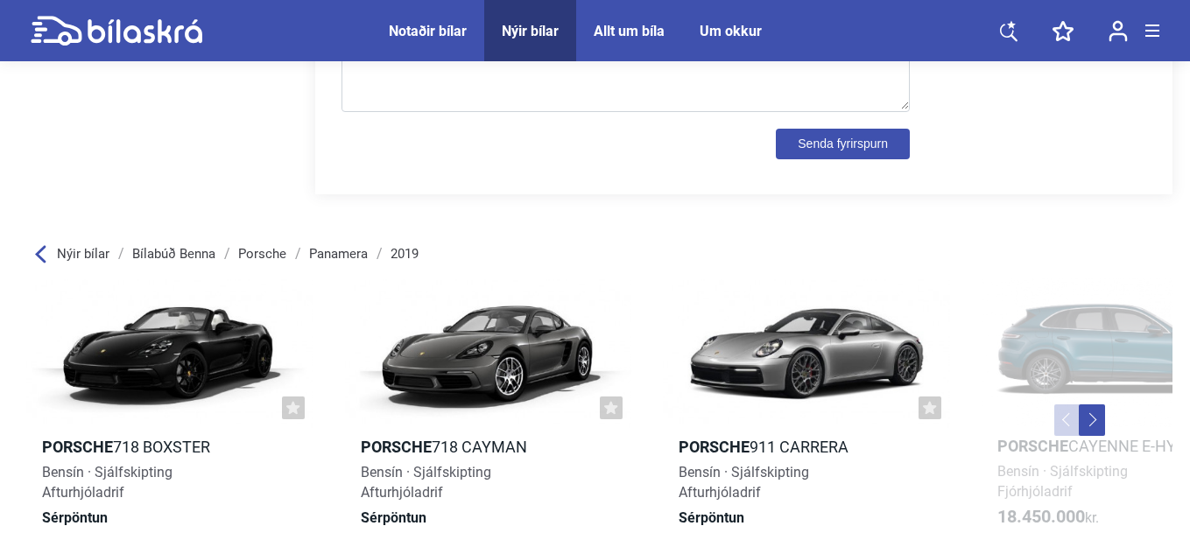
scroll to position [1921, 0]
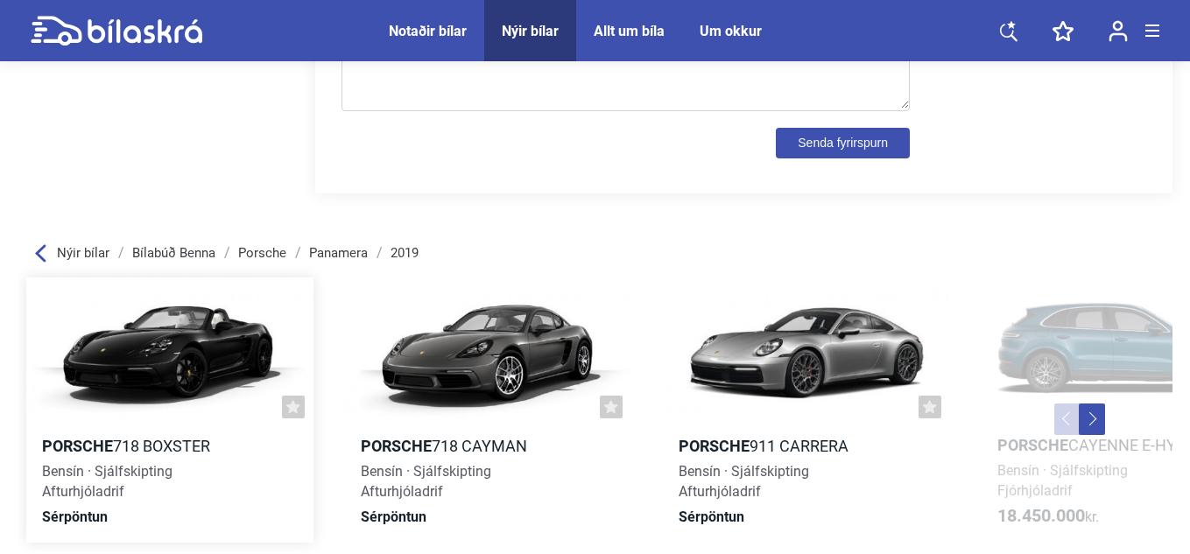
click at [175, 346] on div at bounding box center [169, 352] width 287 height 149
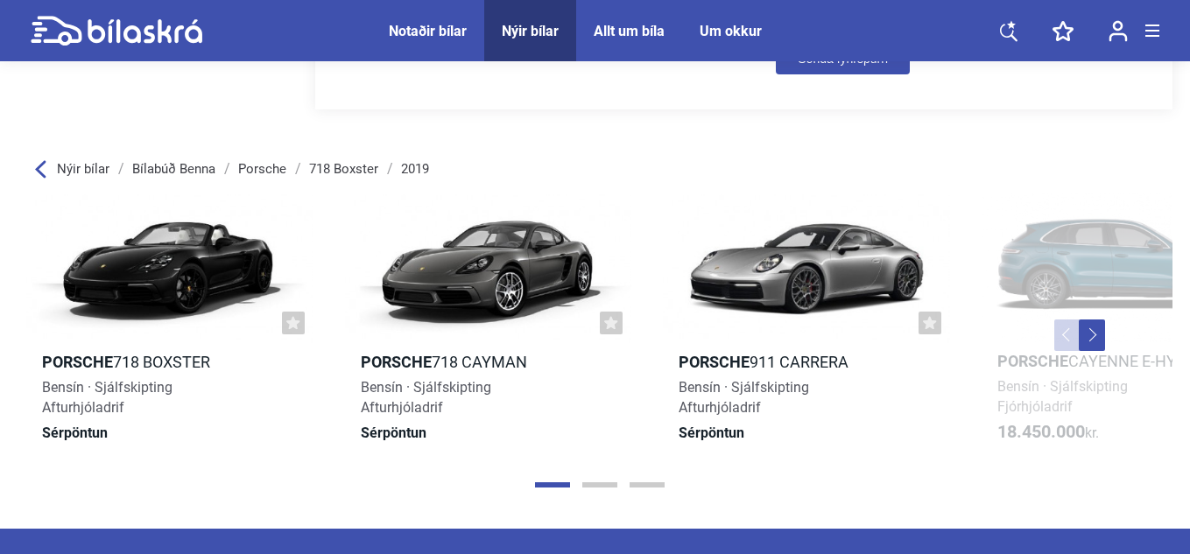
scroll to position [1926, 0]
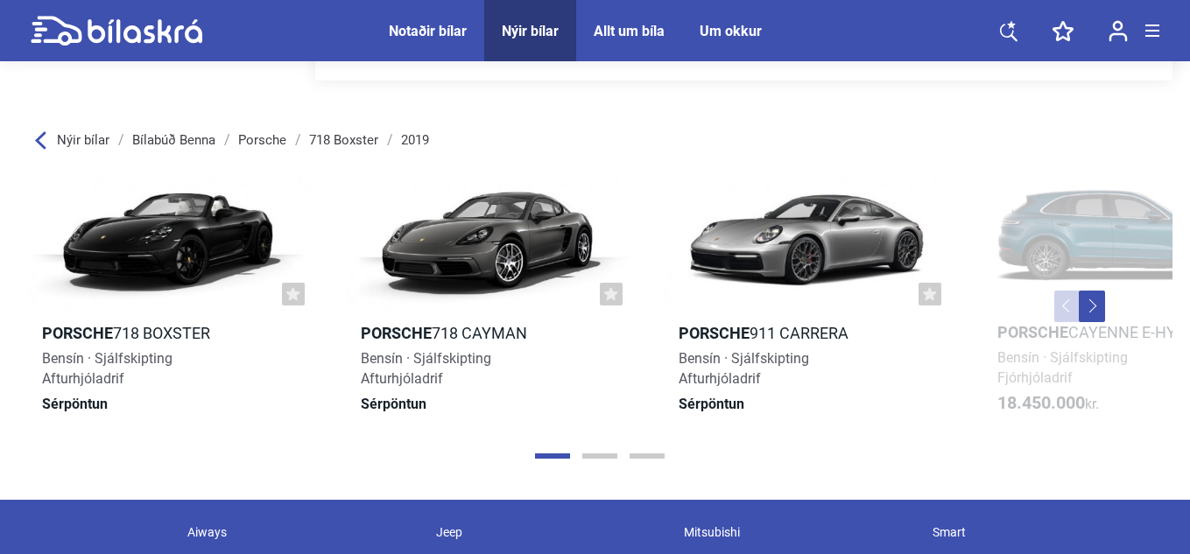
click at [1092, 306] on button "Next" at bounding box center [1092, 307] width 26 height 32
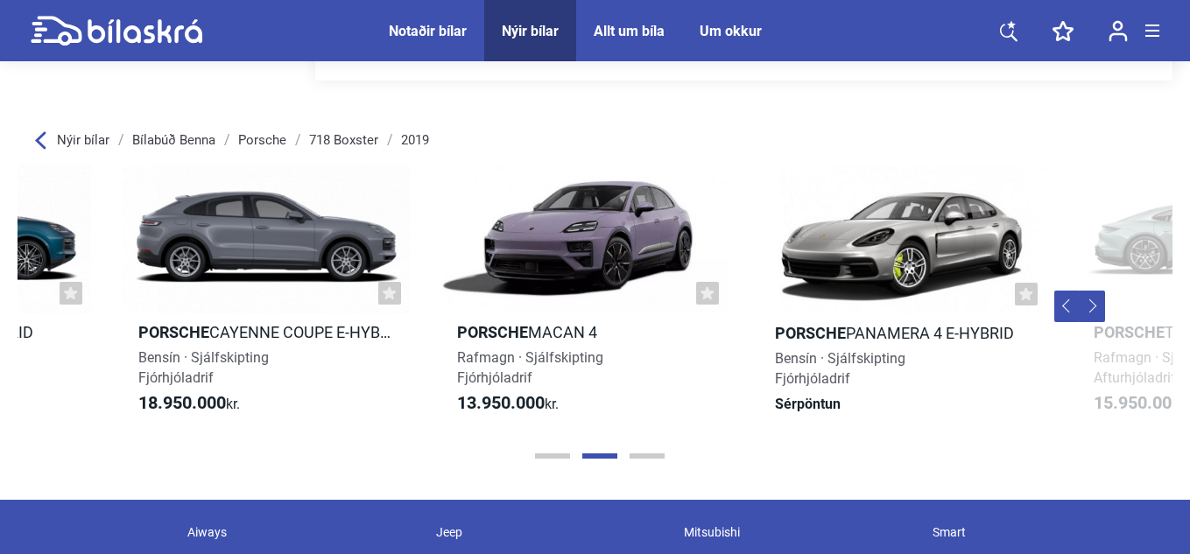
scroll to position [0, 1178]
click at [1092, 306] on button "Next" at bounding box center [1092, 307] width 26 height 32
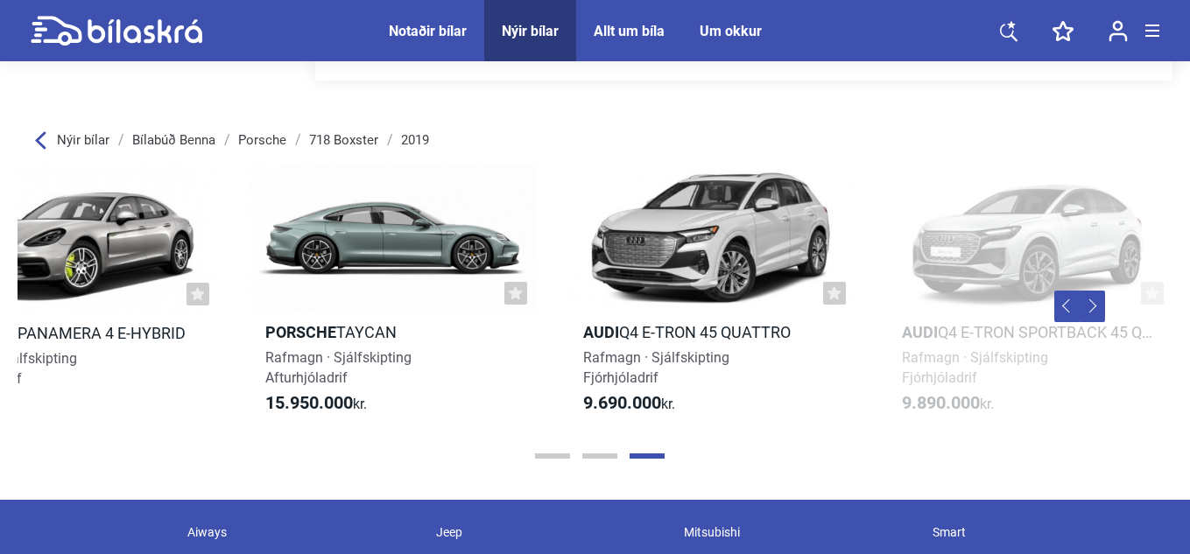
scroll to position [0, 2006]
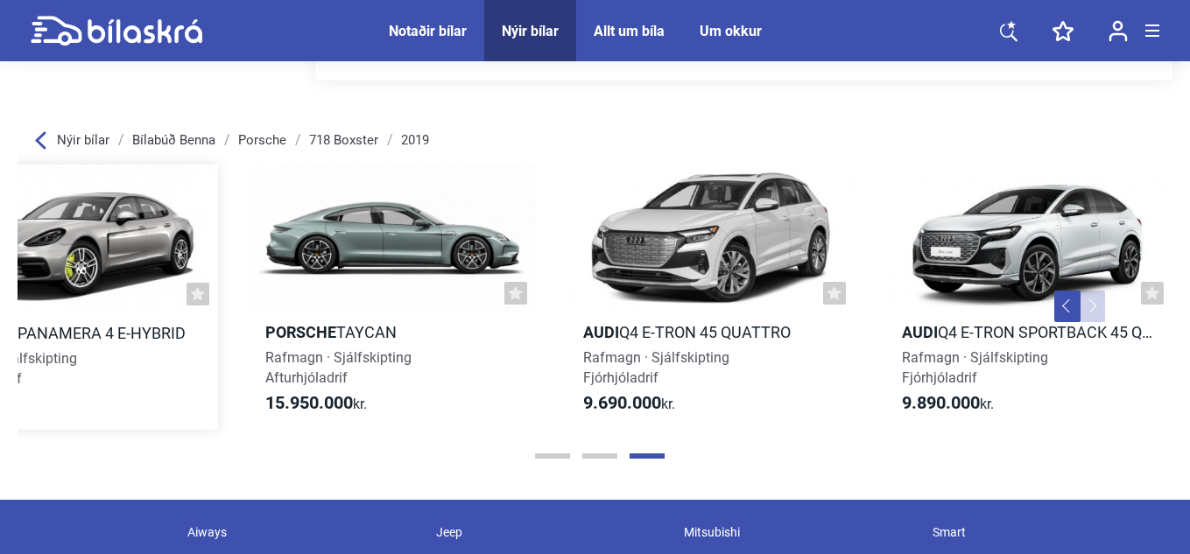
click at [159, 228] on div at bounding box center [74, 240] width 287 height 149
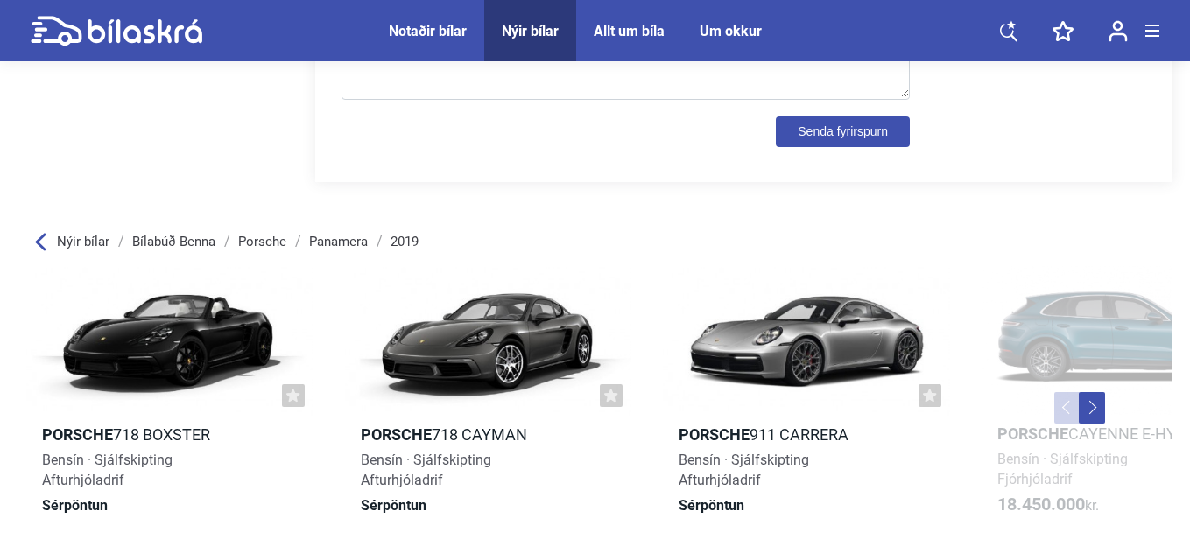
scroll to position [1902, 0]
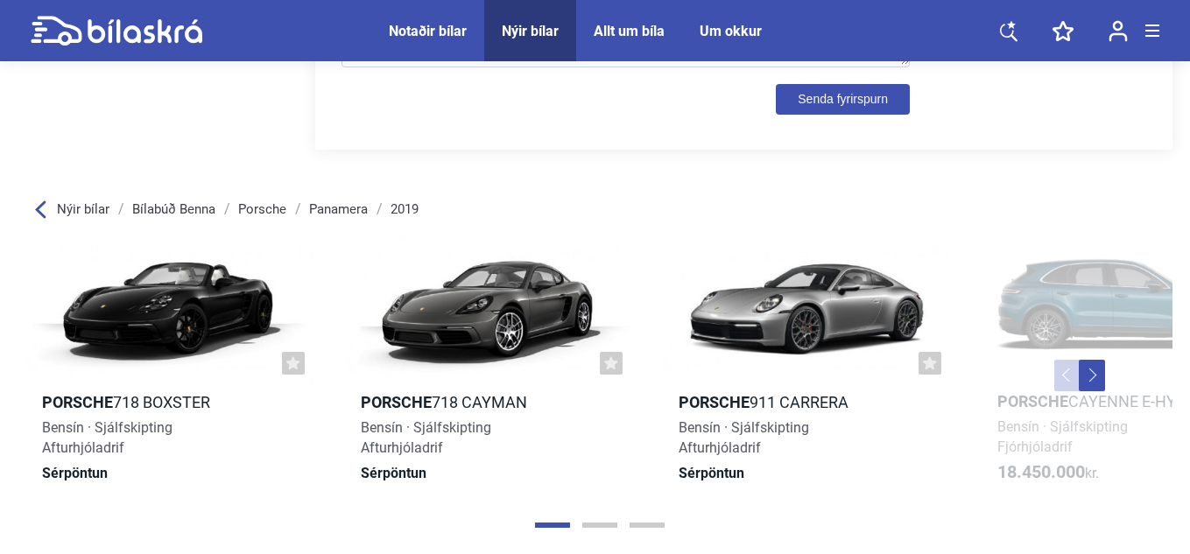
click at [1089, 378] on button "Next" at bounding box center [1092, 376] width 26 height 32
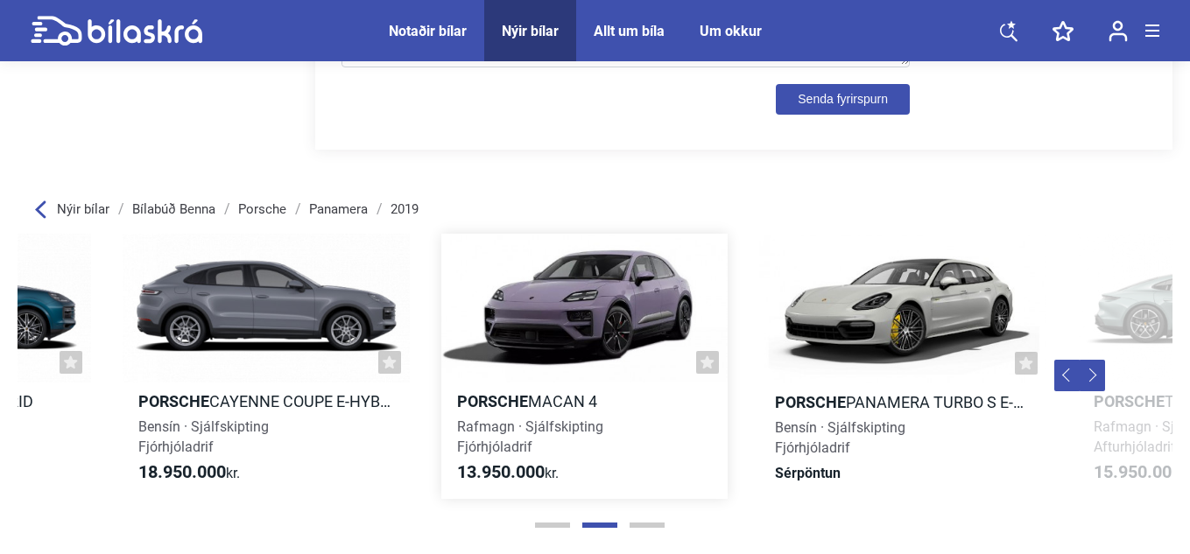
scroll to position [0, 1178]
click at [667, 316] on div at bounding box center [584, 308] width 287 height 149
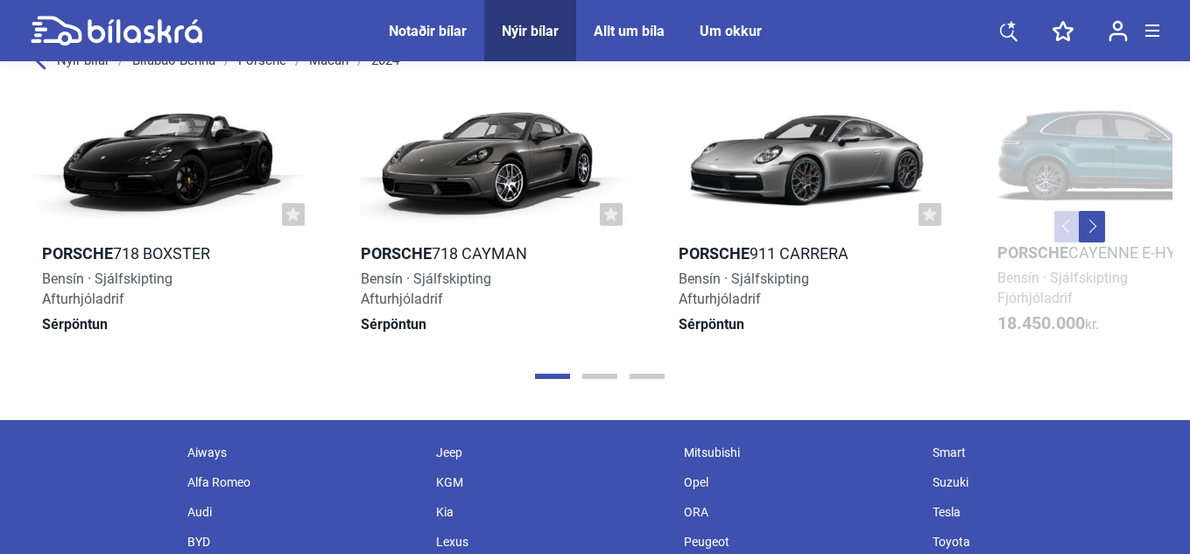
scroll to position [2548, 0]
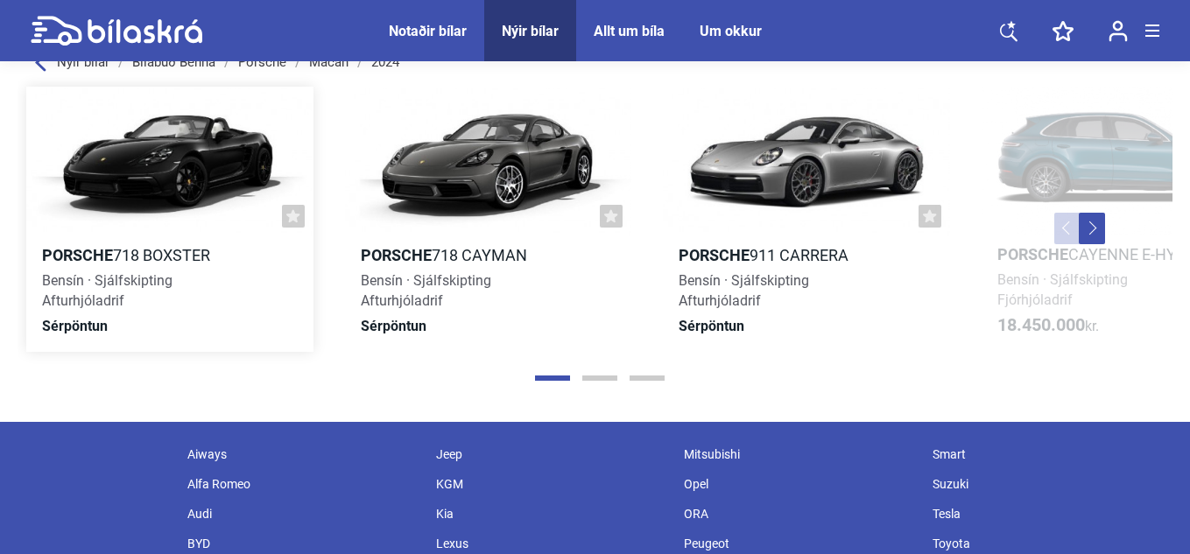
click at [202, 132] on div at bounding box center [169, 162] width 287 height 149
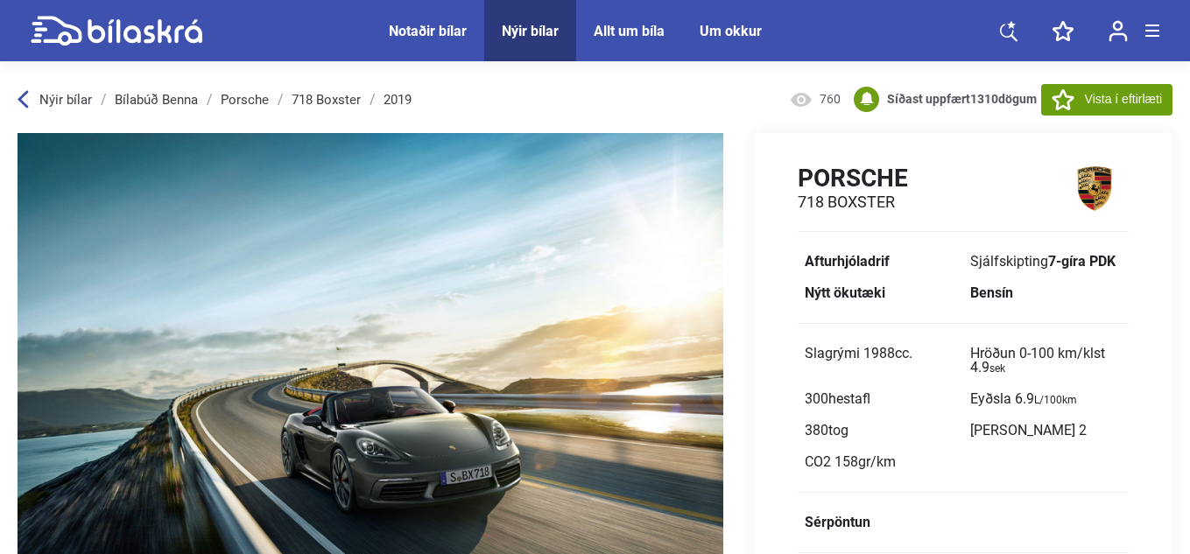
click at [34, 104] on div "Nýir bílar" at bounding box center [55, 100] width 74 height 14
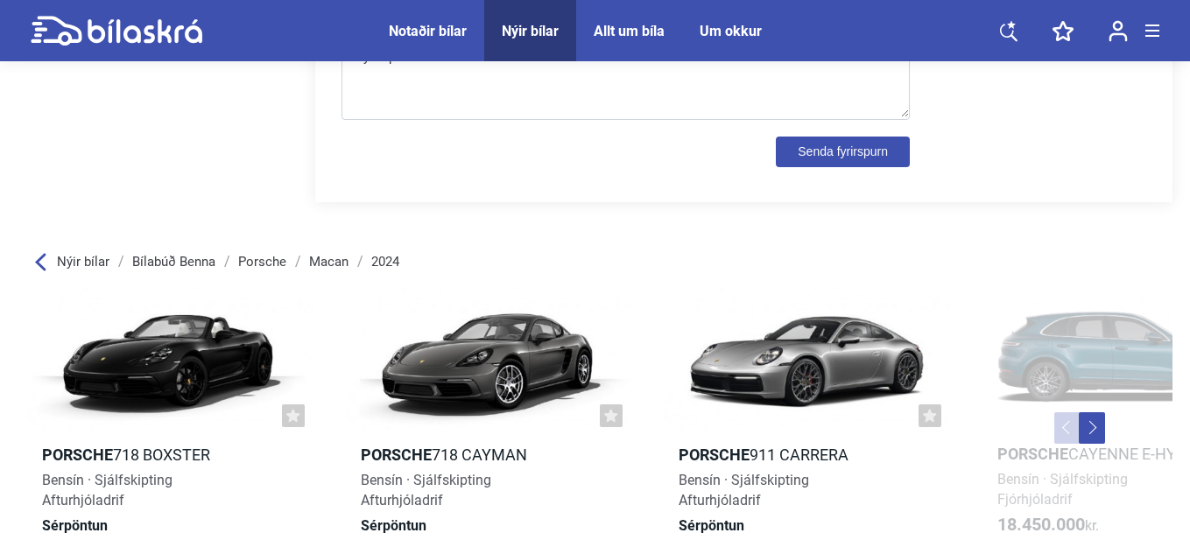
scroll to position [2350, 0]
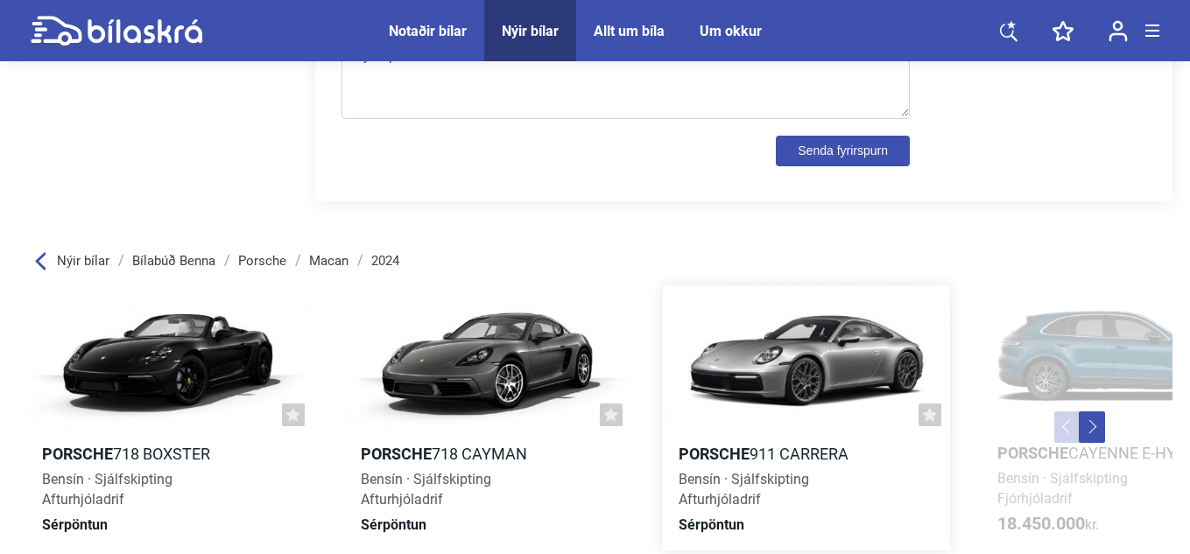
click at [765, 360] on div at bounding box center [806, 360] width 287 height 149
